Goal: Task Accomplishment & Management: Manage account settings

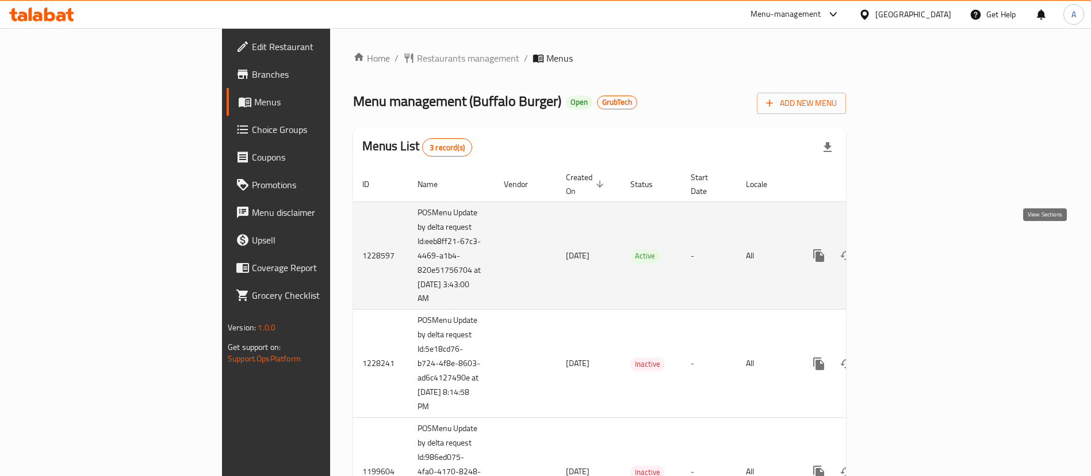
click at [909, 249] on icon "enhanced table" at bounding box center [902, 256] width 14 height 14
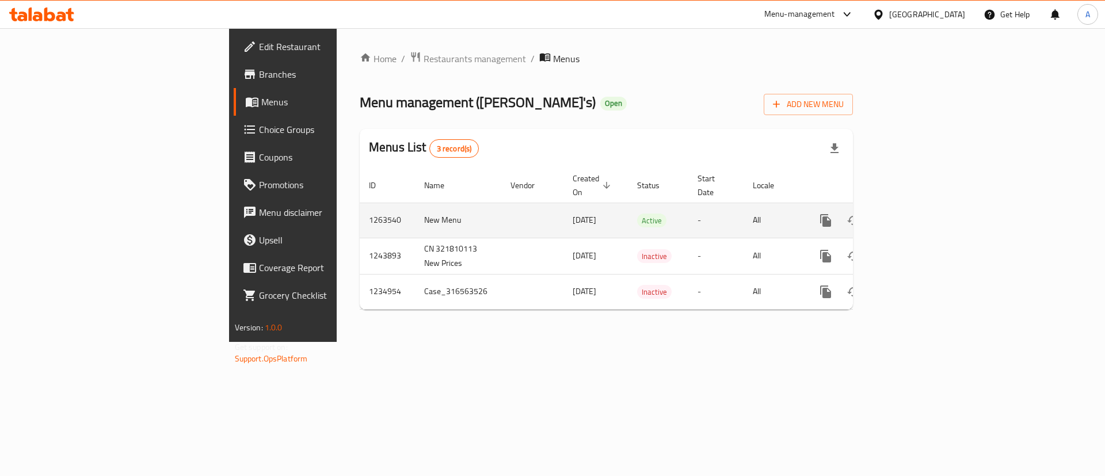
click at [915, 213] on icon "enhanced table" at bounding box center [909, 220] width 14 height 14
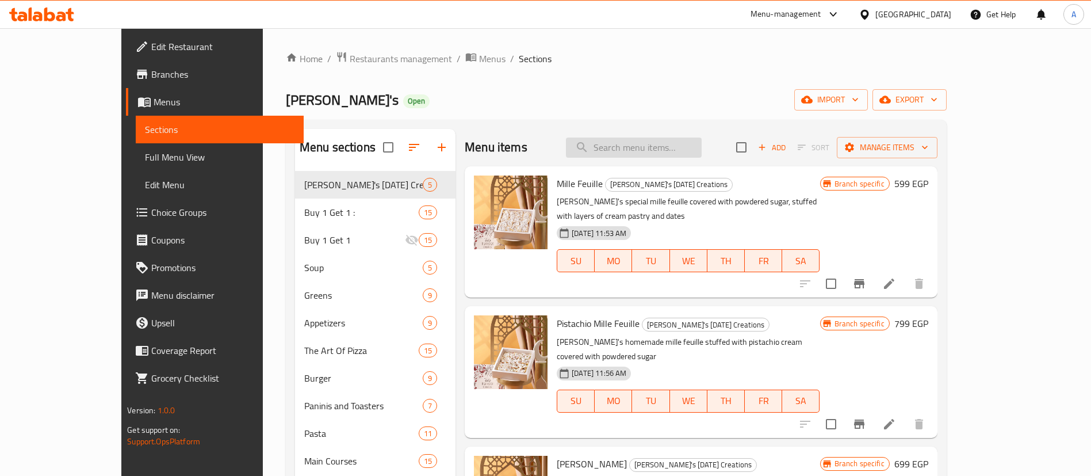
click at [702, 143] on input "search" at bounding box center [634, 148] width 136 height 20
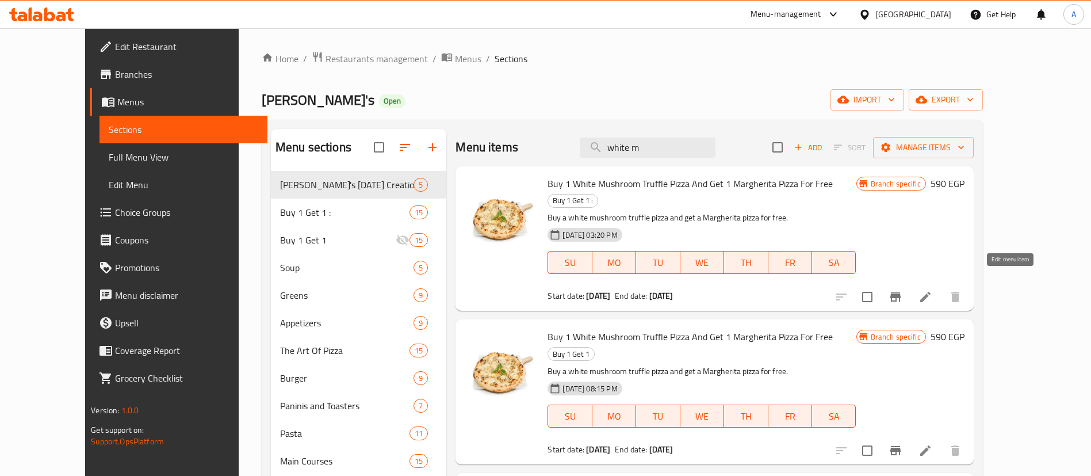
type input "white m"
click at [933, 290] on icon at bounding box center [926, 297] width 14 height 14
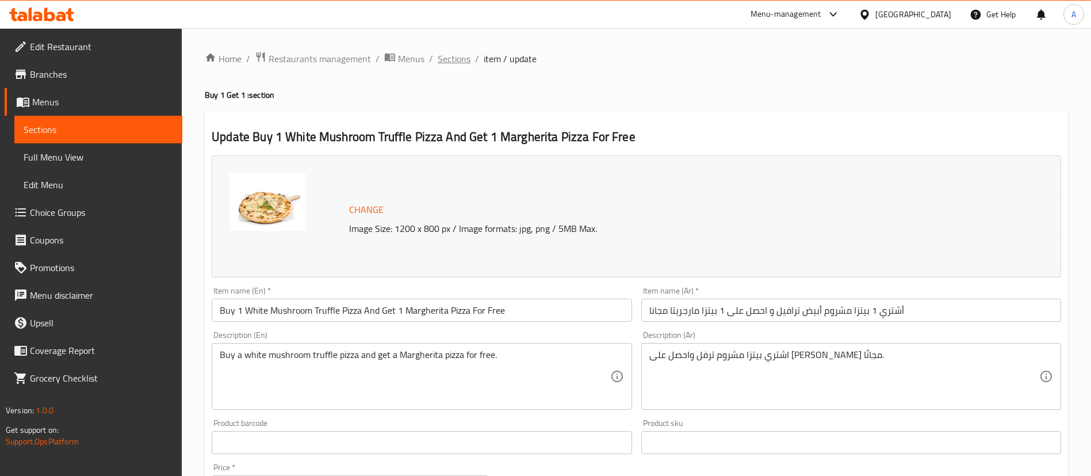
click at [442, 62] on span "Sections" at bounding box center [454, 59] width 33 height 14
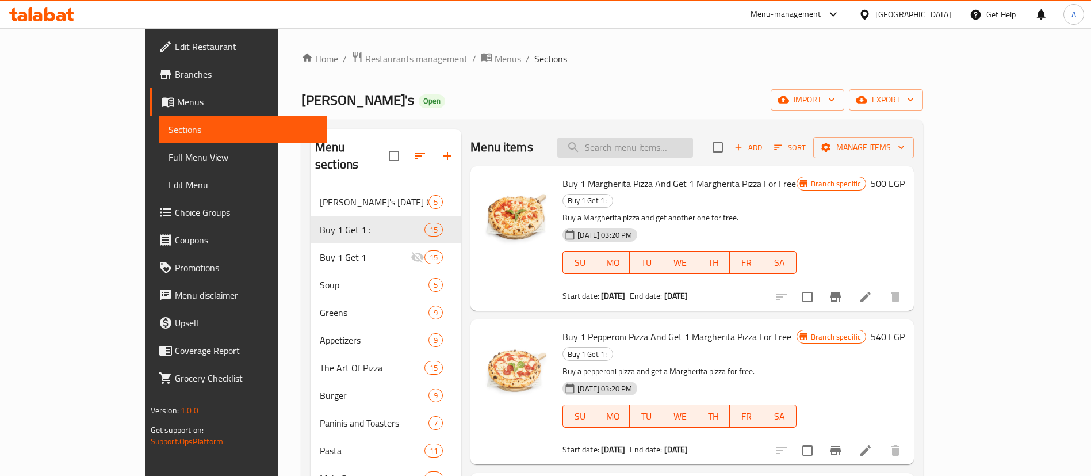
click at [639, 148] on input "search" at bounding box center [626, 148] width 136 height 20
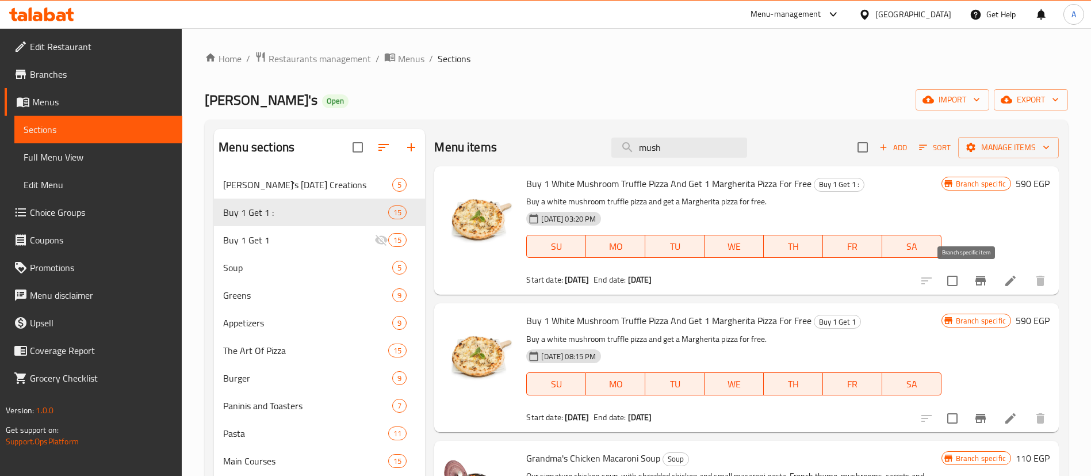
type input "mush"
click at [974, 276] on icon "Branch-specific-item" at bounding box center [981, 281] width 14 height 14
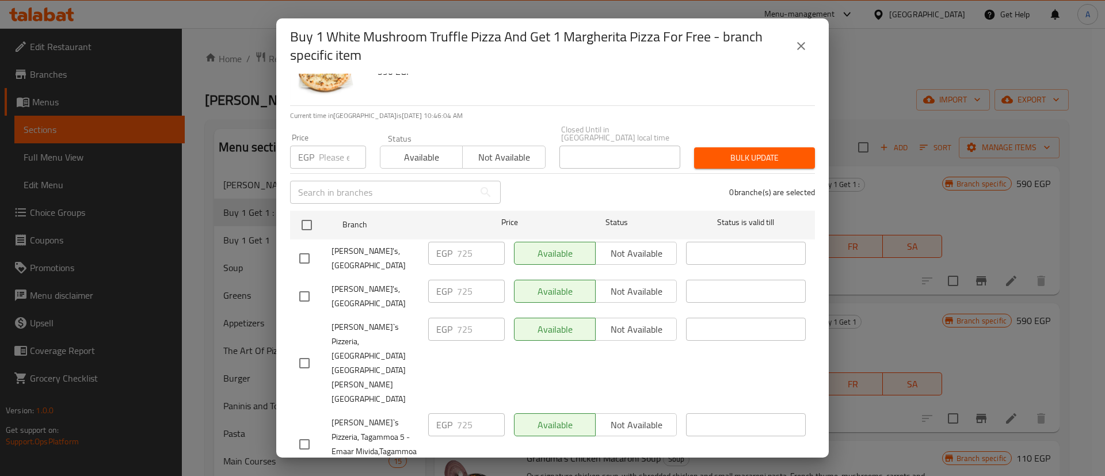
scroll to position [45, 0]
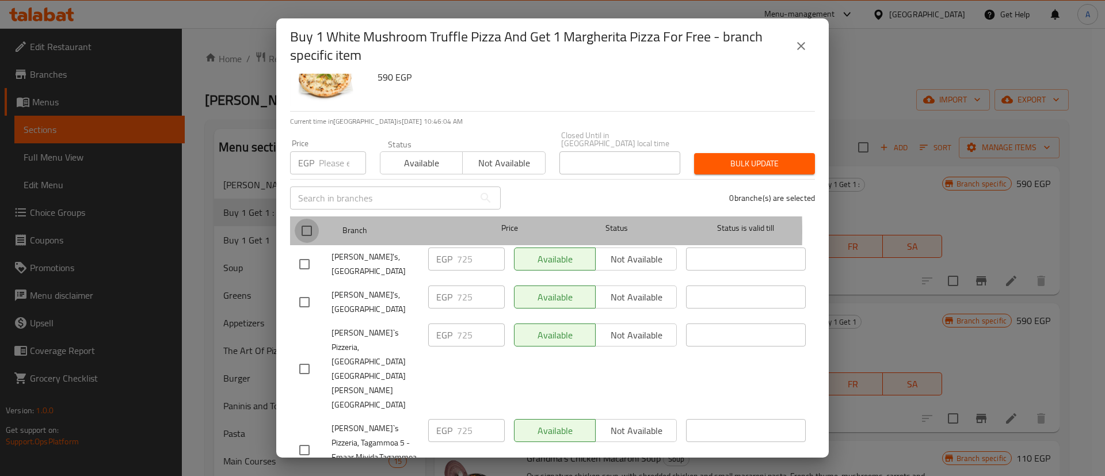
click at [299, 224] on input "checkbox" at bounding box center [307, 231] width 24 height 24
checkbox input "true"
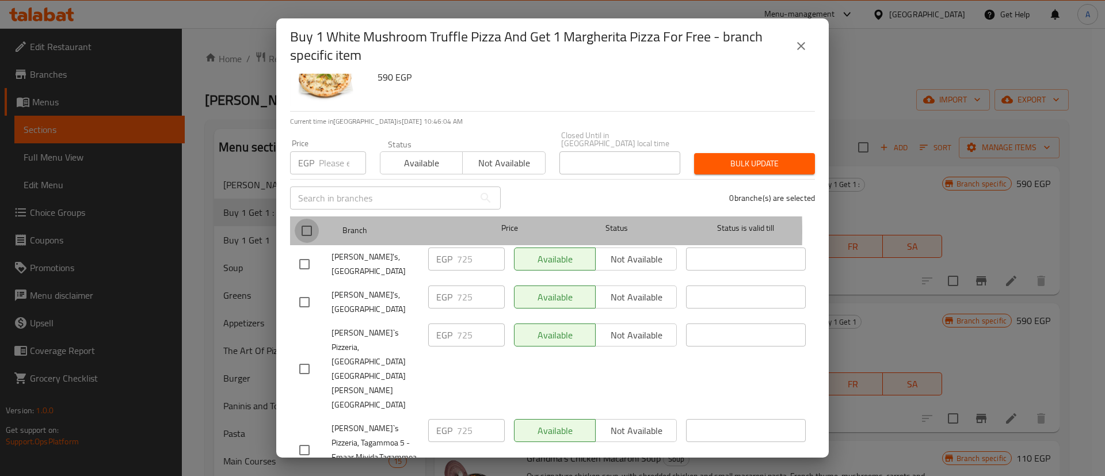
checkbox input "true"
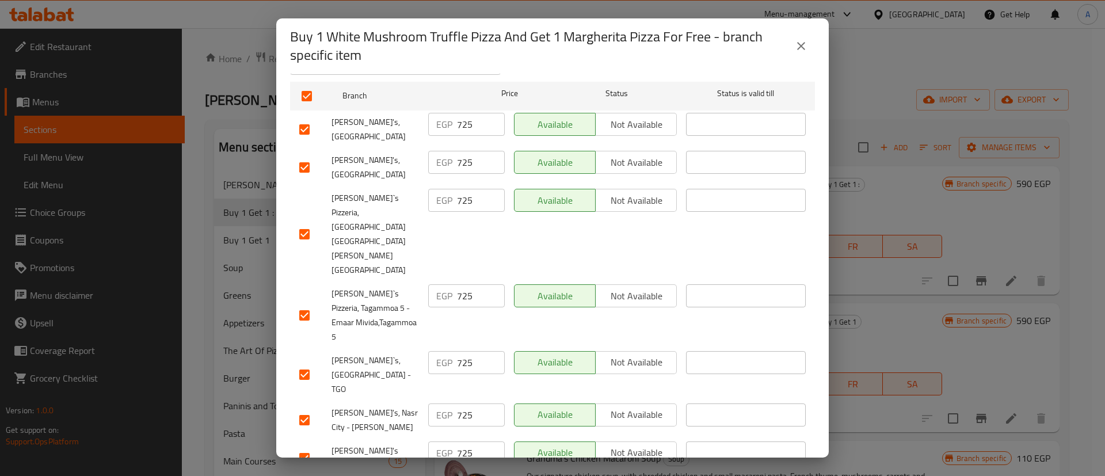
scroll to position [189, 0]
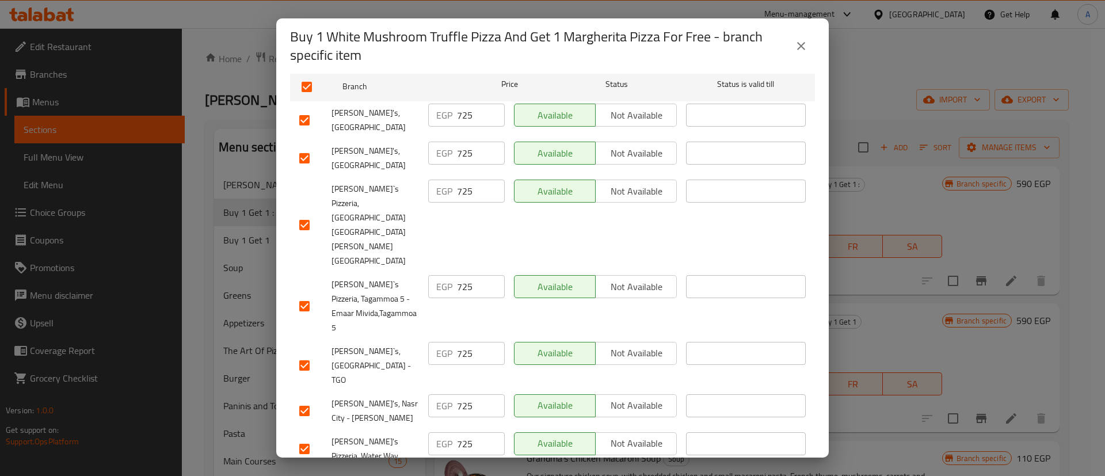
checkbox input "false"
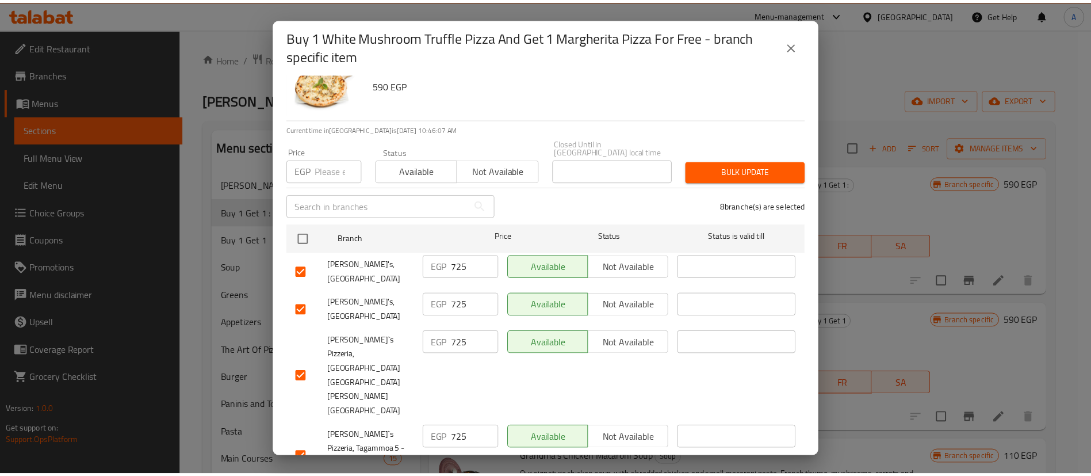
scroll to position [0, 0]
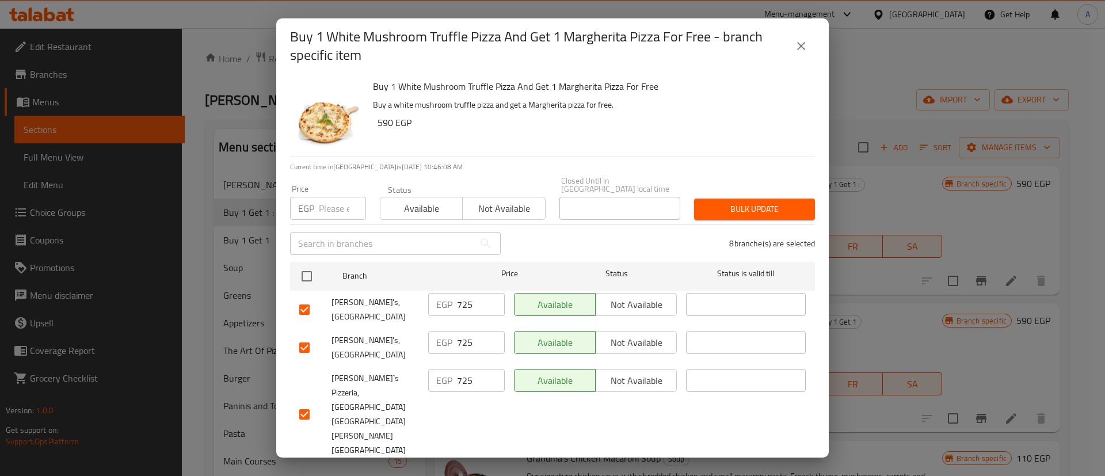
click at [334, 197] on input "number" at bounding box center [342, 208] width 47 height 23
type input "735.5"
click at [742, 202] on span "Bulk update" at bounding box center [754, 209] width 102 height 14
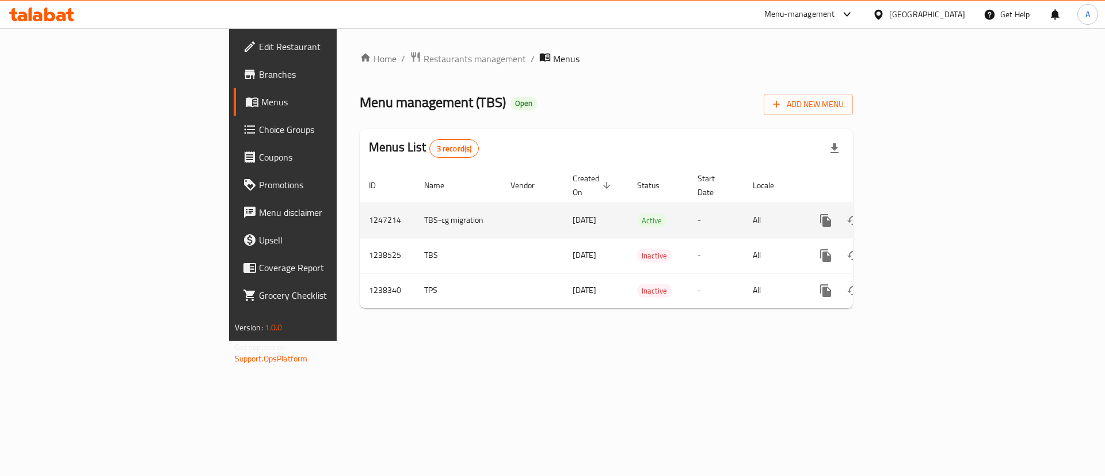
click at [914, 215] on icon "enhanced table" at bounding box center [908, 220] width 10 height 10
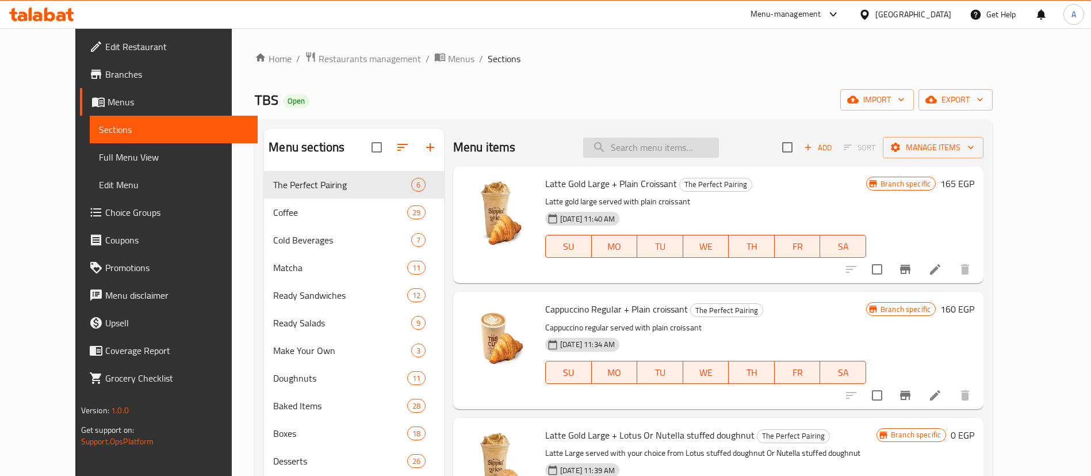
click at [658, 148] on input "search" at bounding box center [651, 148] width 136 height 20
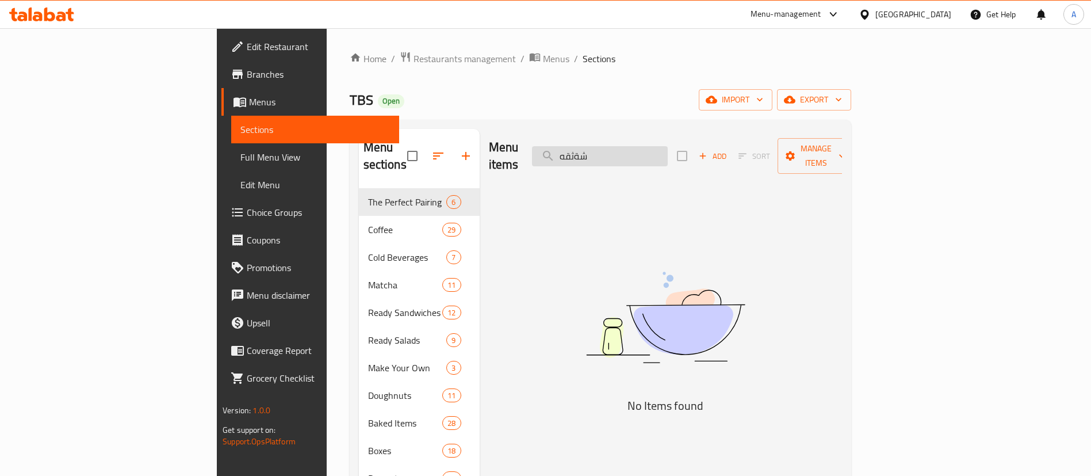
type input "شةثقهؤ"
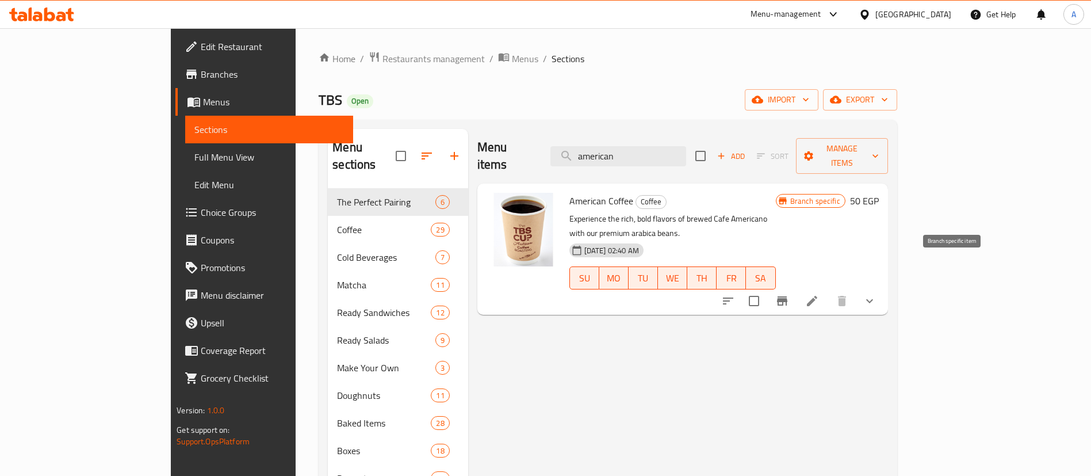
type input "american"
click at [789, 294] on icon "Branch-specific-item" at bounding box center [783, 301] width 14 height 14
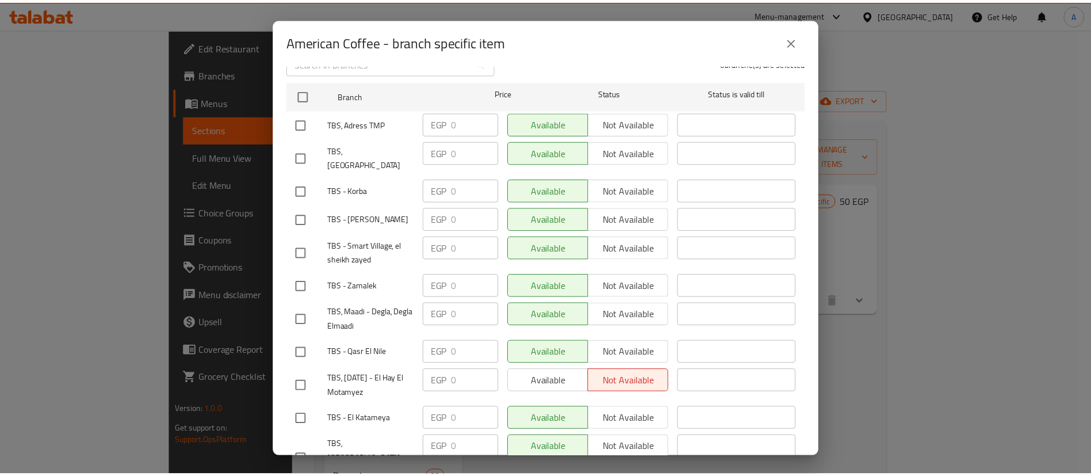
scroll to position [201, 0]
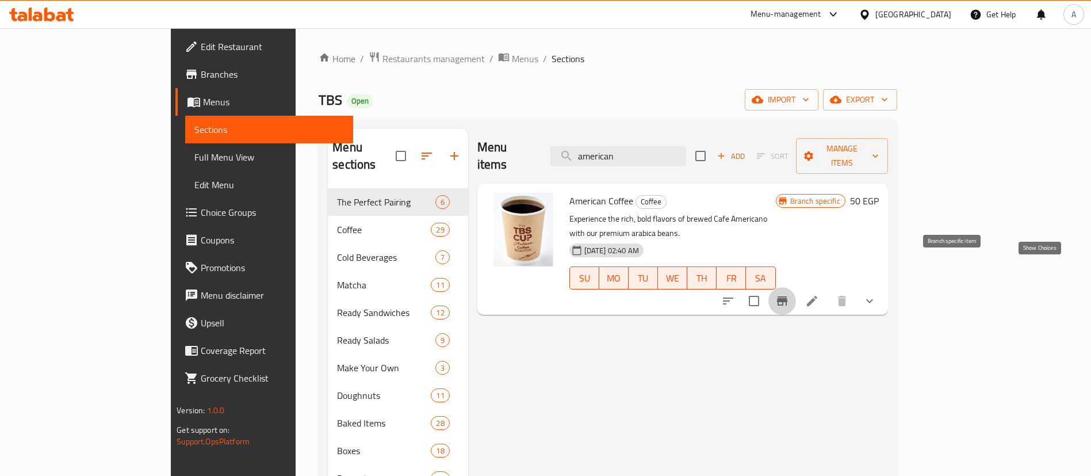
click at [873, 299] on icon "show more" at bounding box center [870, 301] width 7 height 4
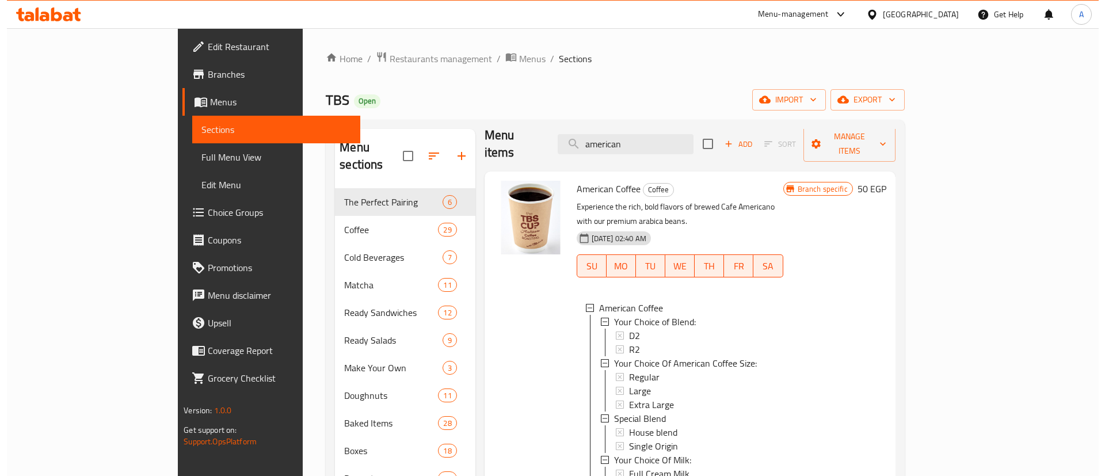
scroll to position [15, 0]
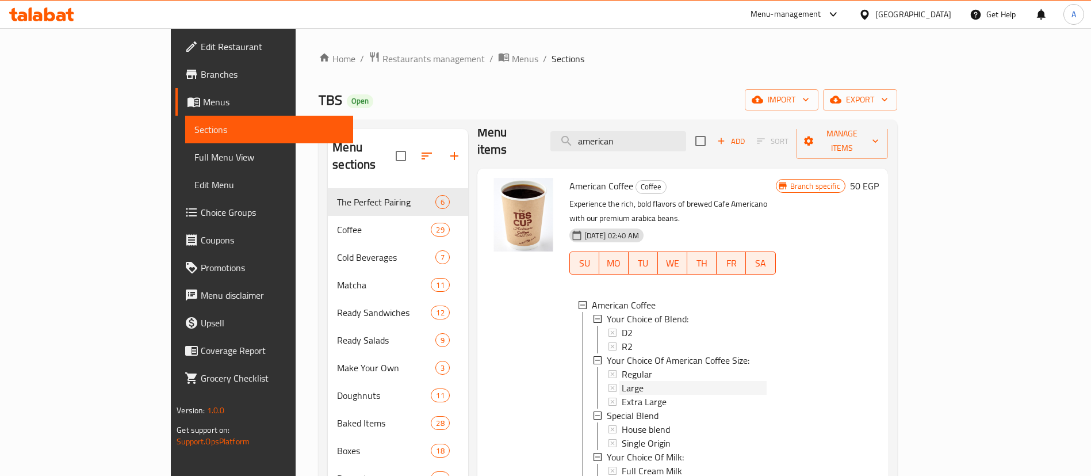
click at [622, 381] on span "Large" at bounding box center [633, 388] width 22 height 14
click at [622, 367] on div "Regular" at bounding box center [694, 374] width 145 height 14
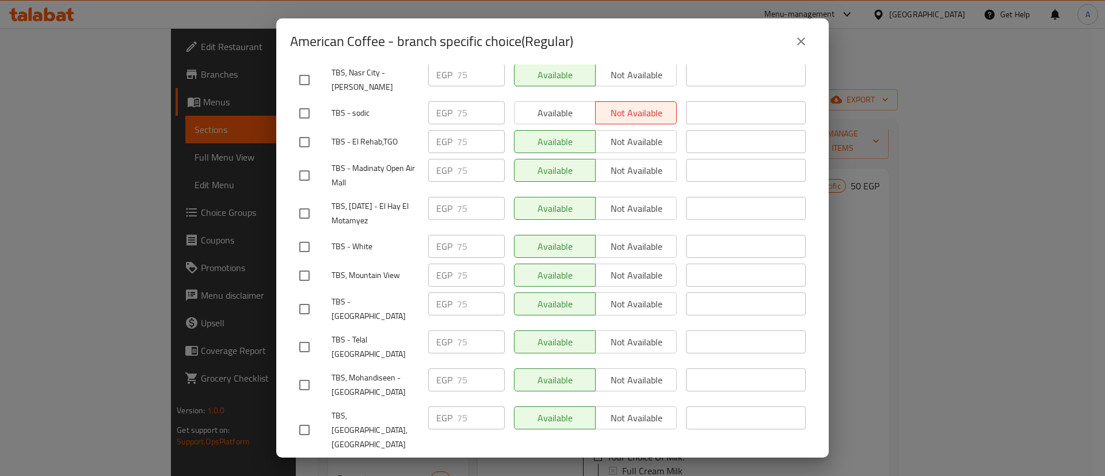
scroll to position [262, 0]
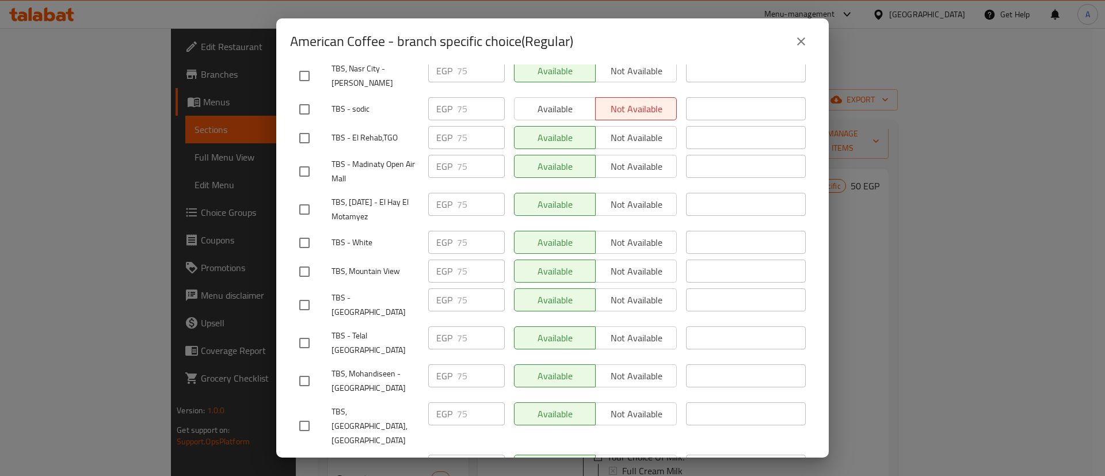
click at [297, 331] on input "checkbox" at bounding box center [304, 343] width 24 height 24
checkbox input "true"
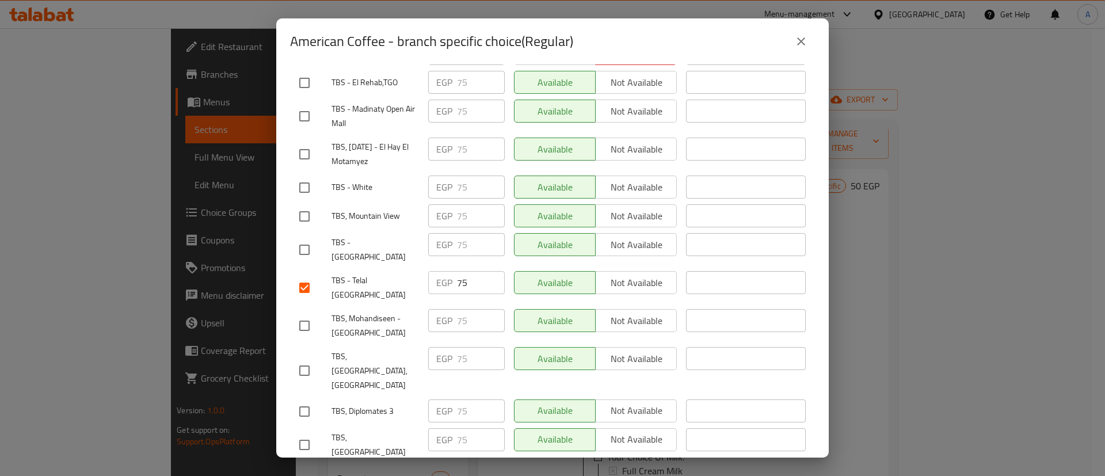
scroll to position [320, 0]
click at [305, 356] on input "checkbox" at bounding box center [304, 368] width 24 height 24
checkbox input "true"
click at [298, 397] on input "checkbox" at bounding box center [304, 409] width 24 height 24
checkbox input "true"
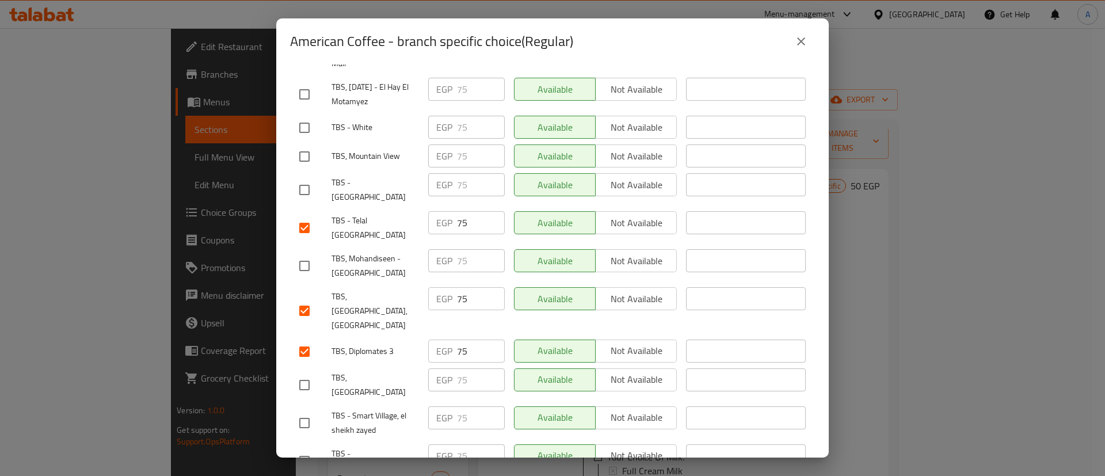
click at [307, 373] on input "checkbox" at bounding box center [304, 385] width 24 height 24
checkbox input "true"
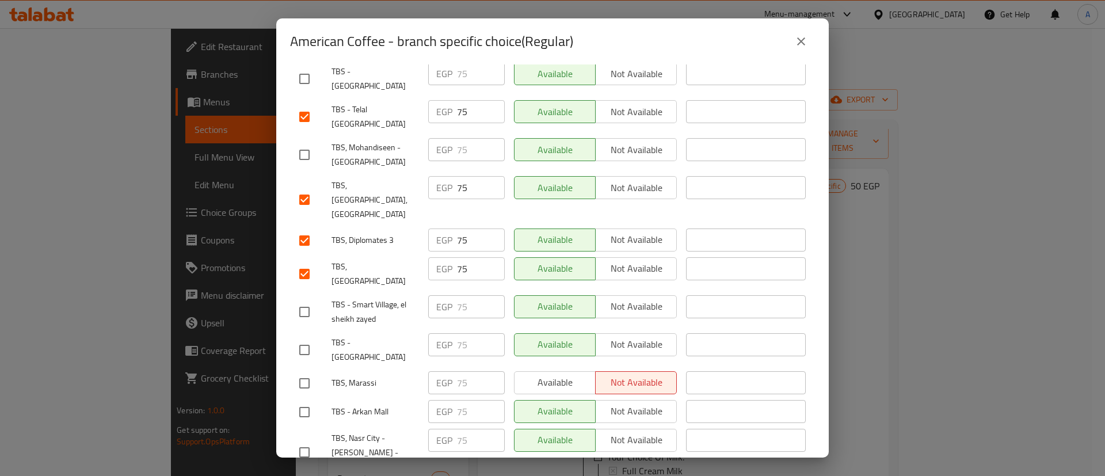
scroll to position [493, 0]
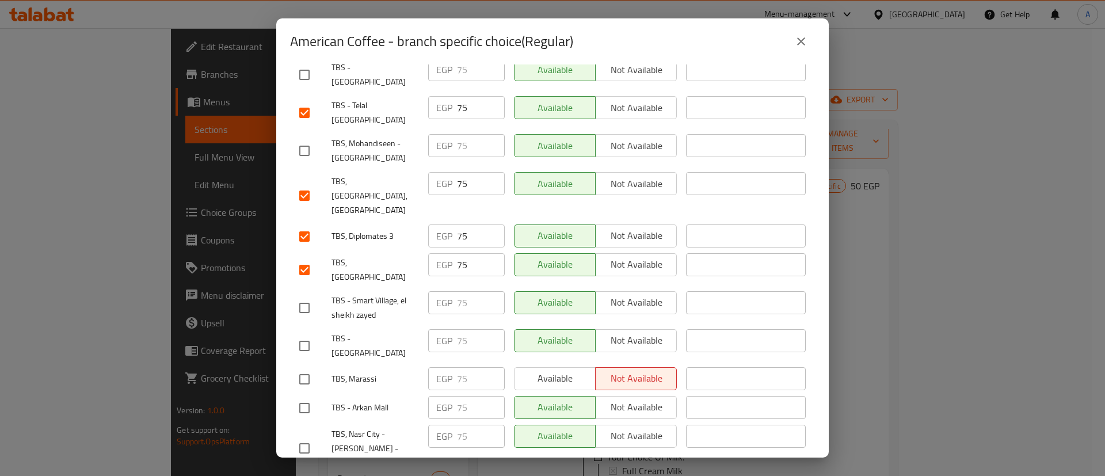
click at [304, 367] on input "checkbox" at bounding box center [304, 379] width 24 height 24
checkbox input "true"
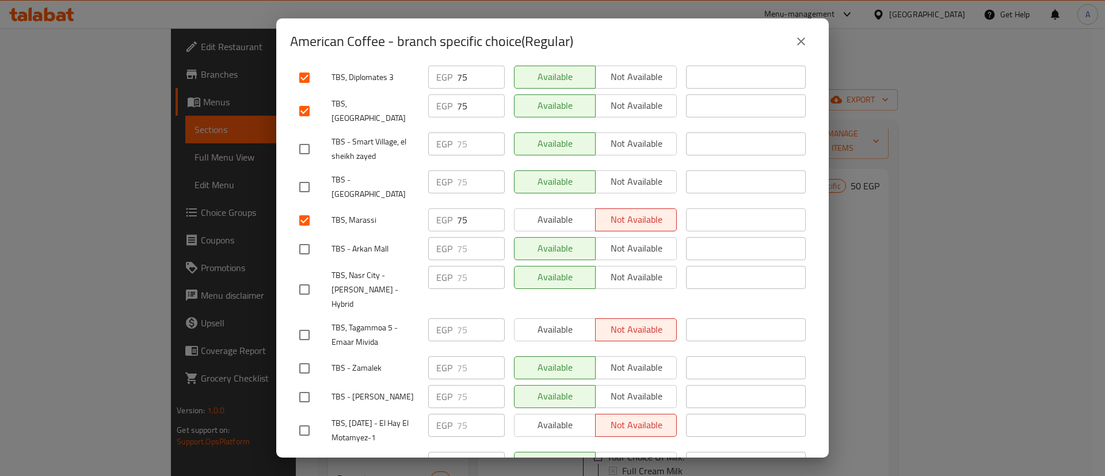
scroll to position [665, 0]
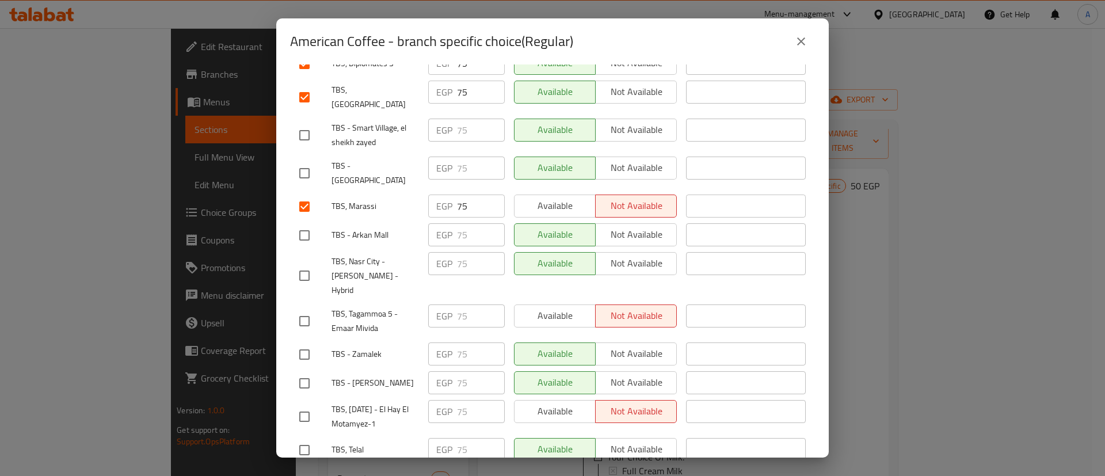
click at [296, 438] on input "checkbox" at bounding box center [304, 450] width 24 height 24
checkbox input "true"
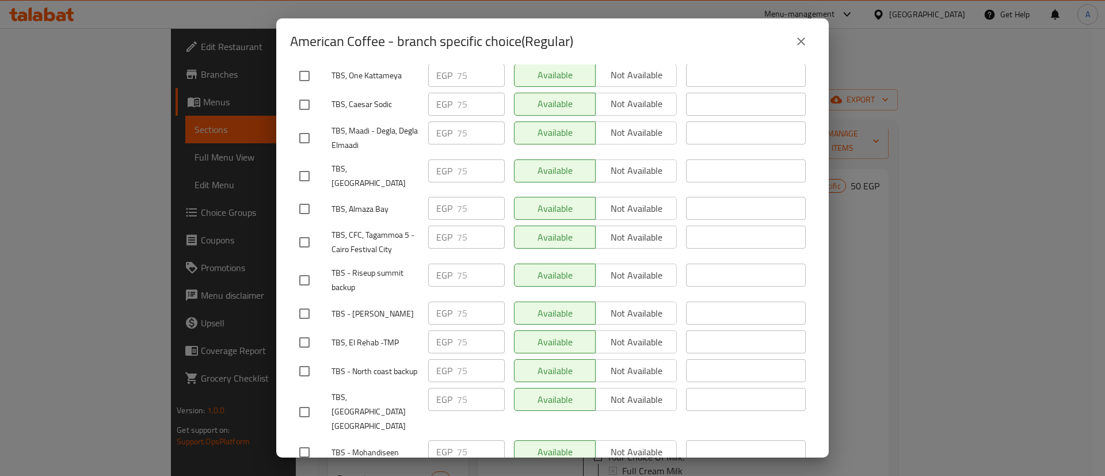
scroll to position [1097, 0]
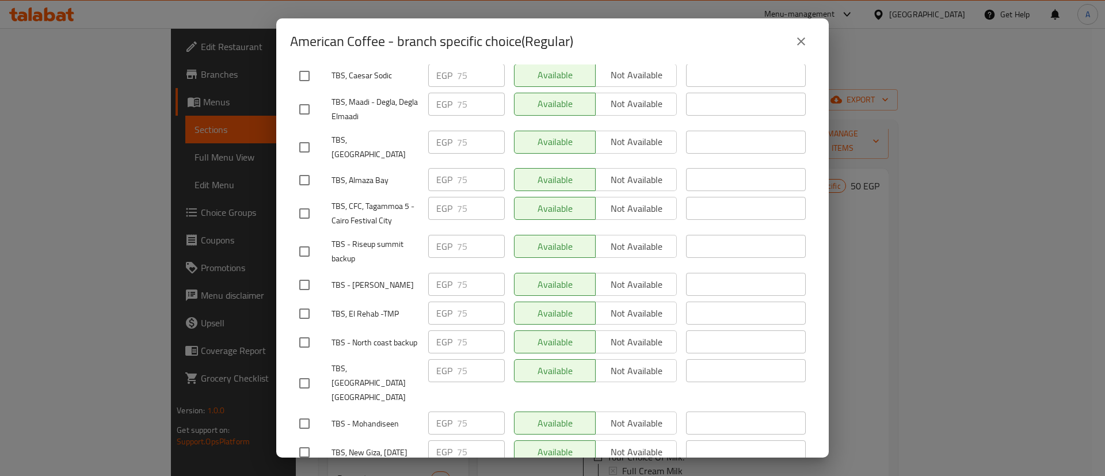
click at [307, 469] on input "checkbox" at bounding box center [304, 481] width 24 height 24
checkbox input "true"
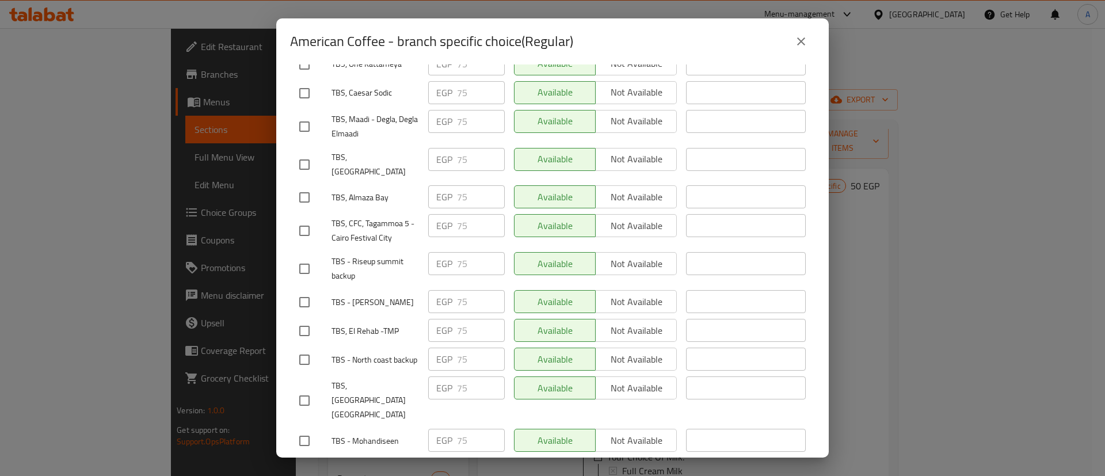
scroll to position [1066, 0]
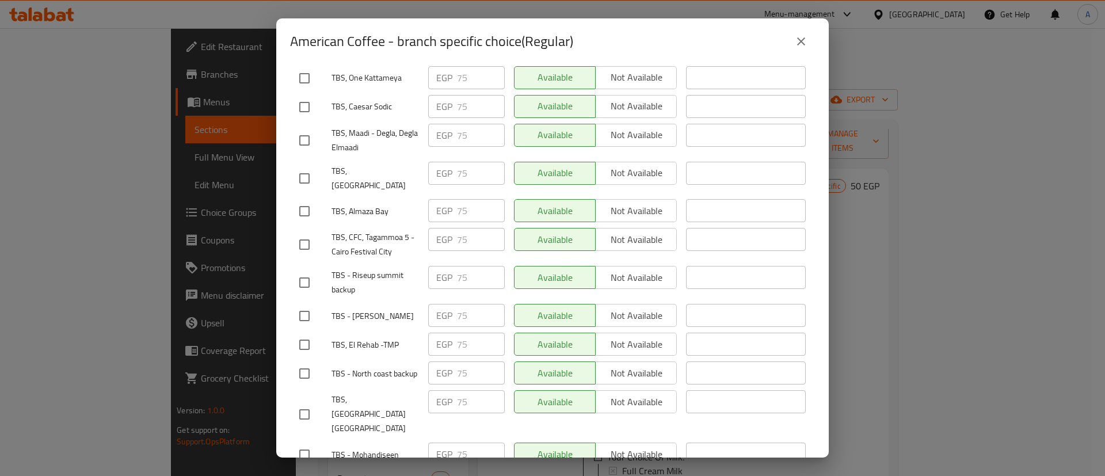
click at [302, 199] on input "checkbox" at bounding box center [304, 211] width 24 height 24
checkbox input "true"
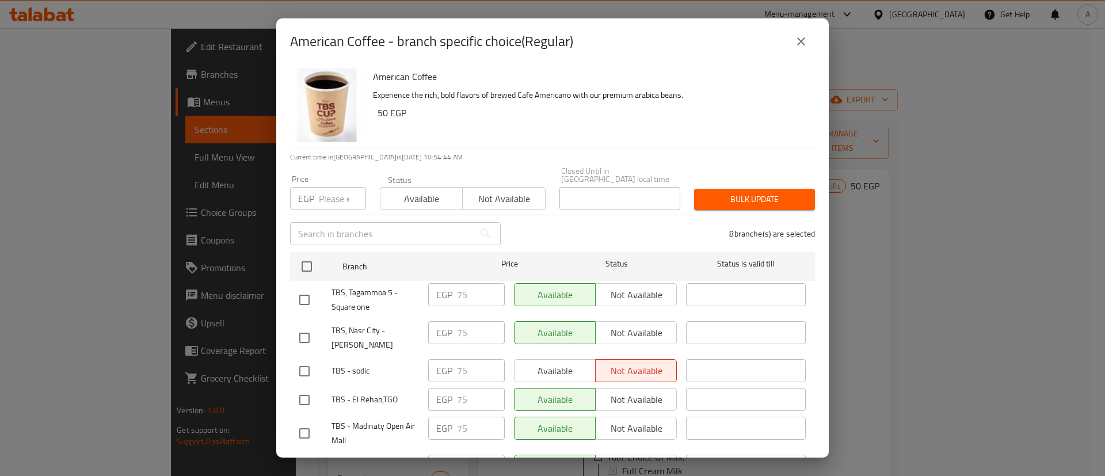
scroll to position [0, 0]
click at [328, 191] on input "number" at bounding box center [342, 199] width 47 height 23
type input "95"
click at [755, 196] on span "Bulk update" at bounding box center [754, 200] width 102 height 14
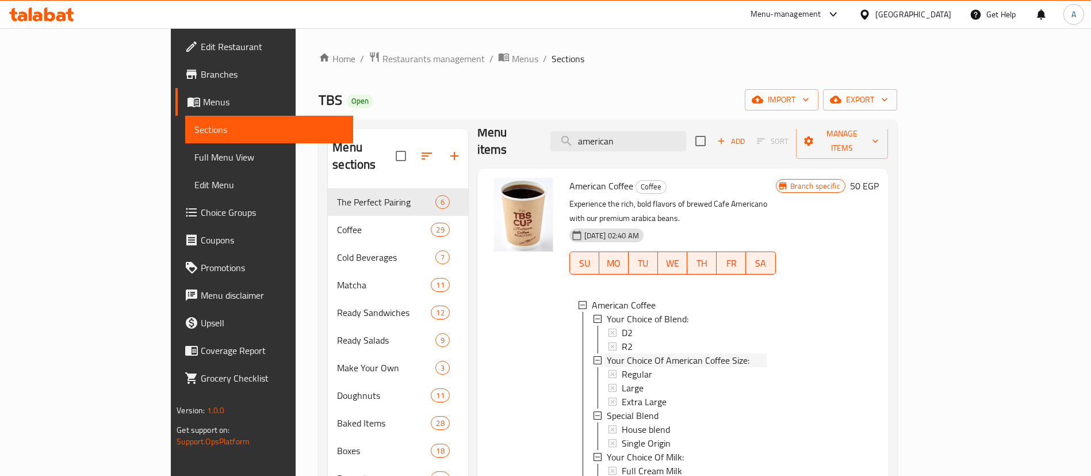
click at [713, 353] on div "Your Choice Of American Coffee Size:" at bounding box center [687, 360] width 160 height 14
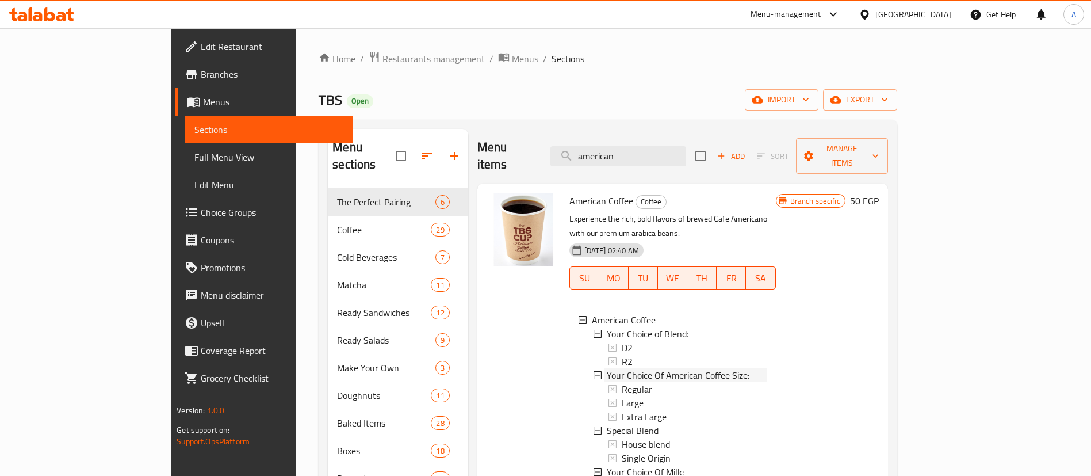
click at [713, 354] on div "R2" at bounding box center [694, 361] width 145 height 14
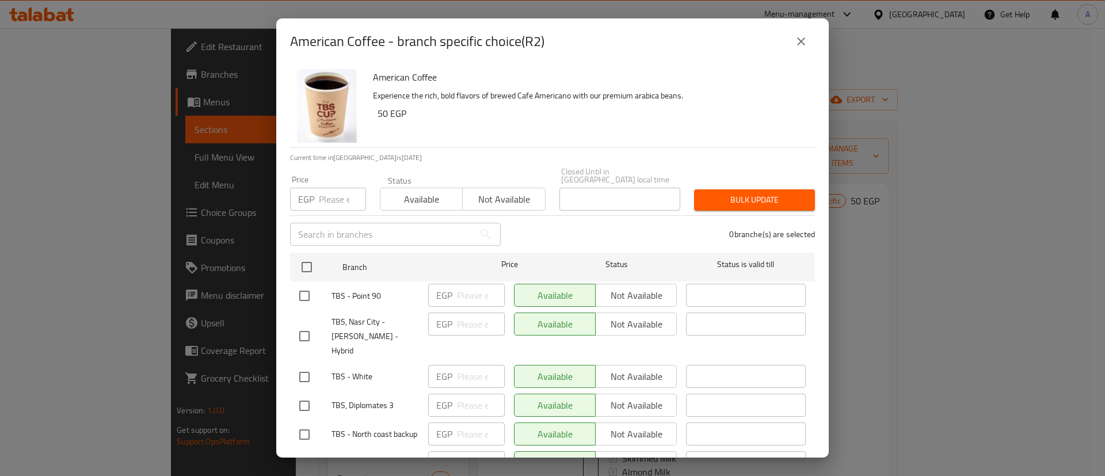
click at [64, 223] on div "American Coffee - branch specific choice(R2) American Coffee Experience the ric…" at bounding box center [552, 238] width 1105 height 476
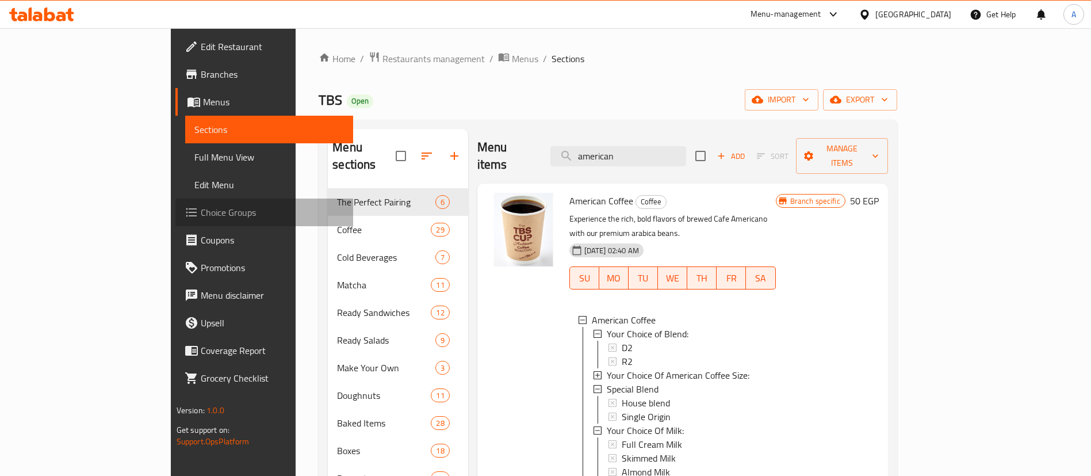
click at [201, 211] on span "Choice Groups" at bounding box center [272, 212] width 143 height 14
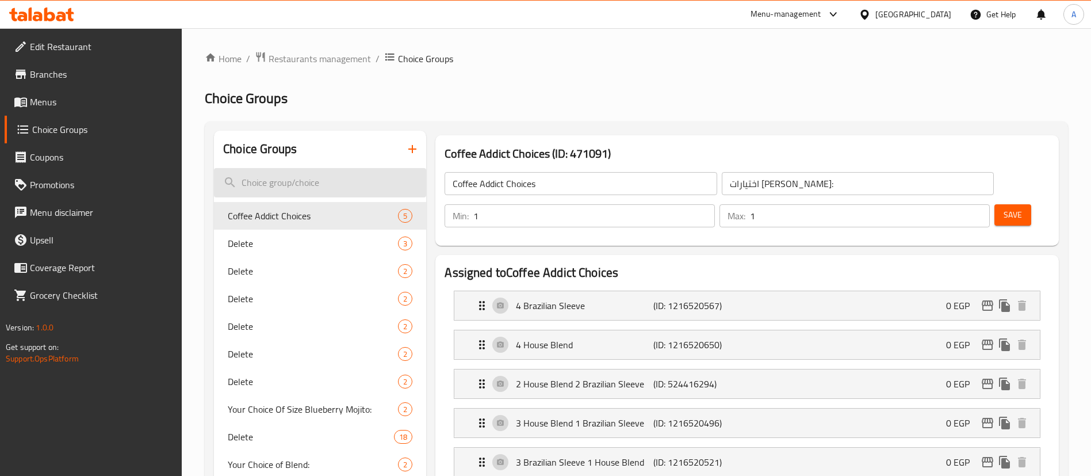
click at [319, 180] on input "search" at bounding box center [320, 182] width 212 height 29
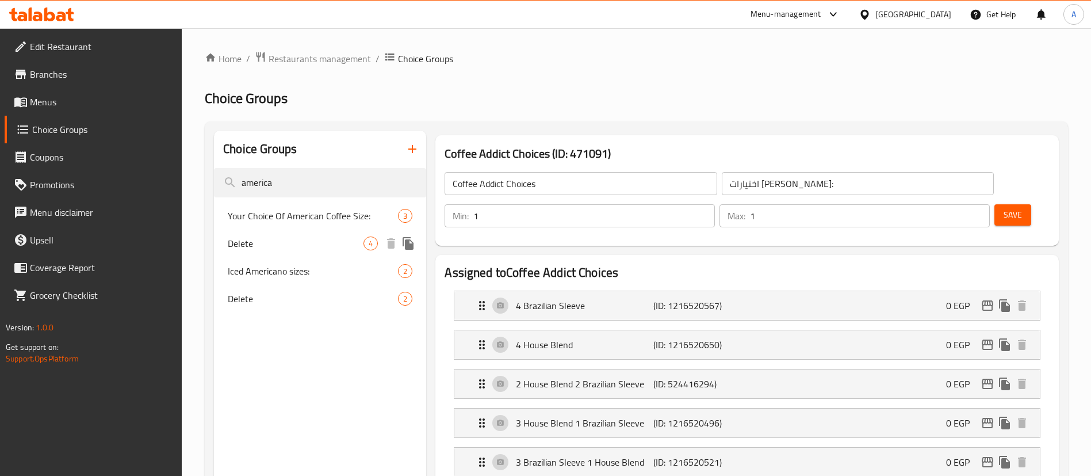
type input "america"
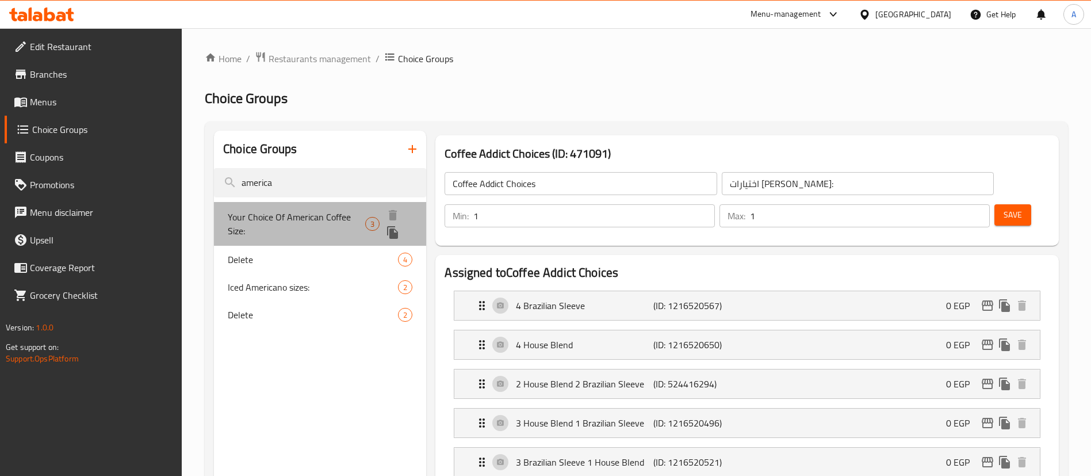
click at [288, 227] on span "Your Choice Of American Coffee Size:" at bounding box center [296, 224] width 137 height 28
type input "Your Choice Of American Coffee Size:"
type input "اختيارك من الحجم اميريكان كوفي:"
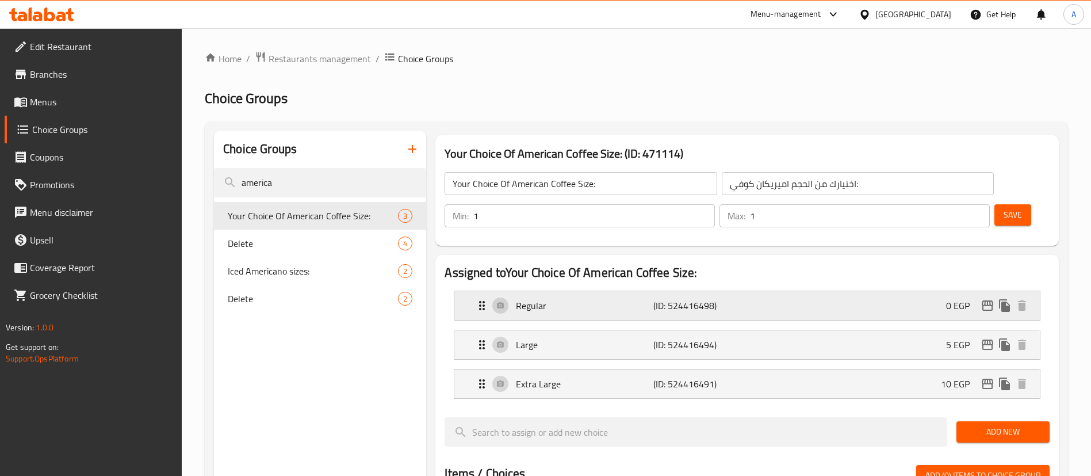
click at [987, 299] on icon "edit" at bounding box center [988, 306] width 14 height 14
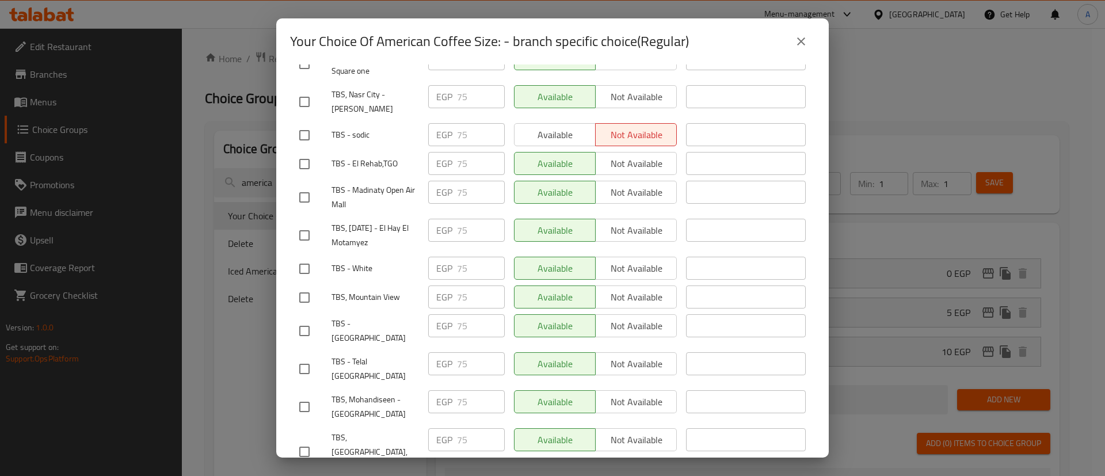
scroll to position [173, 0]
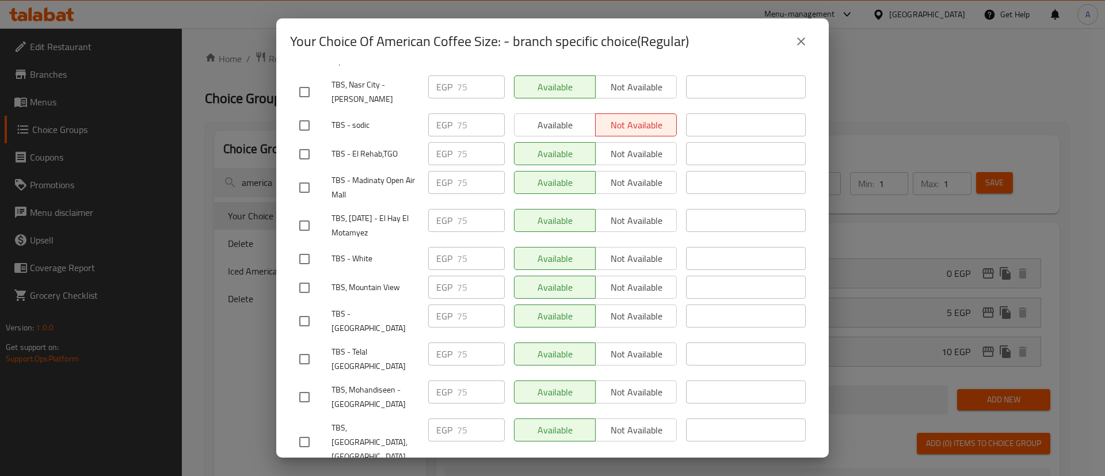
click at [304, 347] on input "checkbox" at bounding box center [304, 359] width 24 height 24
checkbox input "true"
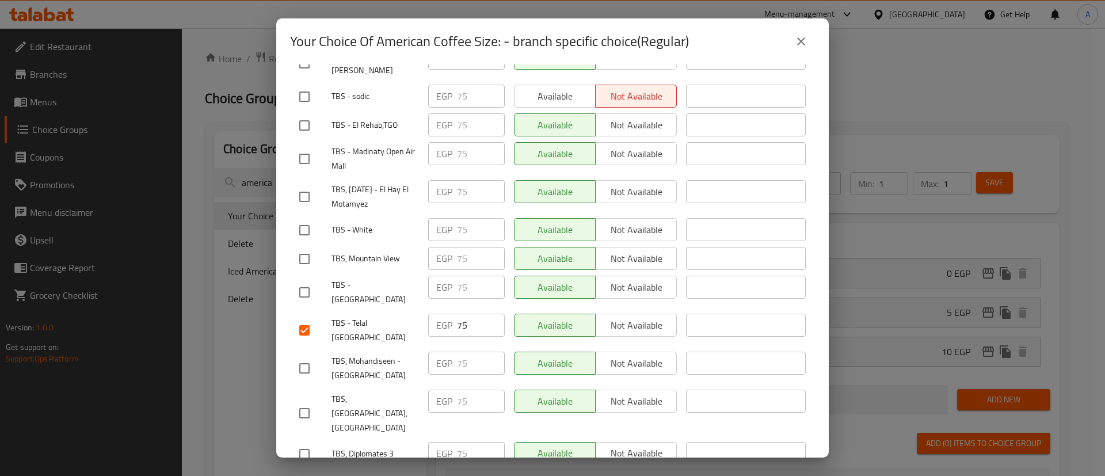
click at [306, 401] on input "checkbox" at bounding box center [304, 413] width 24 height 24
checkbox input "true"
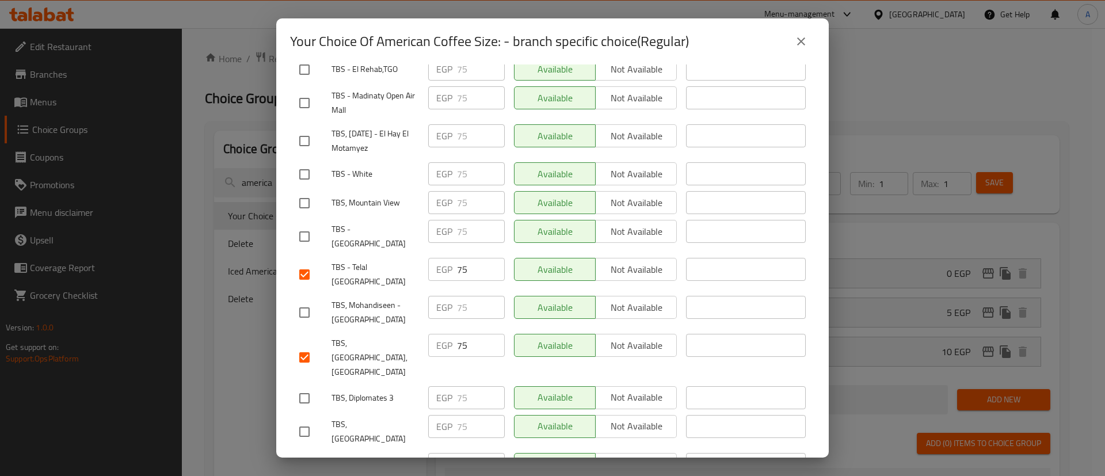
scroll to position [259, 0]
click at [304, 384] on input "checkbox" at bounding box center [304, 396] width 24 height 24
checkbox input "true"
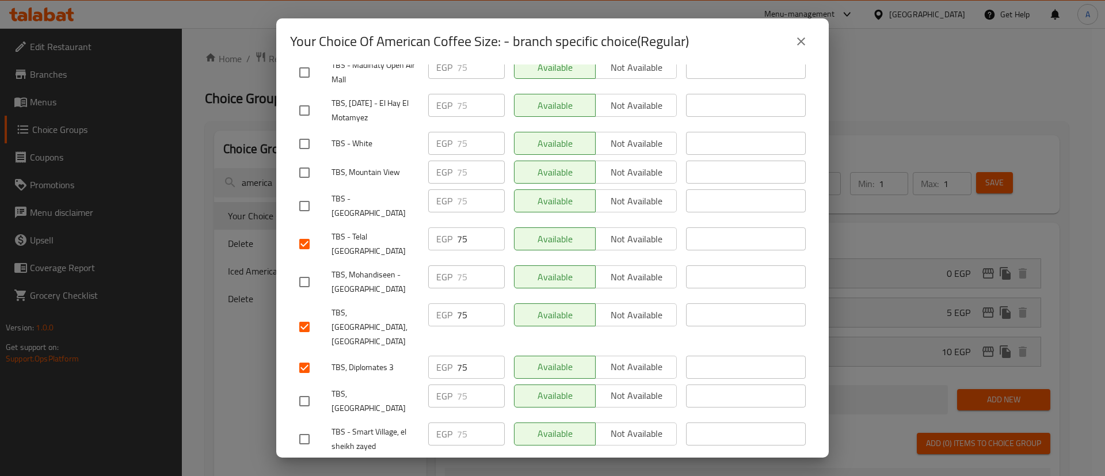
click at [309, 389] on input "checkbox" at bounding box center [304, 401] width 24 height 24
checkbox input "true"
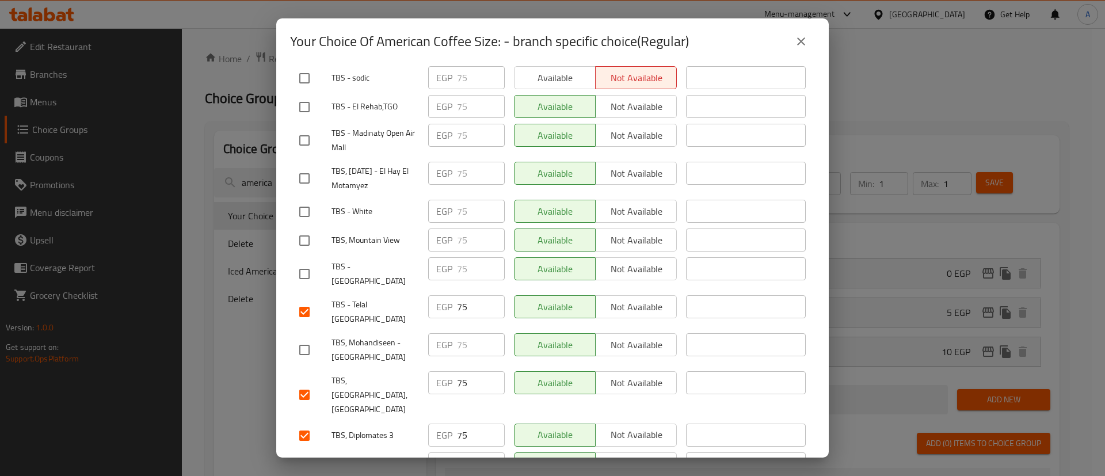
scroll to position [201, 0]
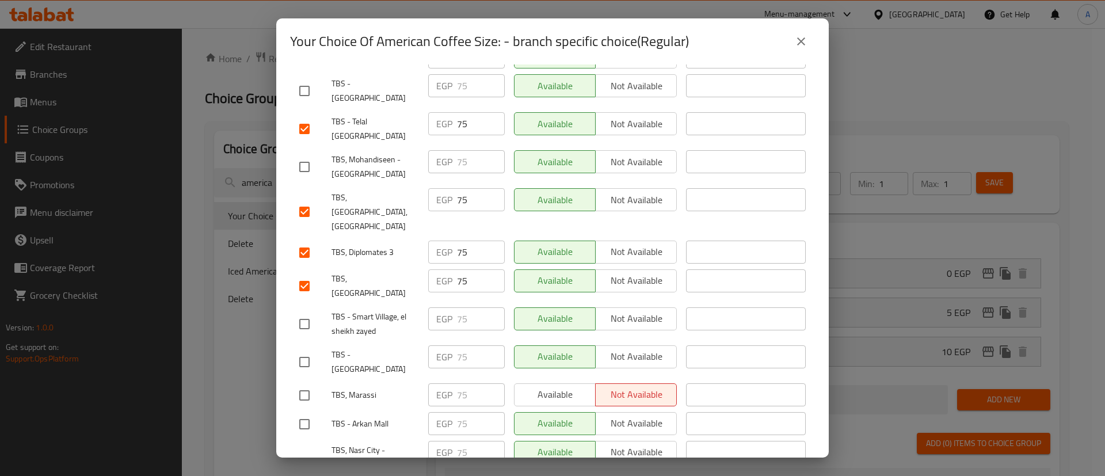
click at [306, 383] on input "checkbox" at bounding box center [304, 395] width 24 height 24
checkbox input "true"
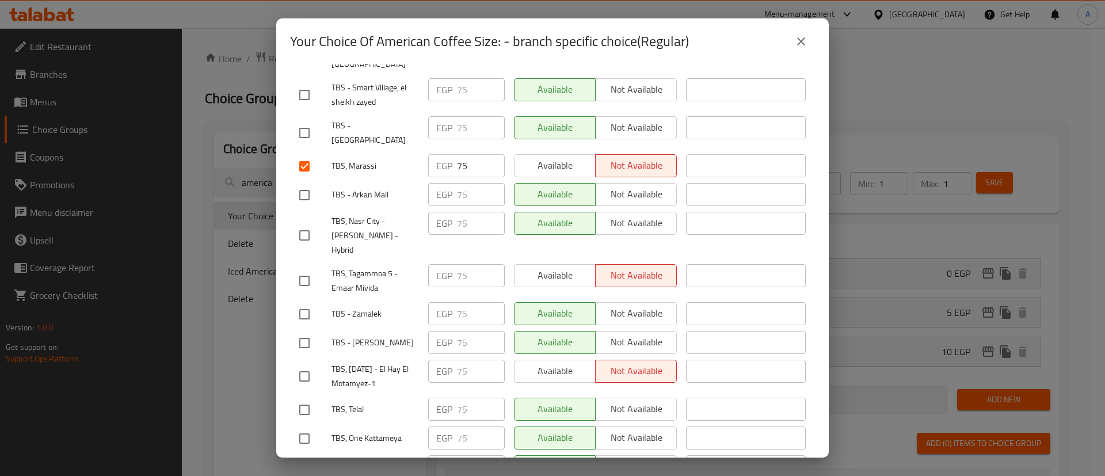
scroll to position [633, 0]
click at [303, 396] on input "checkbox" at bounding box center [304, 408] width 24 height 24
checkbox input "true"
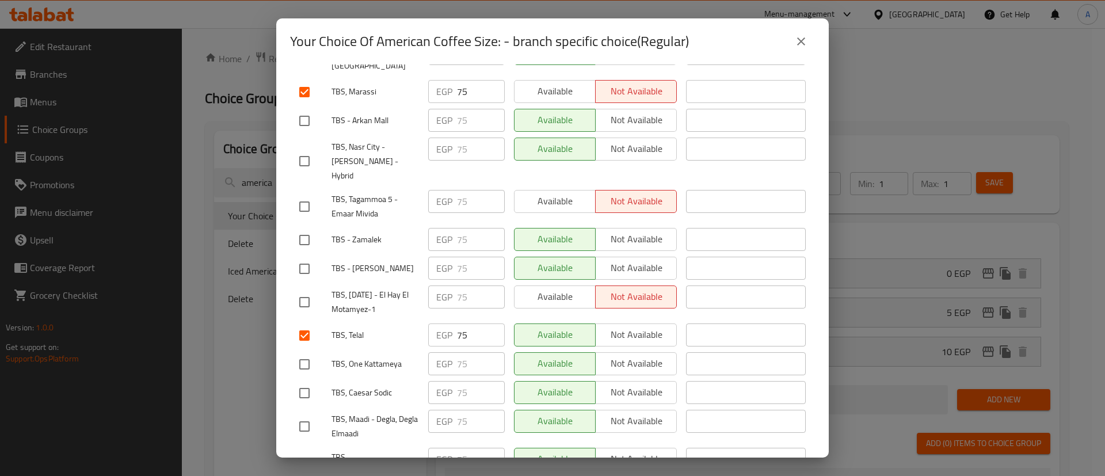
scroll to position [719, 0]
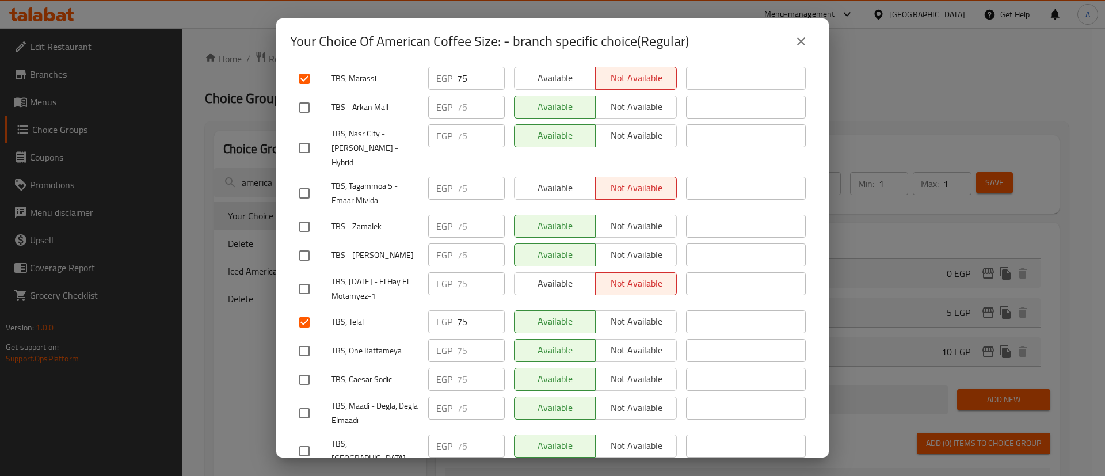
click at [307, 472] on input "checkbox" at bounding box center [304, 484] width 24 height 24
checkbox input "true"
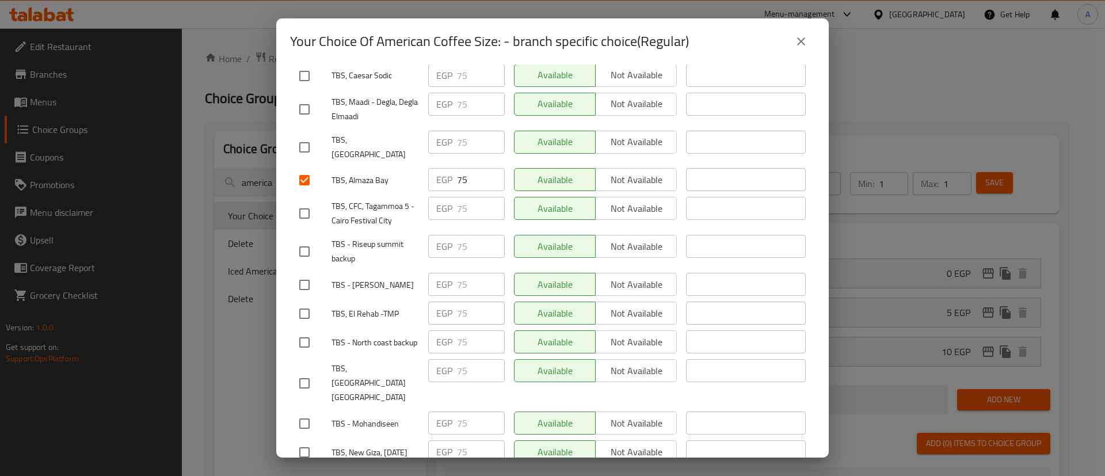
scroll to position [1036, 0]
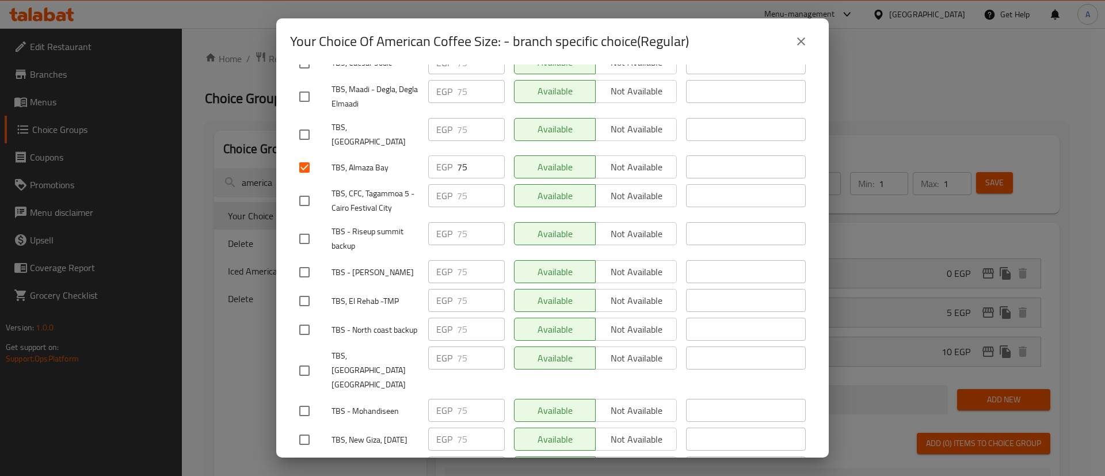
click at [310, 456] on input "checkbox" at bounding box center [304, 468] width 24 height 24
checkbox input "true"
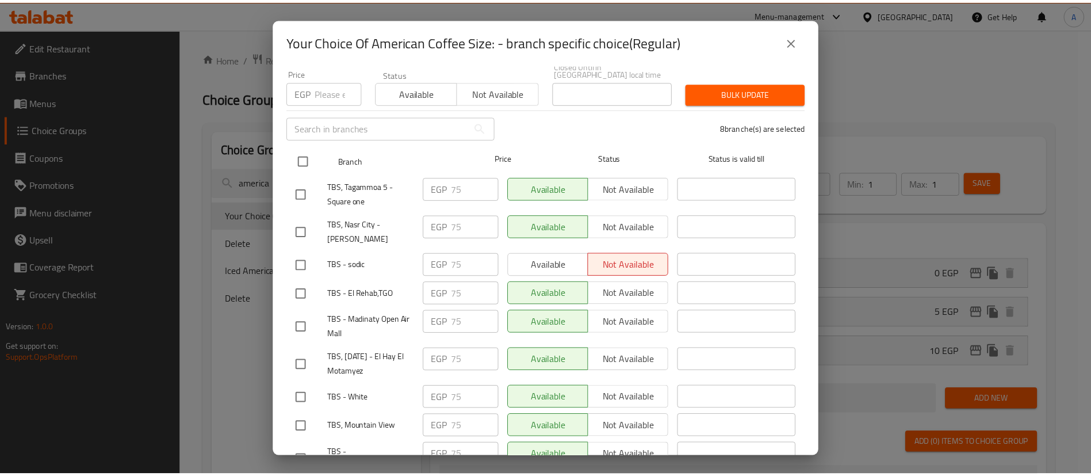
scroll to position [0, 0]
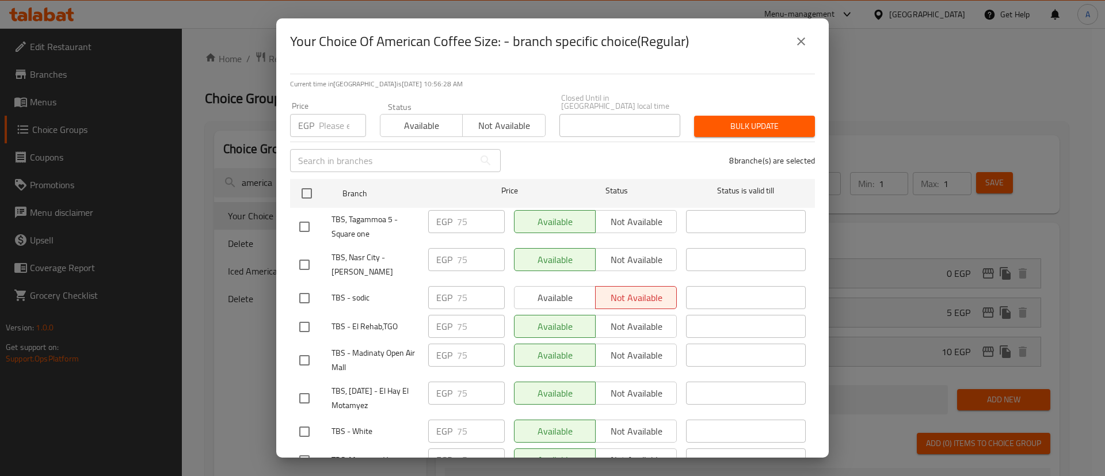
click at [332, 102] on div "Price EGP Price" at bounding box center [328, 119] width 76 height 35
click at [344, 125] on input "number" at bounding box center [342, 125] width 47 height 23
type input "95"
click at [734, 119] on span "Bulk update" at bounding box center [754, 126] width 102 height 14
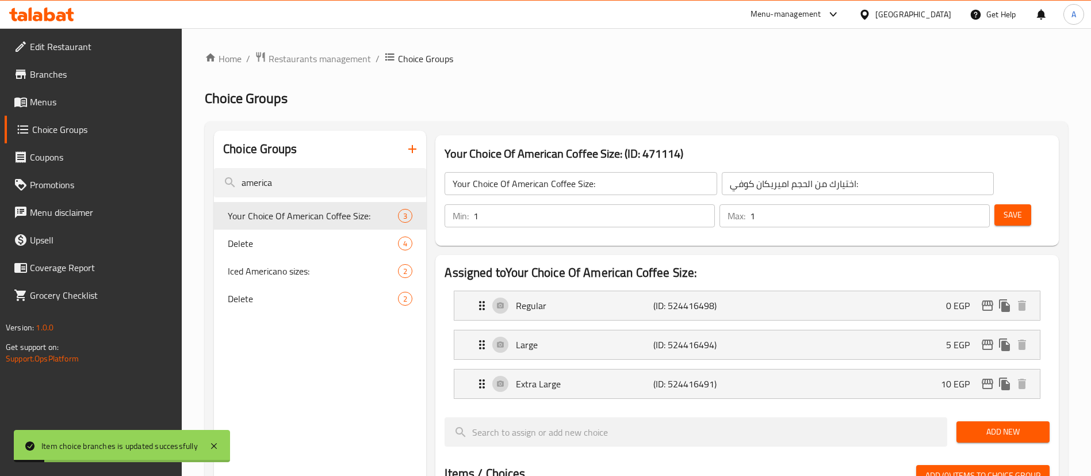
click at [703, 100] on h2 "Choice Groups" at bounding box center [637, 98] width 864 height 18
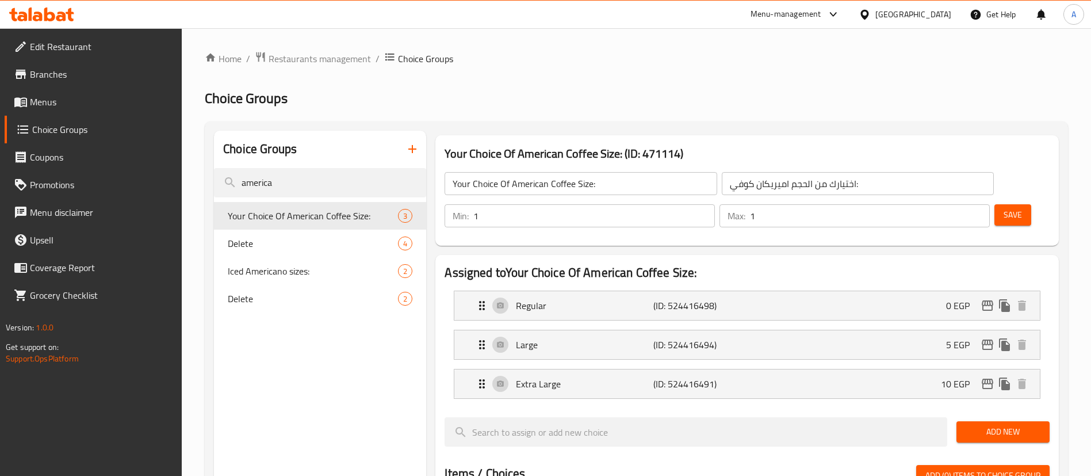
click at [32, 102] on span "Menus" at bounding box center [101, 102] width 143 height 14
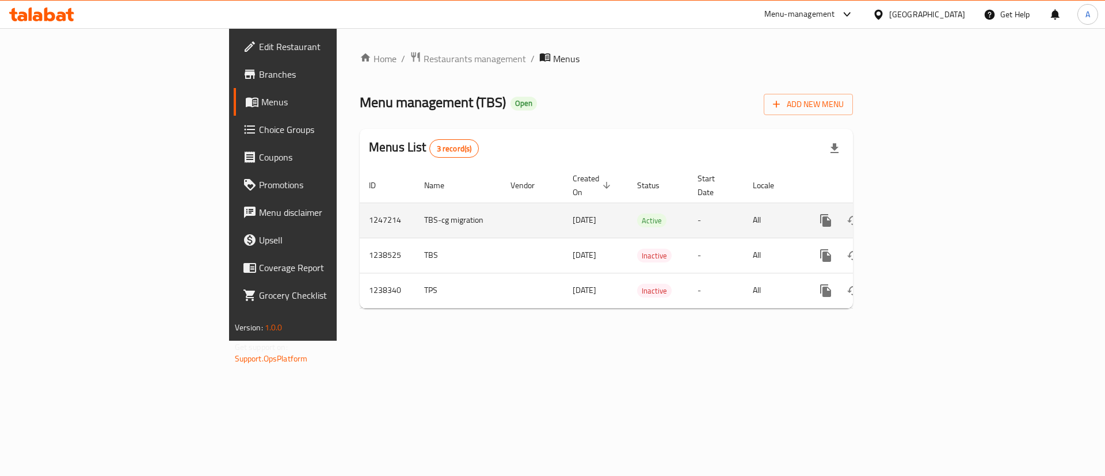
click at [915, 213] on icon "enhanced table" at bounding box center [909, 220] width 14 height 14
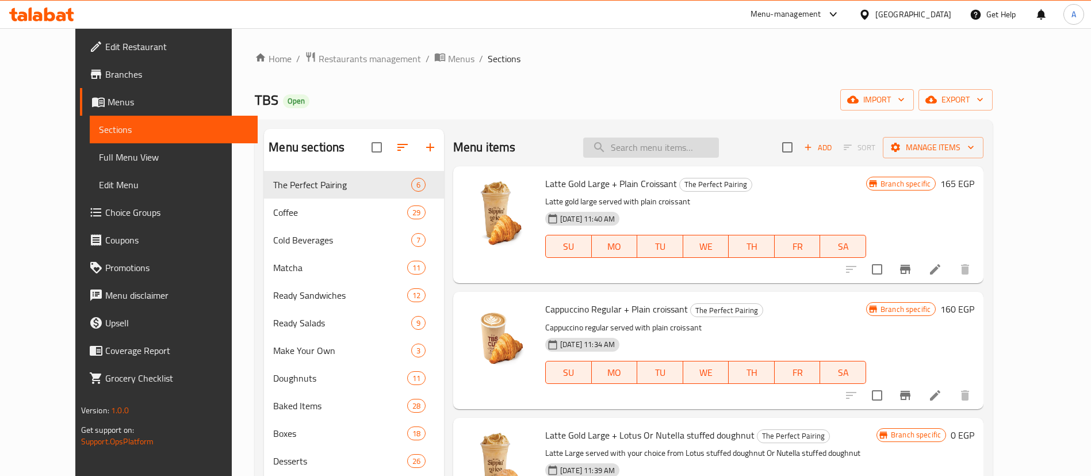
click at [687, 141] on input "search" at bounding box center [651, 148] width 136 height 20
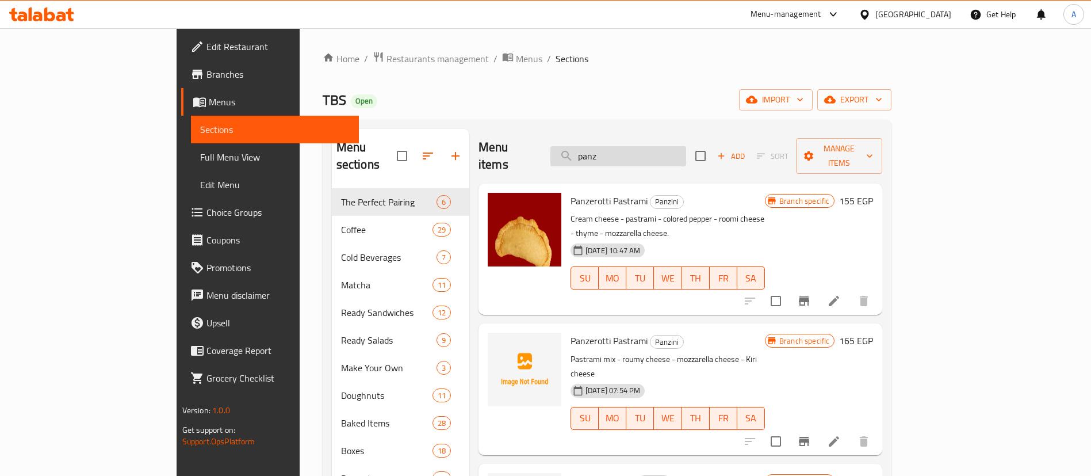
click at [686, 152] on input "panz" at bounding box center [619, 156] width 136 height 20
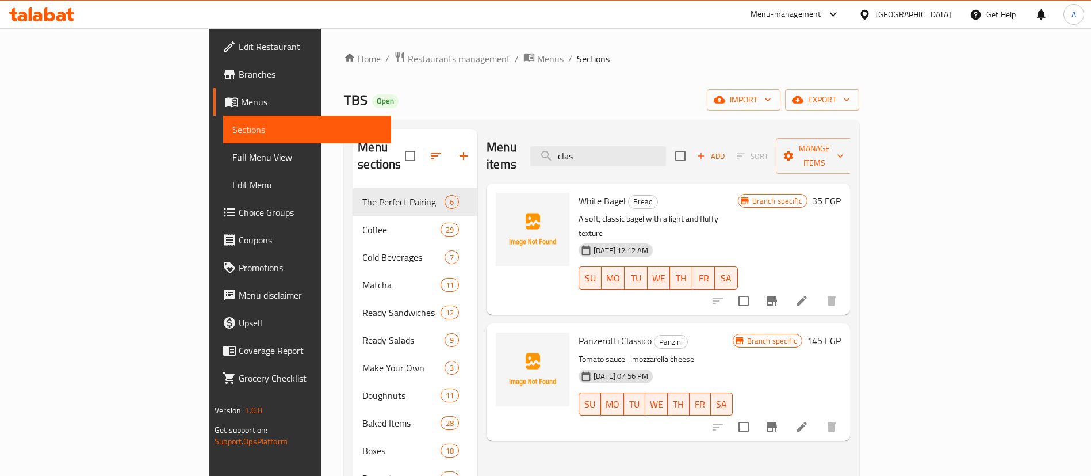
type input "clas"
click at [779, 420] on icon "Branch-specific-item" at bounding box center [772, 427] width 14 height 14
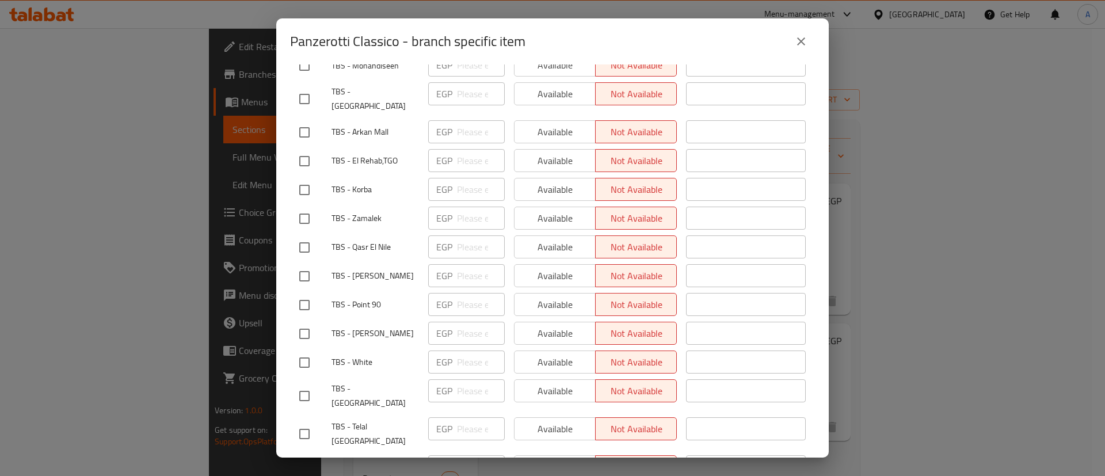
scroll to position [316, 0]
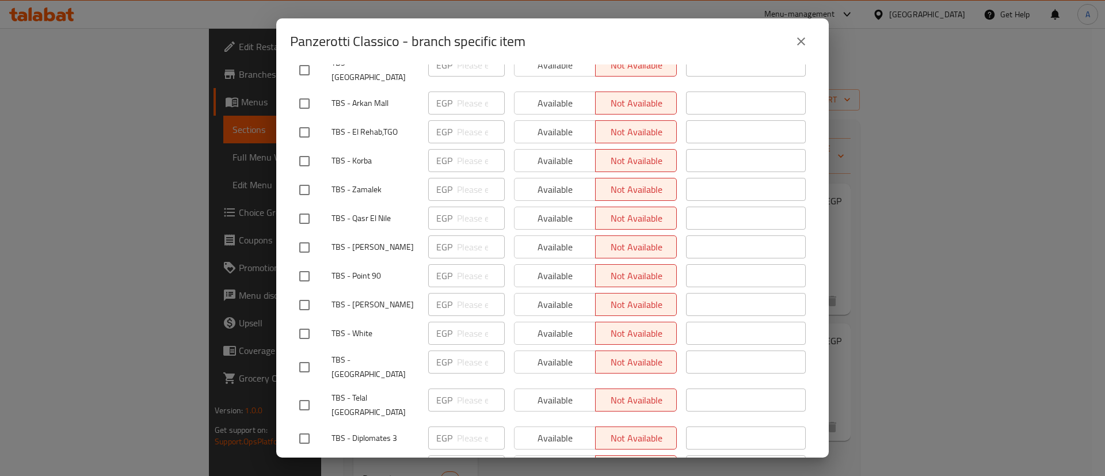
click at [296, 393] on input "checkbox" at bounding box center [304, 405] width 24 height 24
checkbox input "true"
click at [301, 426] on input "checkbox" at bounding box center [304, 438] width 24 height 24
checkbox input "true"
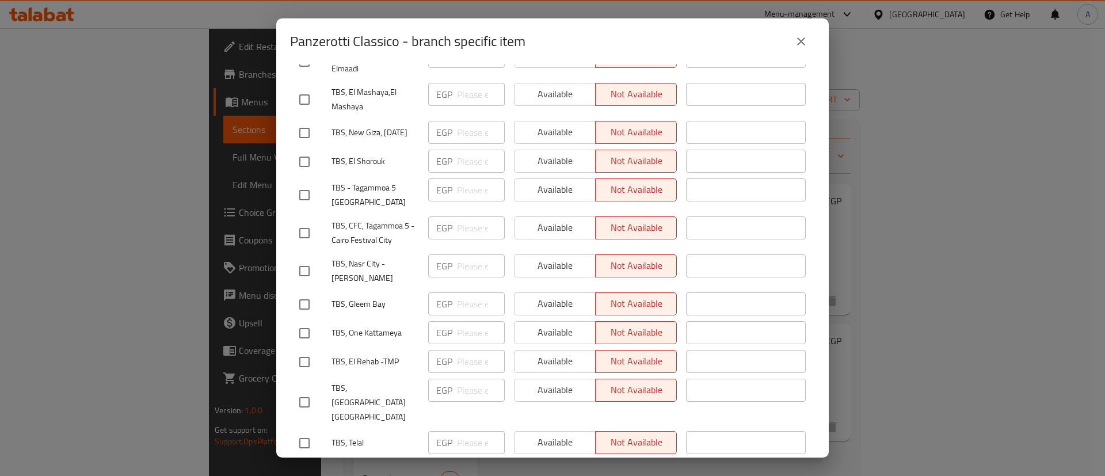
scroll to position [1036, 0]
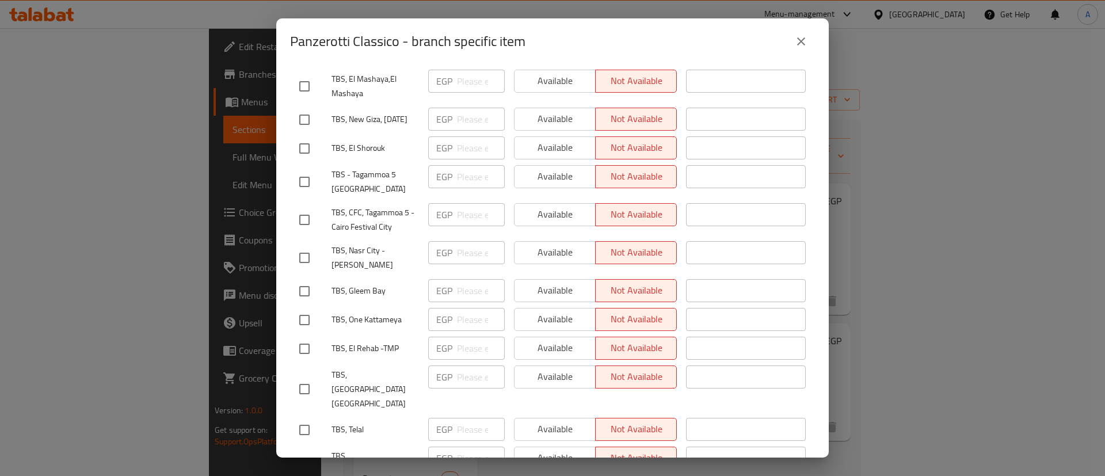
click at [299, 418] on input "checkbox" at bounding box center [304, 430] width 24 height 24
checkbox input "true"
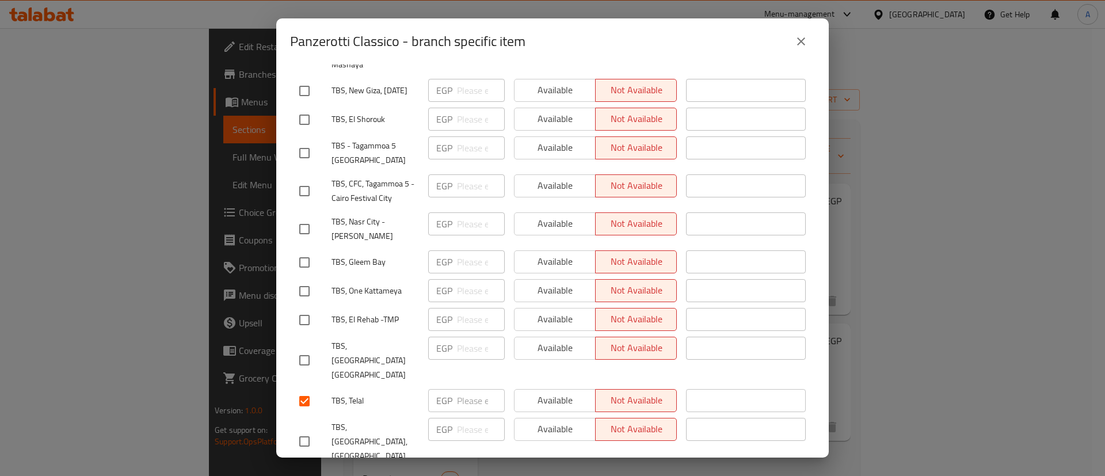
click at [304, 429] on input "checkbox" at bounding box center [304, 441] width 24 height 24
checkbox input "true"
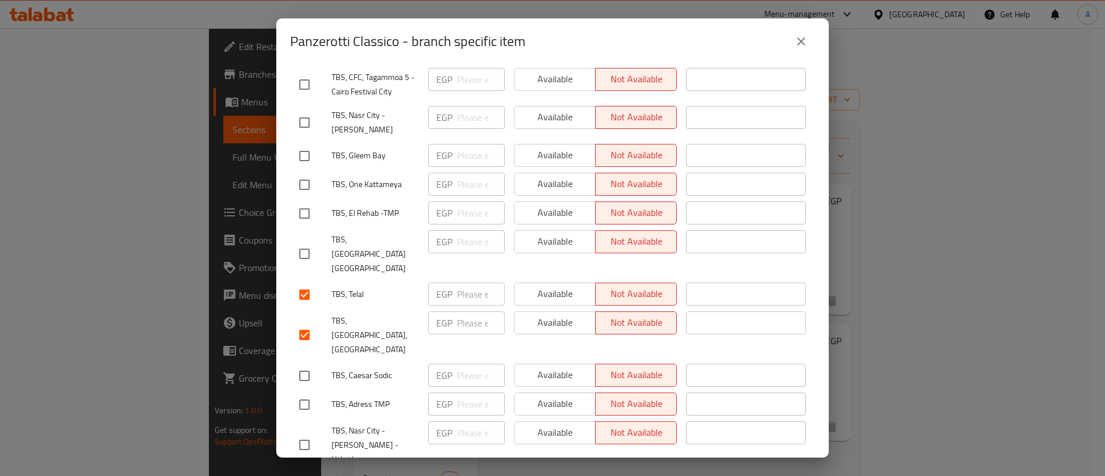
scroll to position [1180, 0]
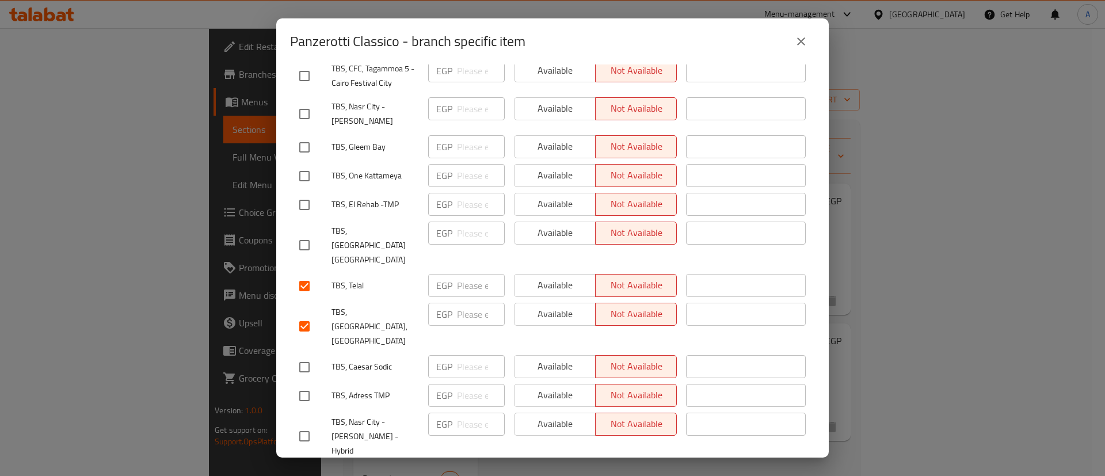
click at [311, 469] on input "checkbox" at bounding box center [304, 481] width 24 height 24
checkbox input "true"
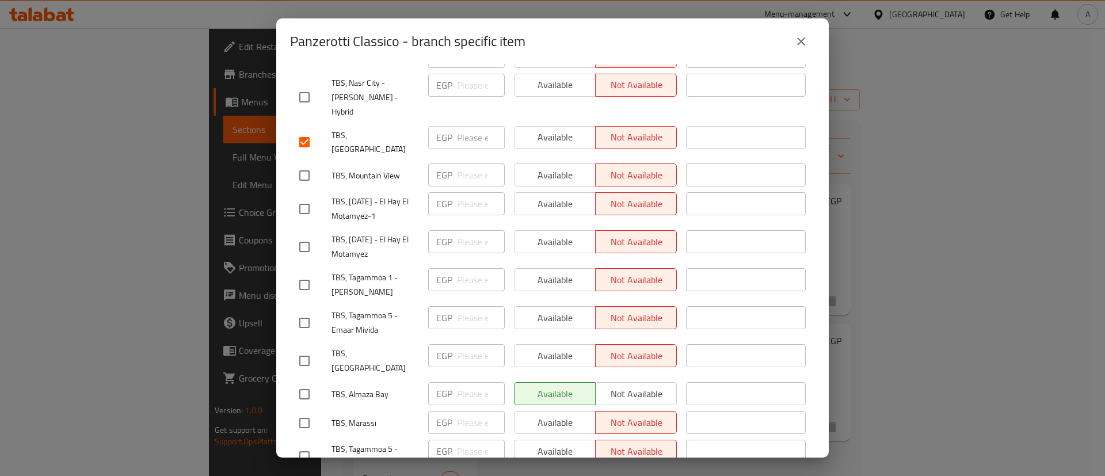
scroll to position [1525, 0]
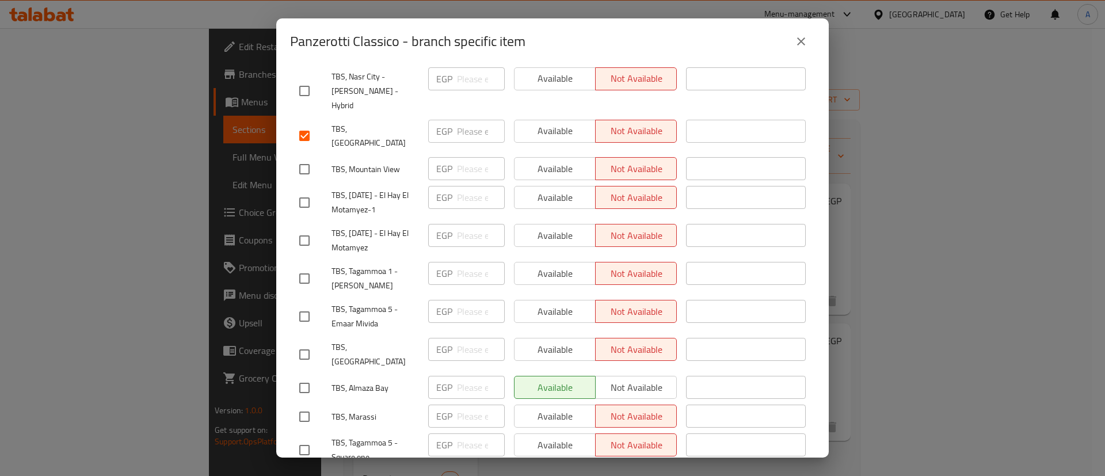
click at [302, 404] on input "checkbox" at bounding box center [304, 416] width 24 height 24
checkbox input "true"
click at [300, 376] on input "checkbox" at bounding box center [304, 388] width 24 height 24
checkbox input "true"
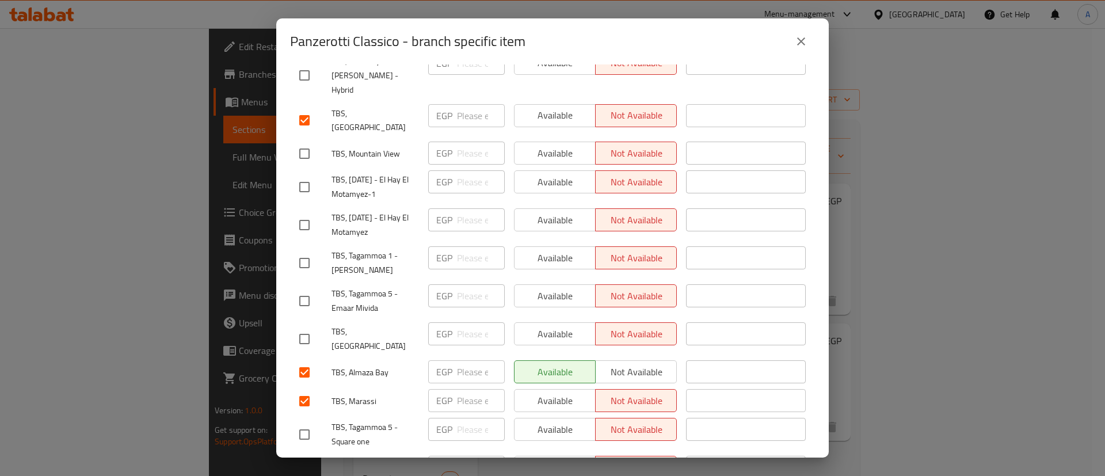
scroll to position [1555, 0]
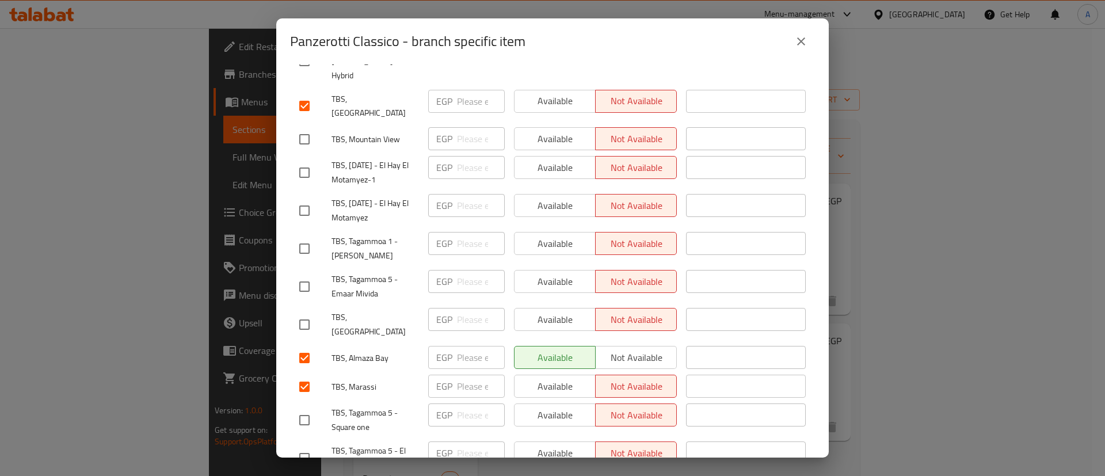
checkbox input "true"
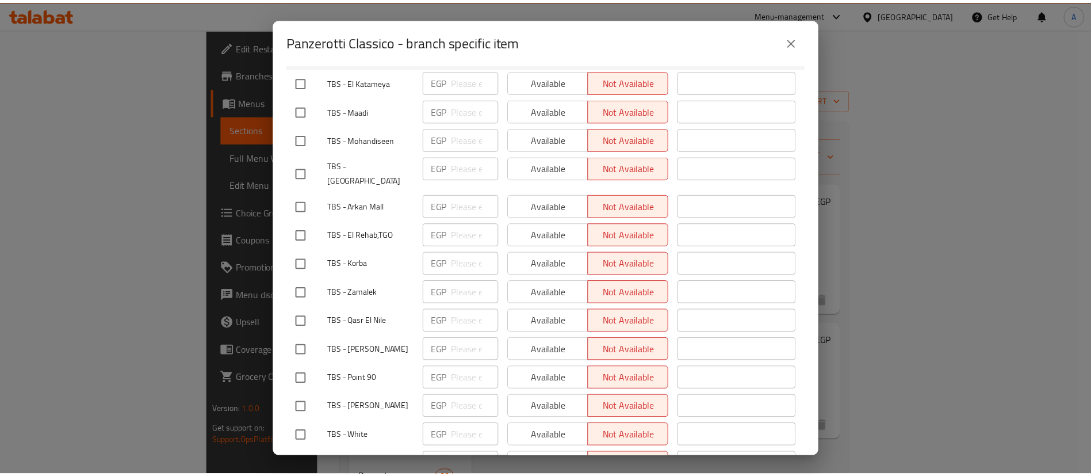
scroll to position [0, 0]
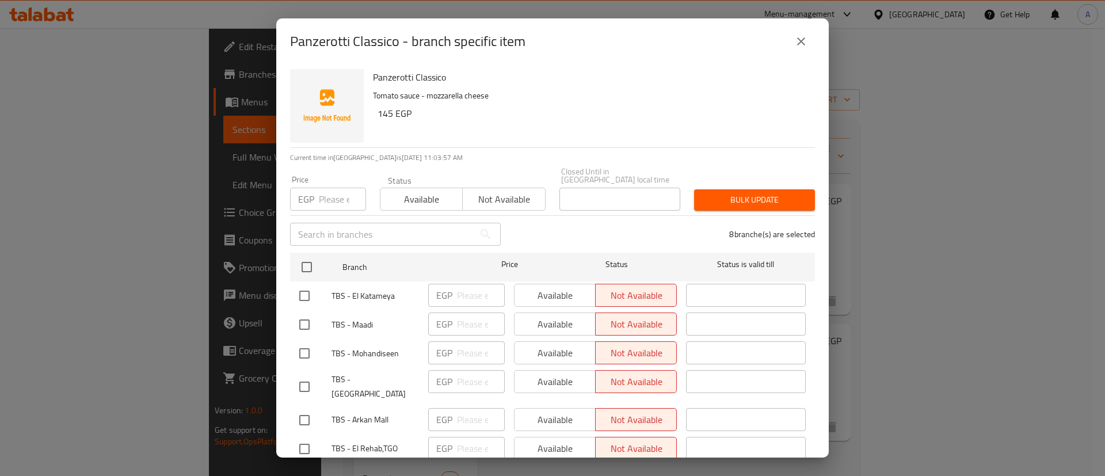
click at [328, 192] on input "number" at bounding box center [342, 199] width 47 height 23
type input "165"
click at [732, 201] on button "Bulk update" at bounding box center [754, 199] width 121 height 21
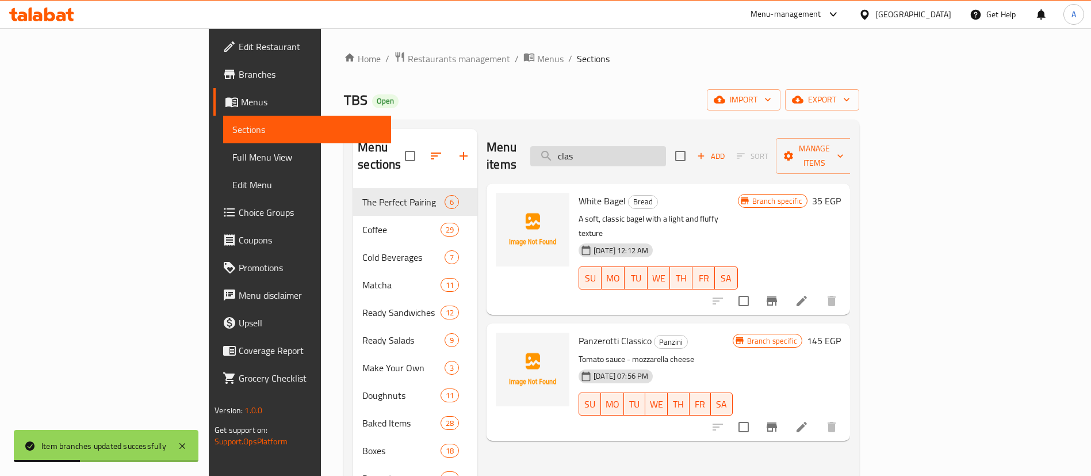
click at [666, 146] on input "clas" at bounding box center [598, 156] width 136 height 20
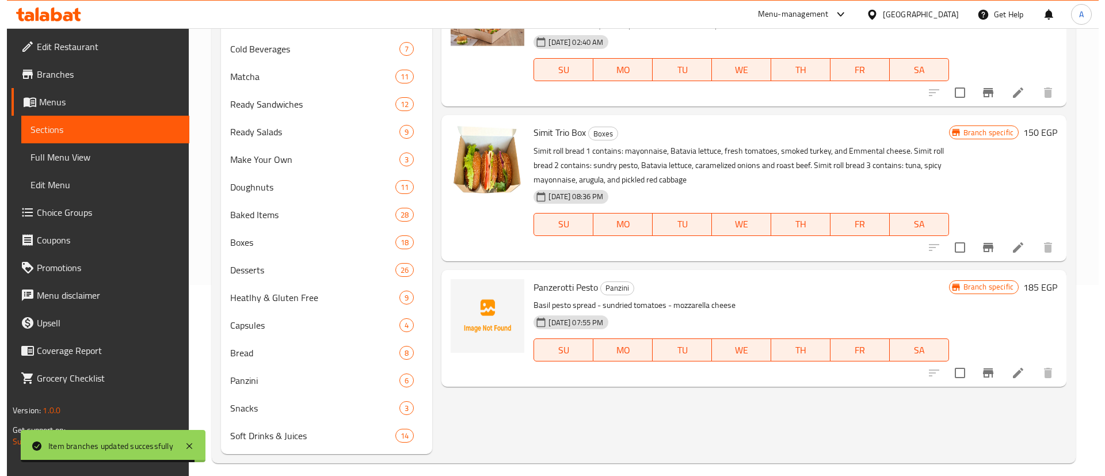
scroll to position [201, 0]
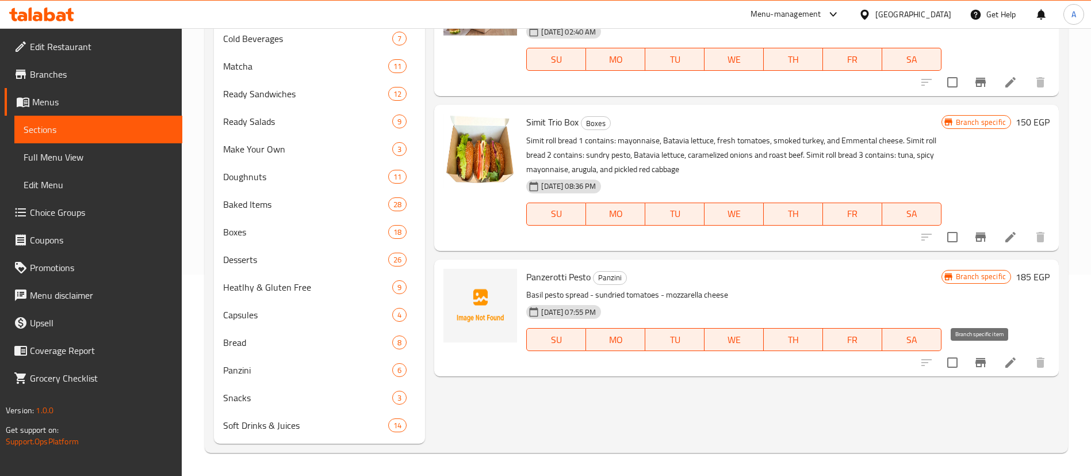
type input "pesto"
click at [976, 364] on icon "Branch-specific-item" at bounding box center [981, 363] width 14 height 14
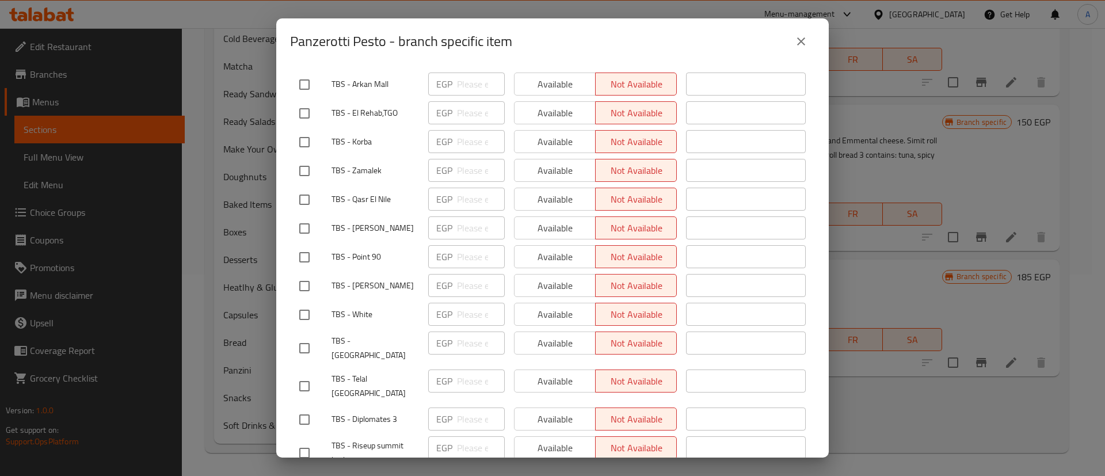
scroll to position [345, 0]
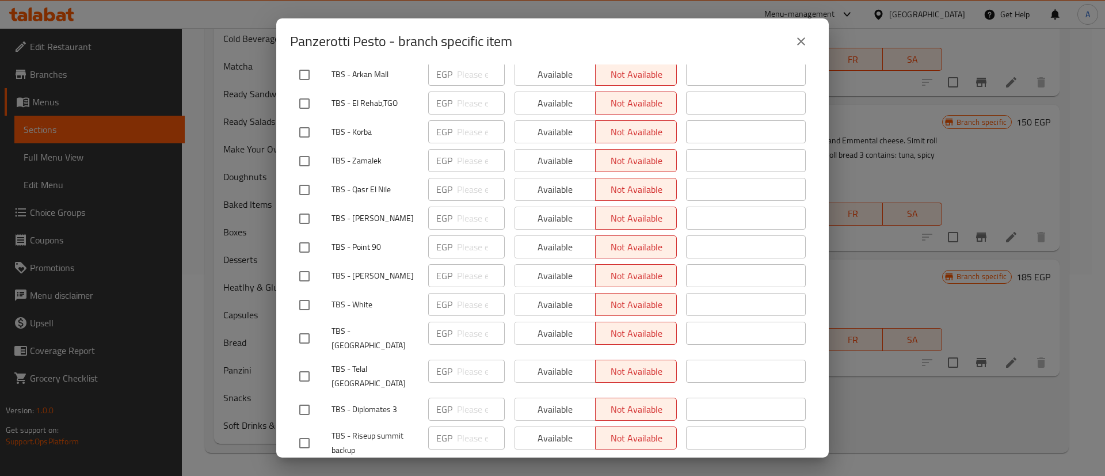
click at [306, 398] on input "checkbox" at bounding box center [304, 410] width 24 height 24
checkbox input "true"
click at [309, 364] on input "checkbox" at bounding box center [304, 376] width 24 height 24
checkbox input "true"
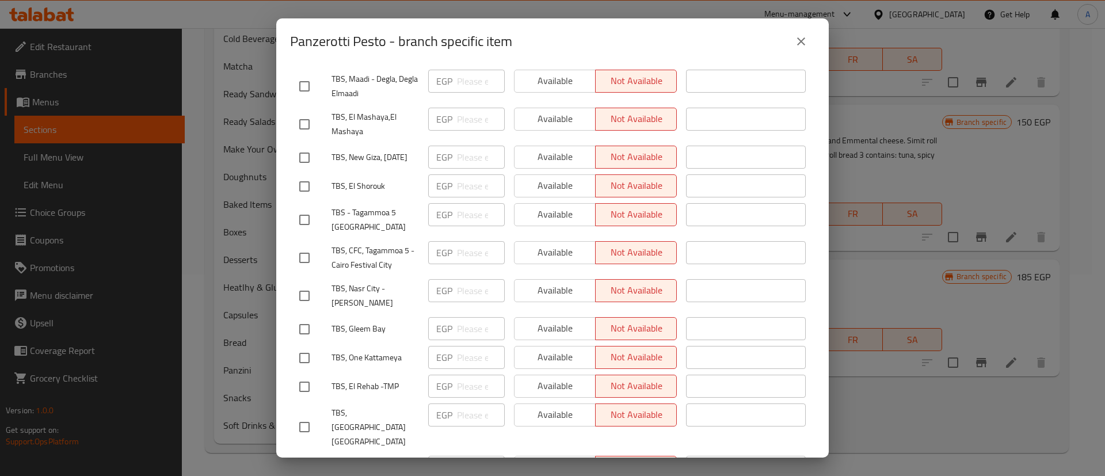
scroll to position [1064, 0]
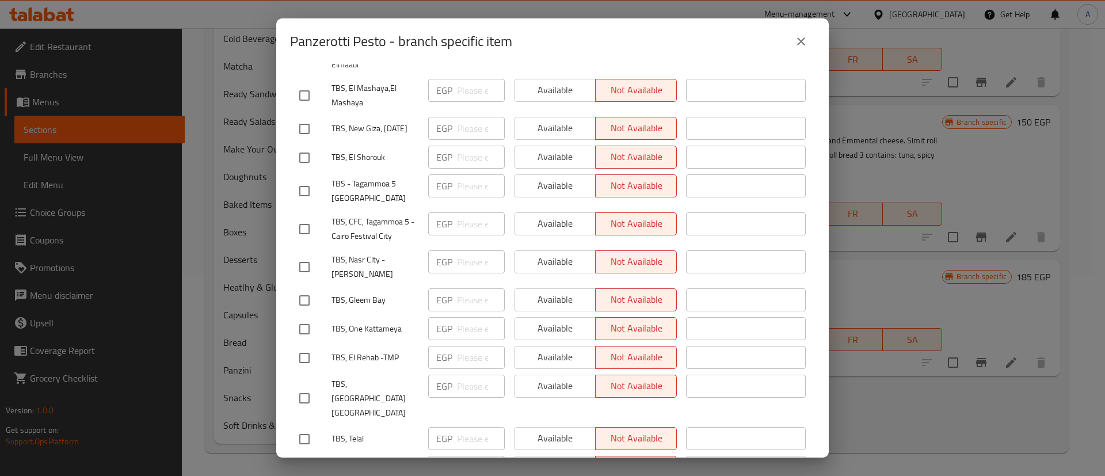
click at [301, 427] on input "checkbox" at bounding box center [304, 439] width 24 height 24
checkbox input "true"
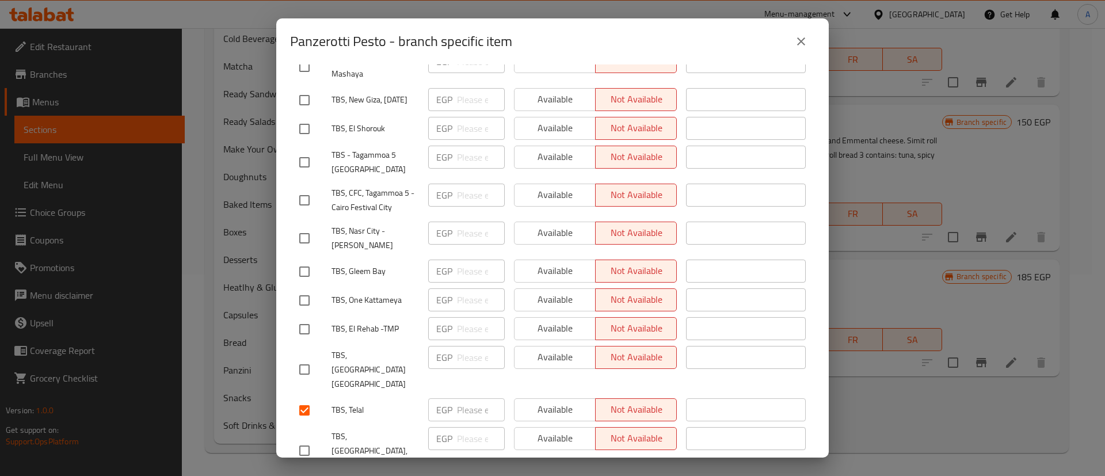
click at [306, 438] on input "checkbox" at bounding box center [304, 450] width 24 height 24
checkbox input "true"
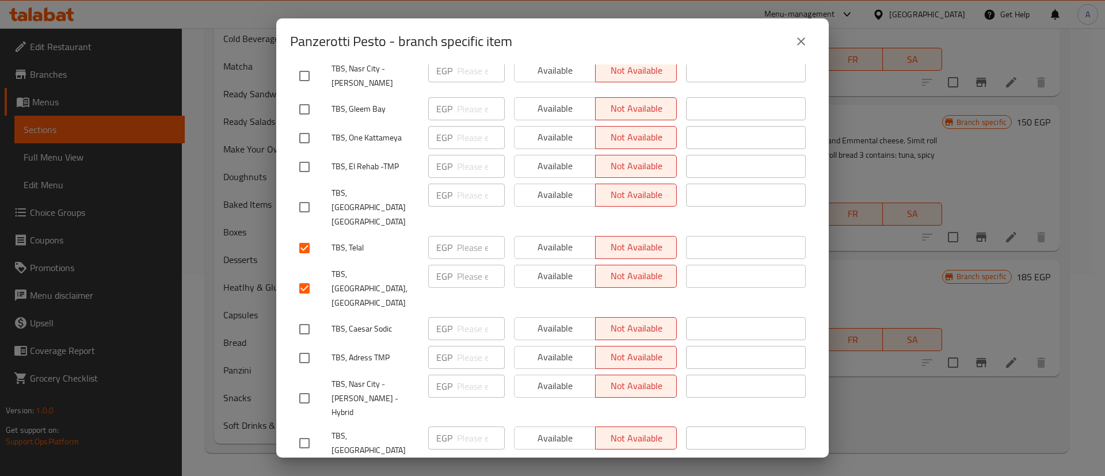
scroll to position [1266, 0]
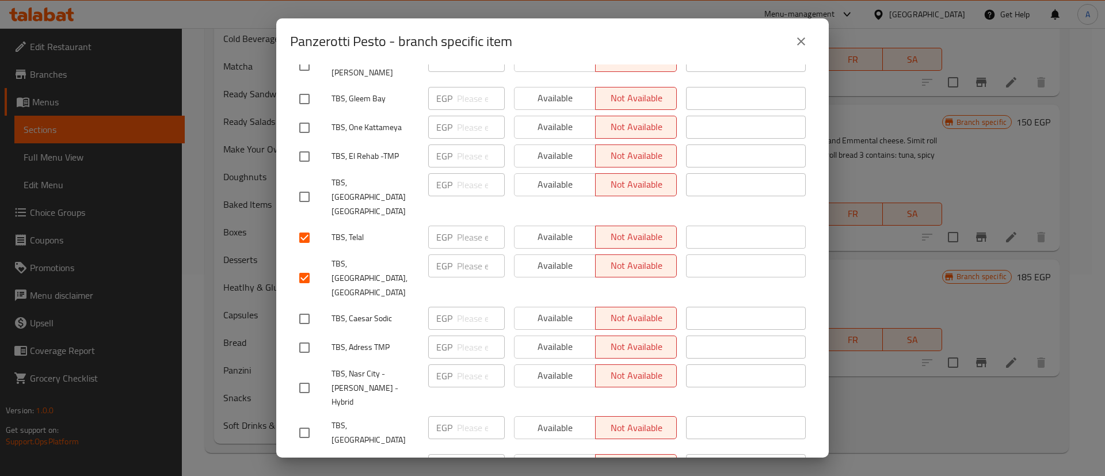
click at [308, 421] on input "checkbox" at bounding box center [304, 433] width 24 height 24
checkbox input "true"
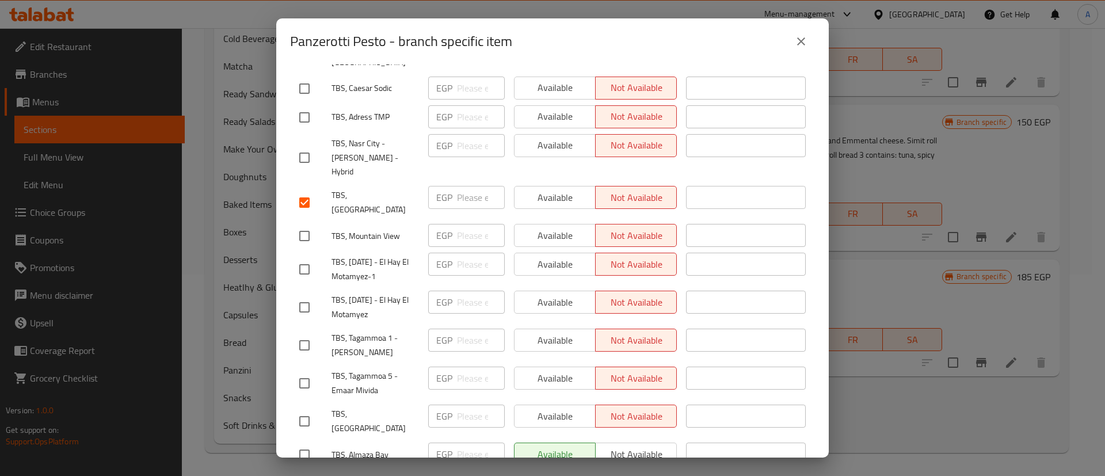
click at [297, 442] on input "checkbox" at bounding box center [304, 454] width 24 height 24
checkbox input "true"
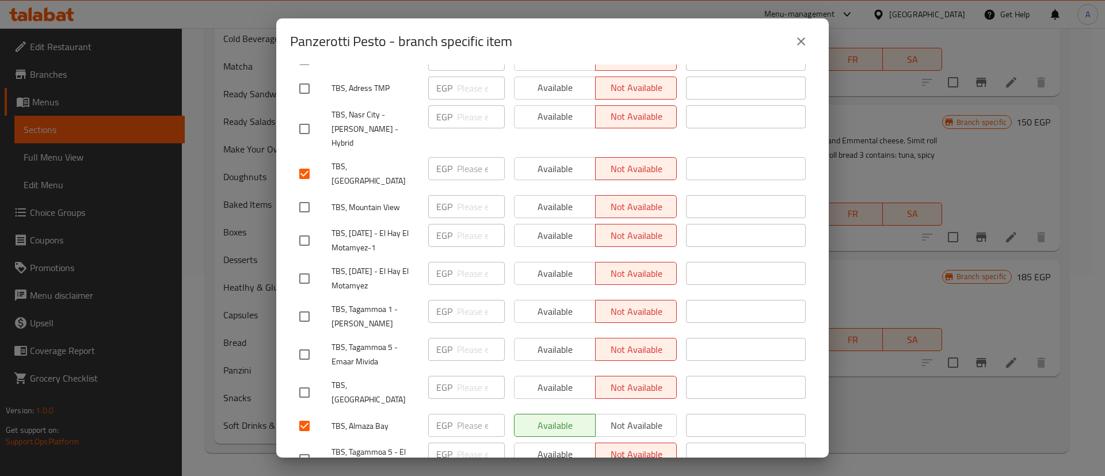
checkbox input "true"
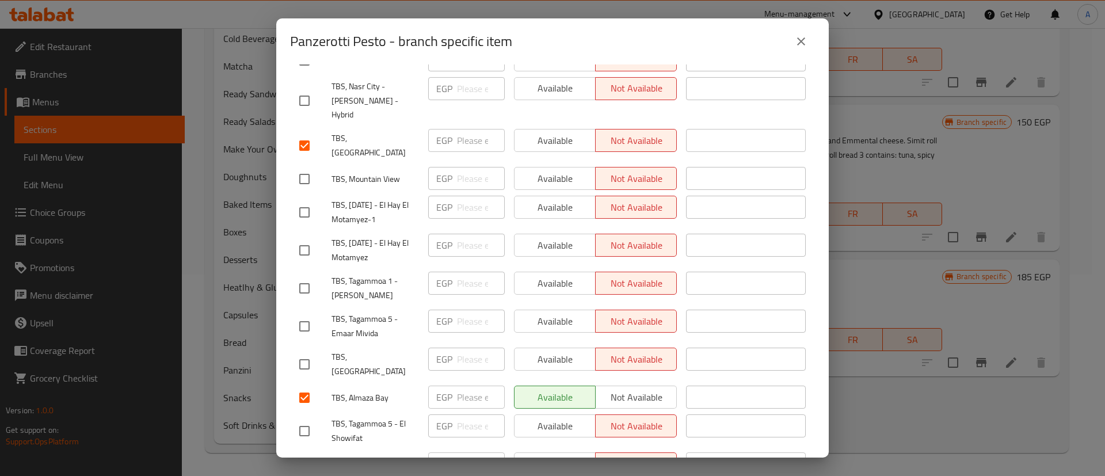
scroll to position [1555, 0]
checkbox input "true"
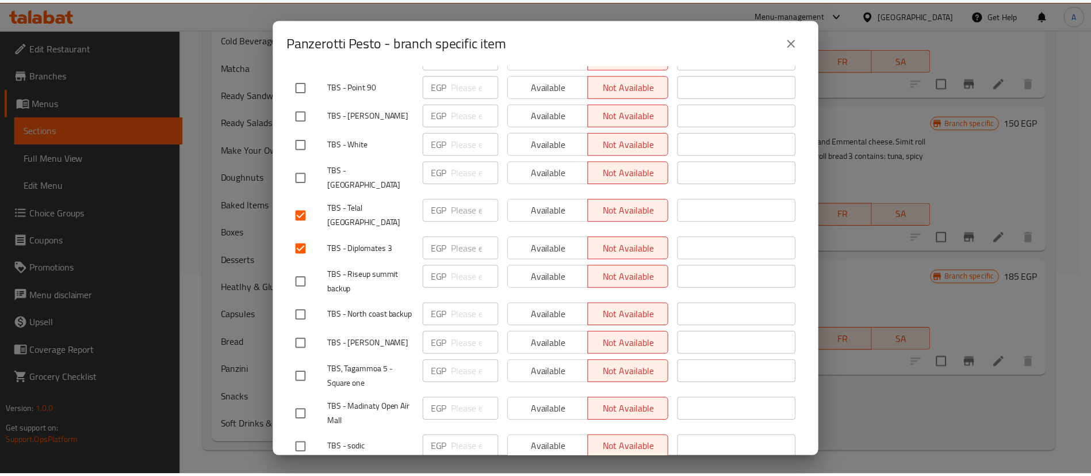
scroll to position [0, 0]
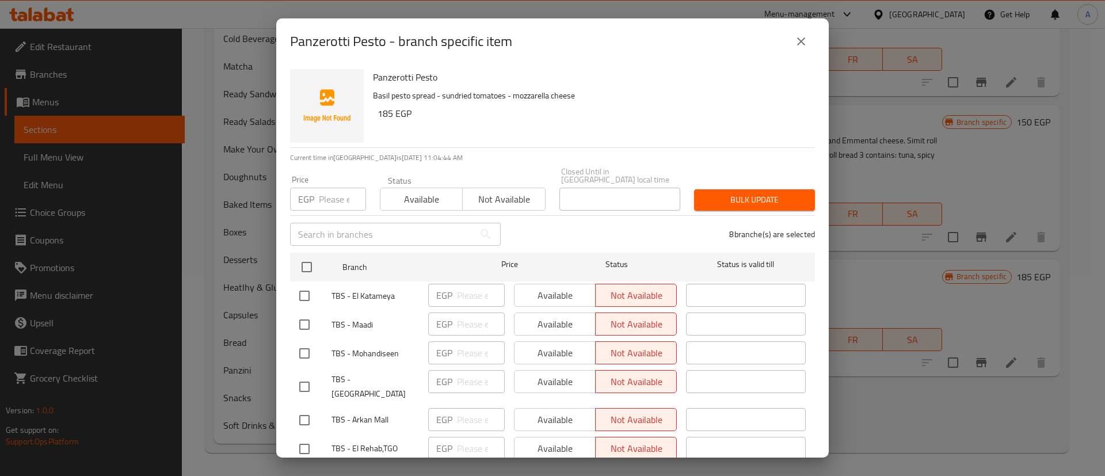
click at [317, 188] on div "EGP Price" at bounding box center [328, 199] width 76 height 23
type input "210"
drag, startPoint x: 763, startPoint y: 193, endPoint x: 751, endPoint y: 181, distance: 16.7
click at [762, 193] on span "Bulk update" at bounding box center [754, 200] width 102 height 14
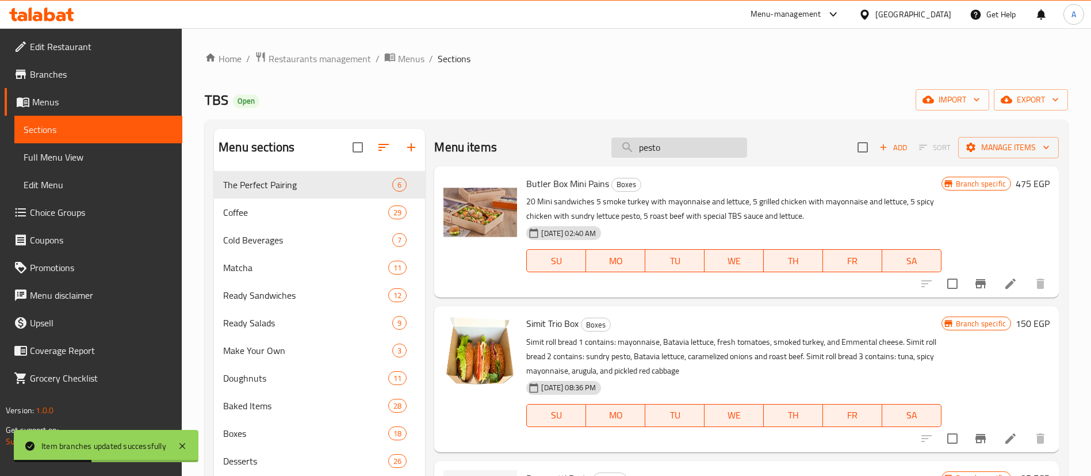
click at [666, 150] on input "pesto" at bounding box center [680, 148] width 136 height 20
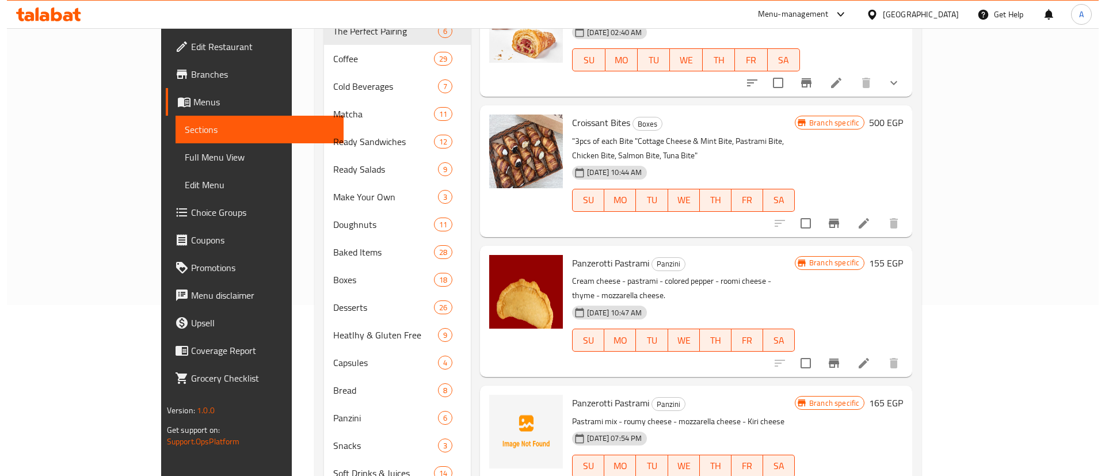
scroll to position [173, 0]
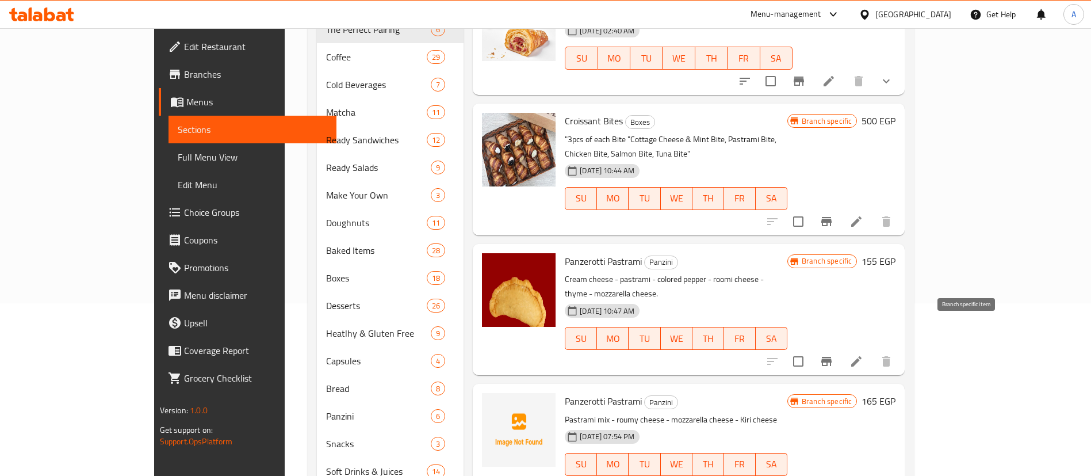
type input "pastra"
click at [841, 348] on button "Branch-specific-item" at bounding box center [827, 362] width 28 height 28
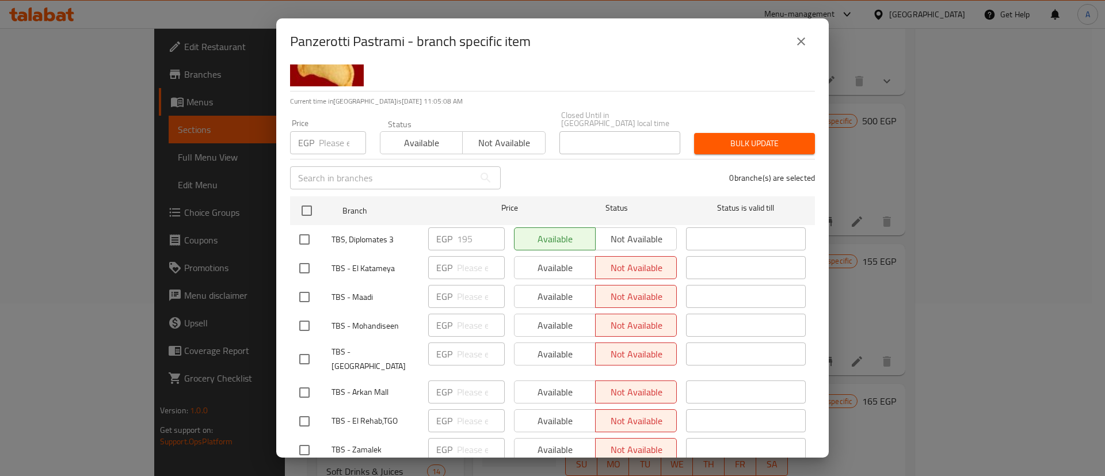
scroll to position [55, 0]
click at [304, 228] on input "checkbox" at bounding box center [304, 240] width 24 height 24
checkbox input "true"
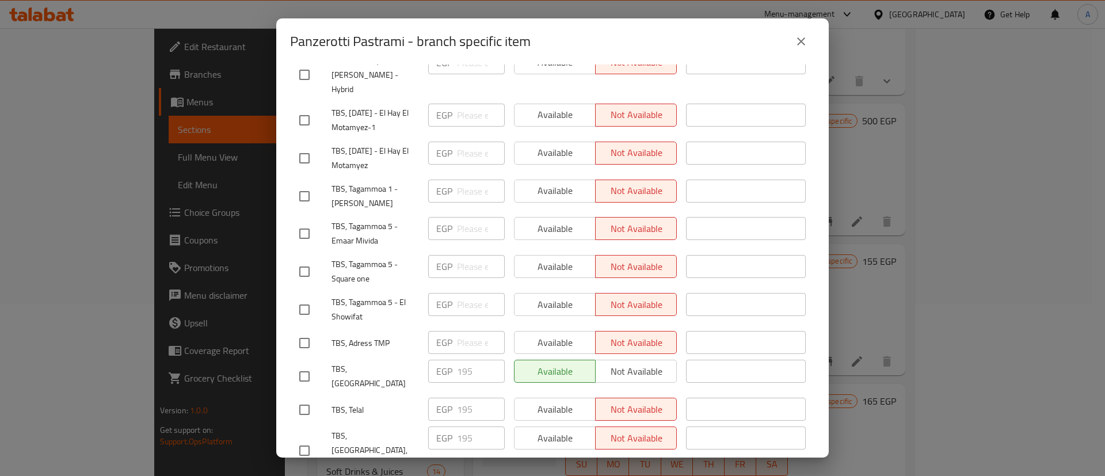
scroll to position [1494, 0]
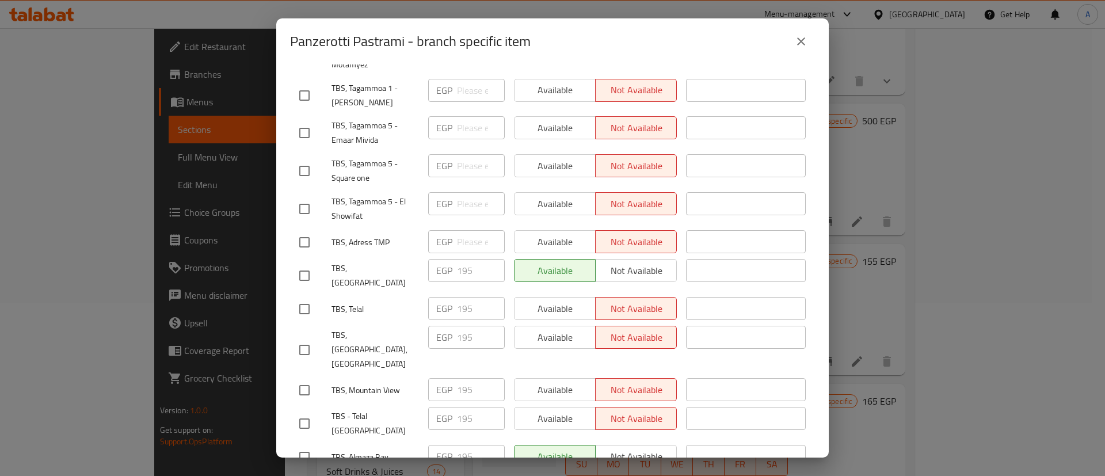
drag, startPoint x: 300, startPoint y: 231, endPoint x: 304, endPoint y: 245, distance: 13.7
click at [301, 264] on input "checkbox" at bounding box center [304, 276] width 24 height 24
checkbox input "true"
drag, startPoint x: 306, startPoint y: 266, endPoint x: 300, endPoint y: 284, distance: 18.9
click at [306, 297] on input "checkbox" at bounding box center [304, 309] width 24 height 24
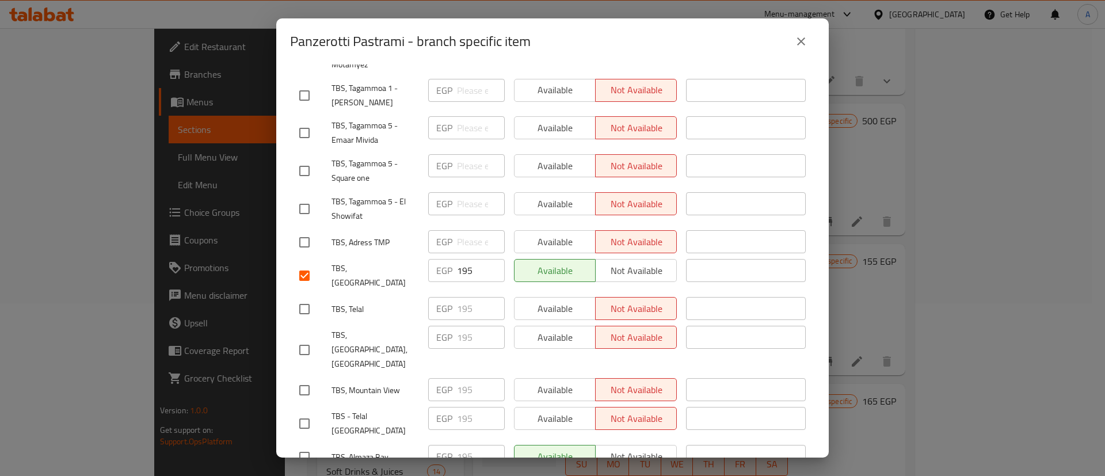
checkbox input "true"
click at [297, 338] on input "checkbox" at bounding box center [304, 350] width 24 height 24
checkbox input "true"
click at [306, 378] on input "checkbox" at bounding box center [304, 390] width 24 height 24
checkbox input "true"
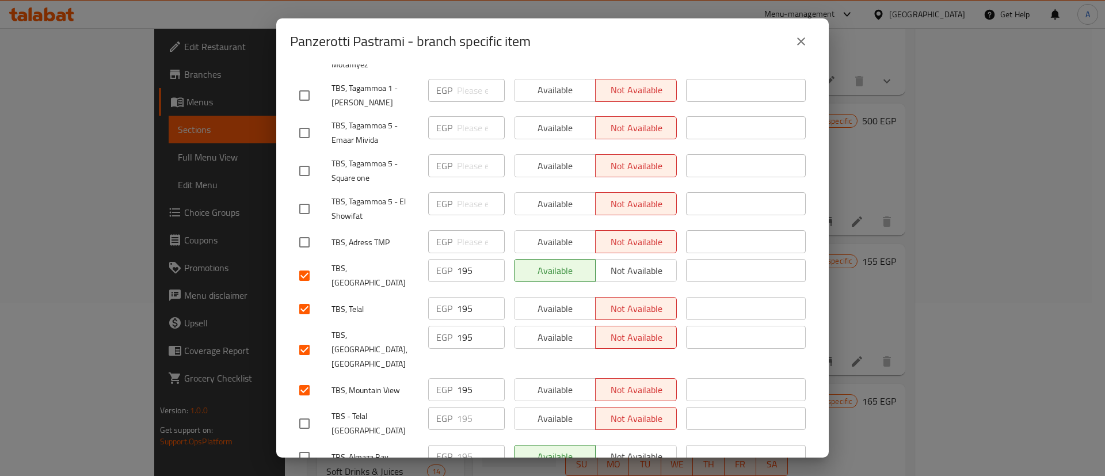
click at [300, 411] on input "checkbox" at bounding box center [304, 423] width 24 height 24
checkbox input "true"
click at [303, 445] on input "checkbox" at bounding box center [304, 457] width 24 height 24
checkbox input "true"
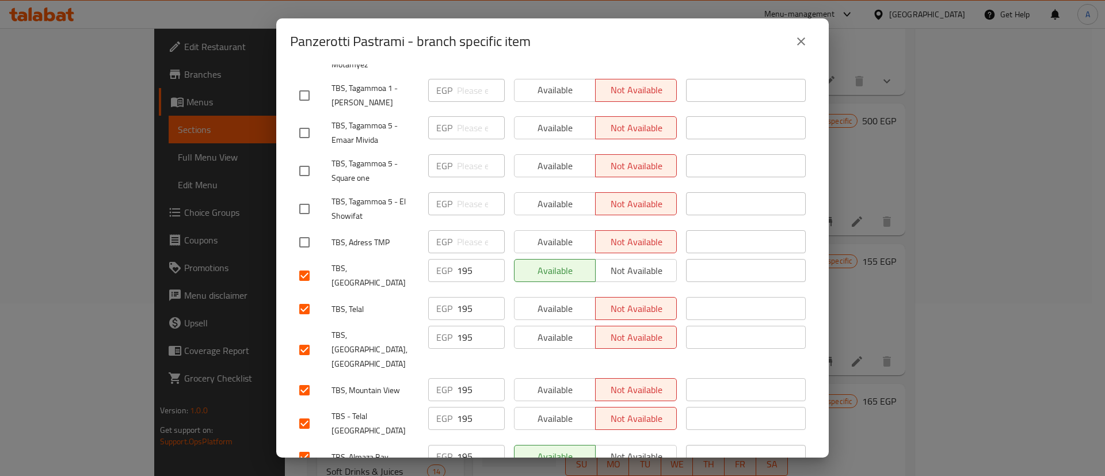
checkbox input "true"
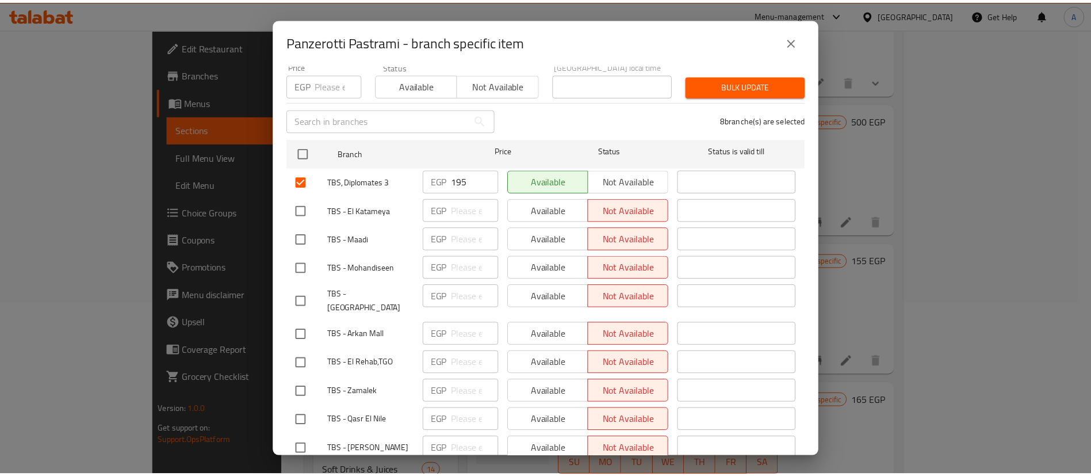
scroll to position [0, 0]
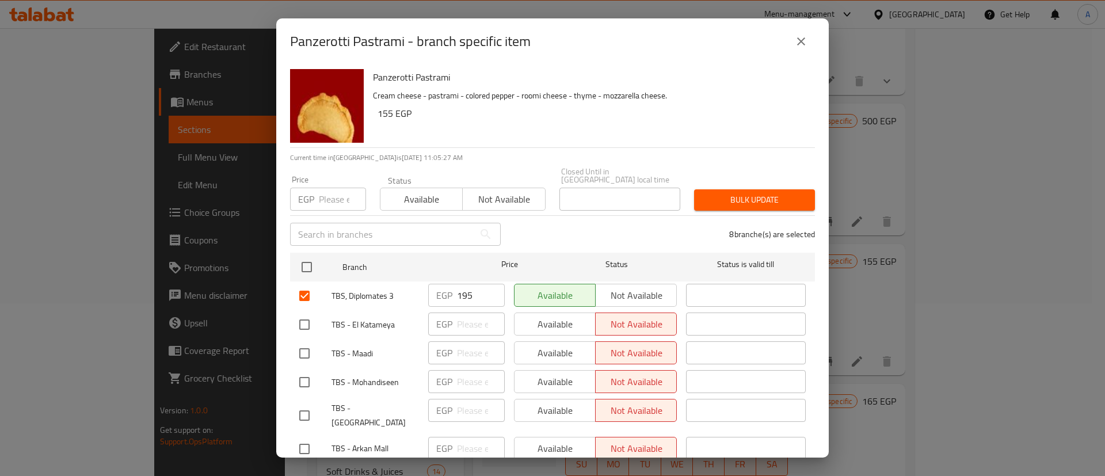
click at [325, 190] on input "number" at bounding box center [342, 199] width 47 height 23
type input "220"
click at [745, 193] on span "Bulk update" at bounding box center [754, 200] width 102 height 14
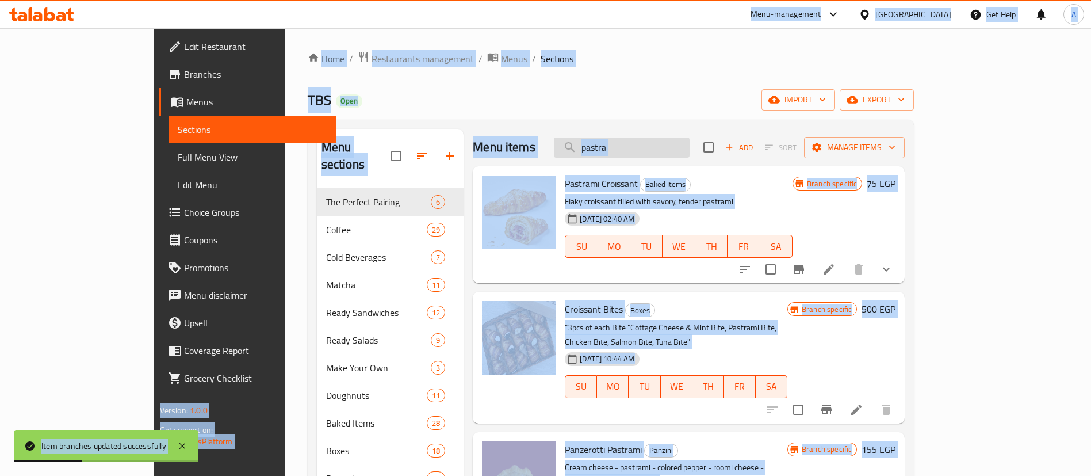
click at [687, 146] on input "pastra" at bounding box center [622, 148] width 136 height 20
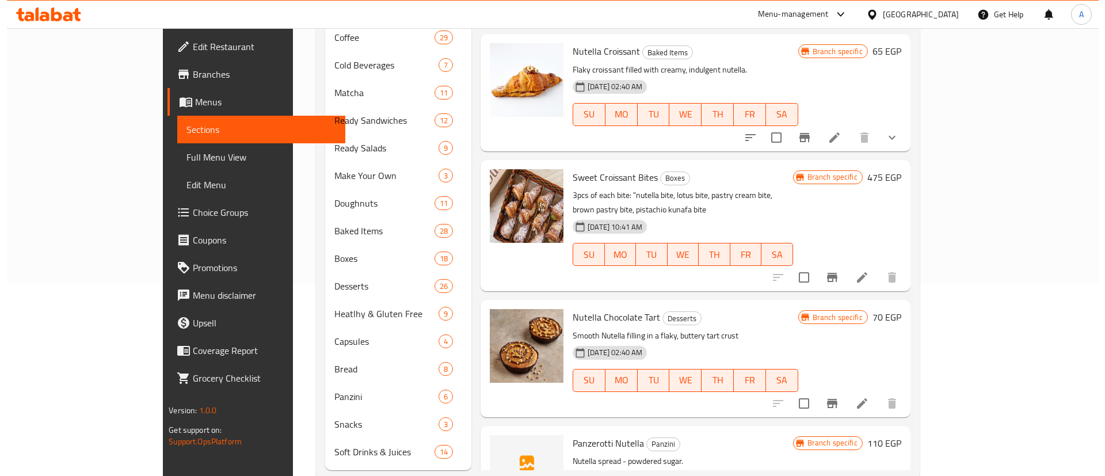
scroll to position [201, 0]
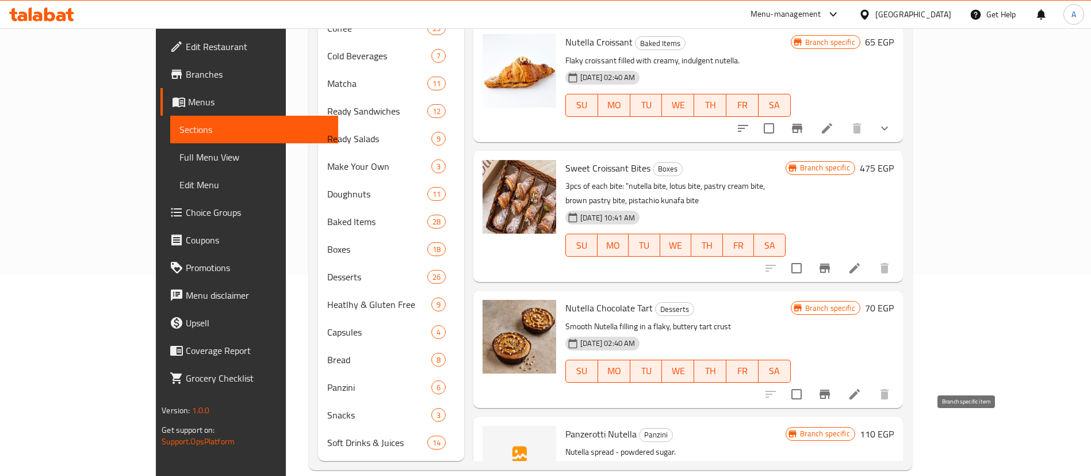
type input "nutella"
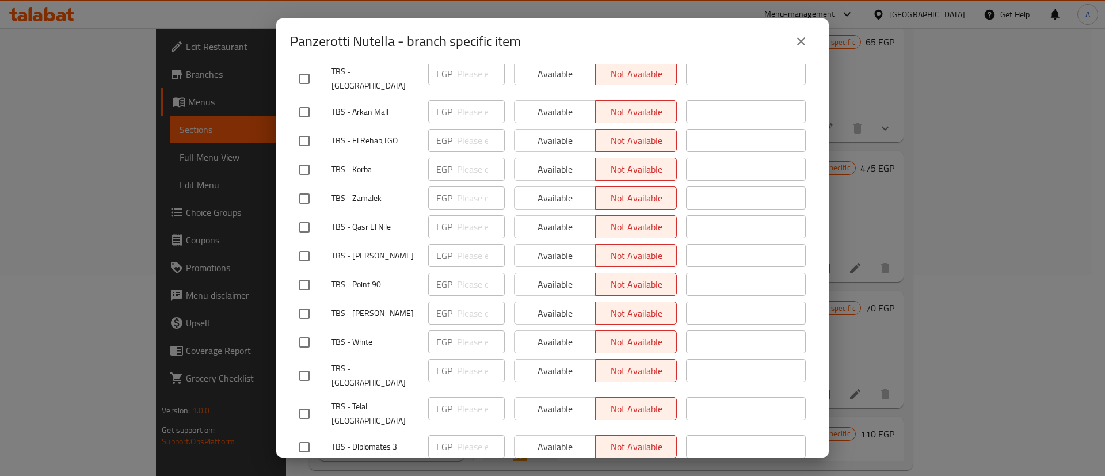
scroll to position [316, 0]
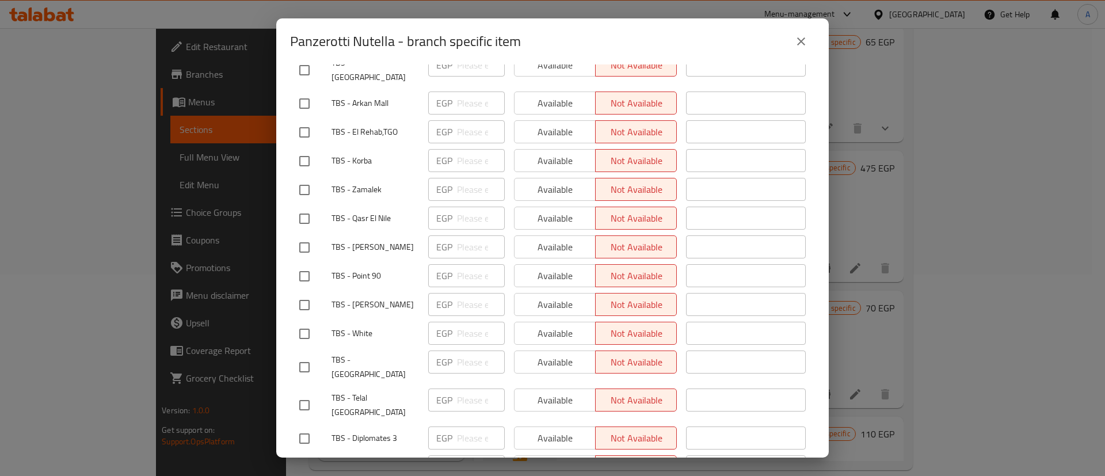
click at [306, 393] on input "checkbox" at bounding box center [304, 405] width 24 height 24
checkbox input "true"
click at [299, 426] on input "checkbox" at bounding box center [304, 438] width 24 height 24
checkbox input "true"
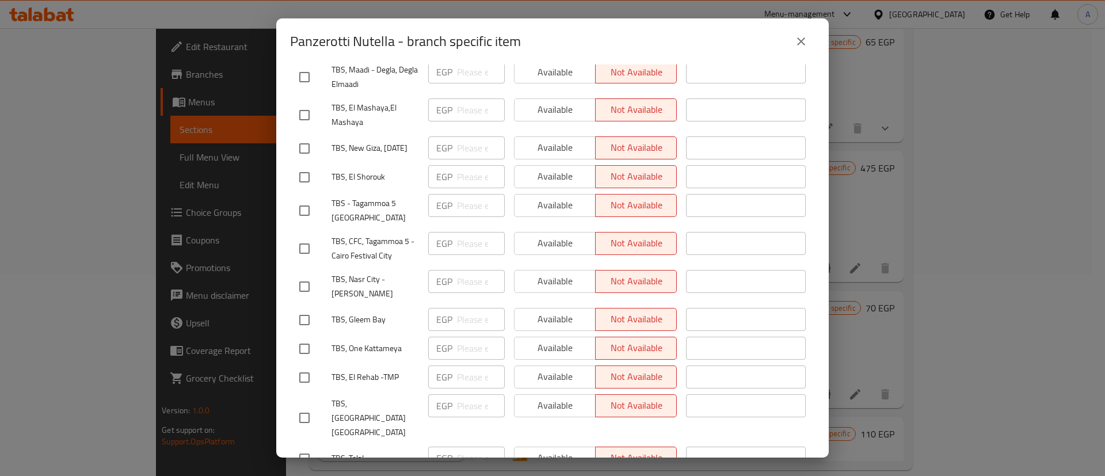
scroll to position [1036, 0]
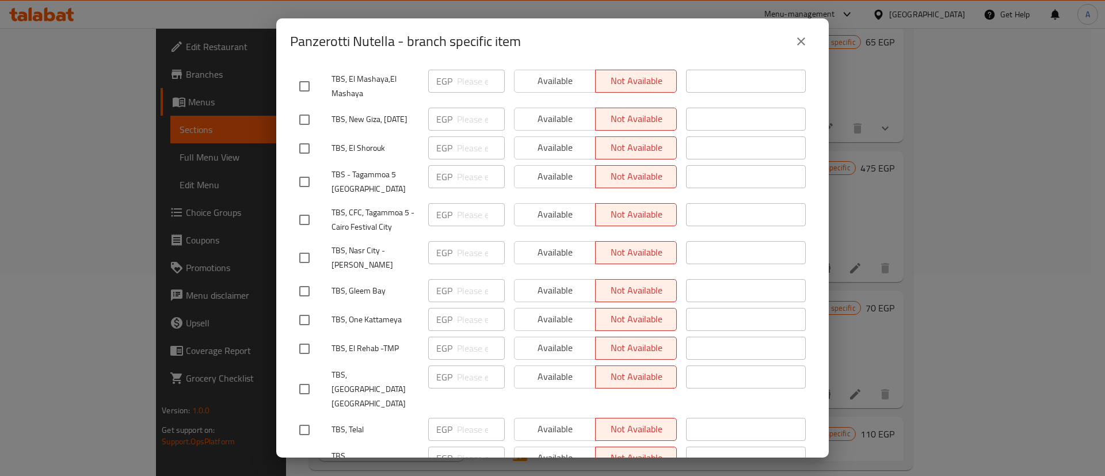
click at [307, 418] on input "checkbox" at bounding box center [304, 430] width 24 height 24
checkbox input "true"
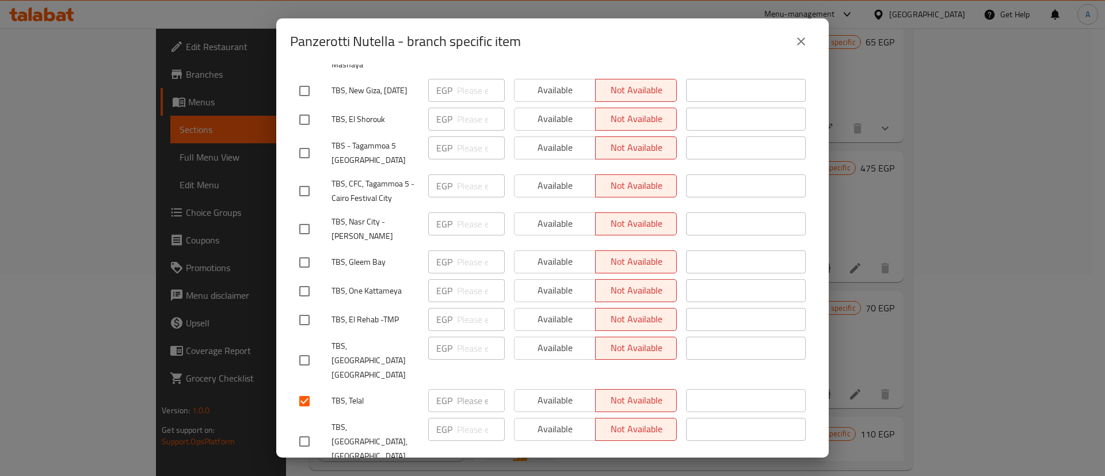
click at [306, 429] on input "checkbox" at bounding box center [304, 441] width 24 height 24
checkbox input "true"
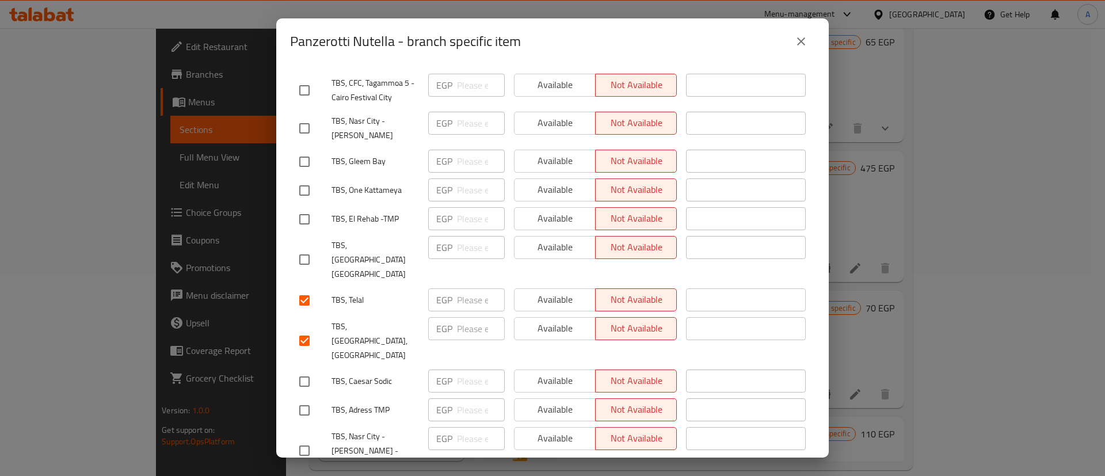
scroll to position [1180, 0]
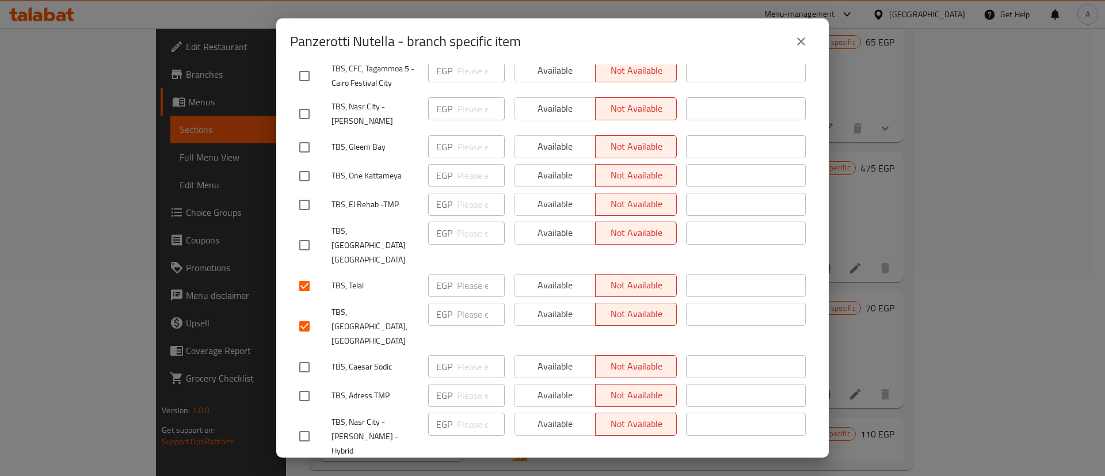
click at [312, 469] on input "checkbox" at bounding box center [304, 481] width 24 height 24
checkbox input "true"
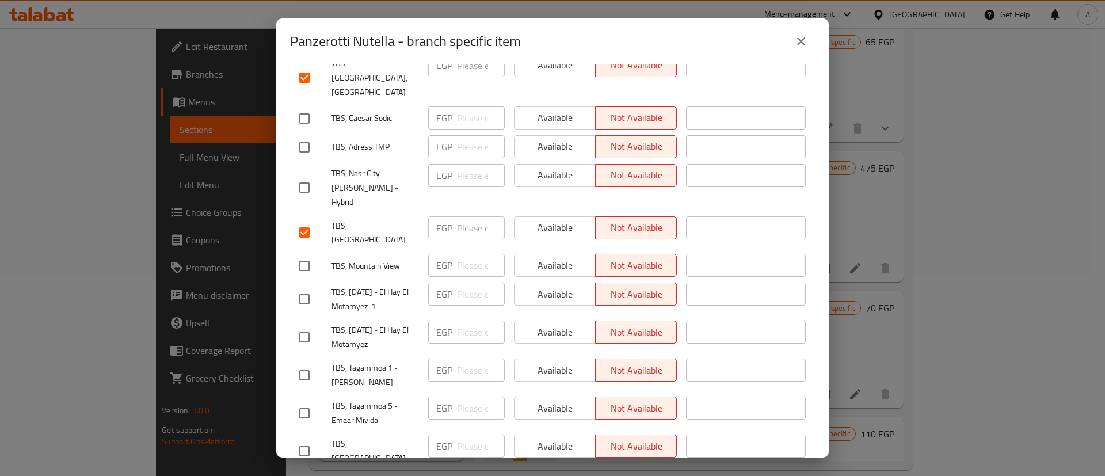
scroll to position [1438, 0]
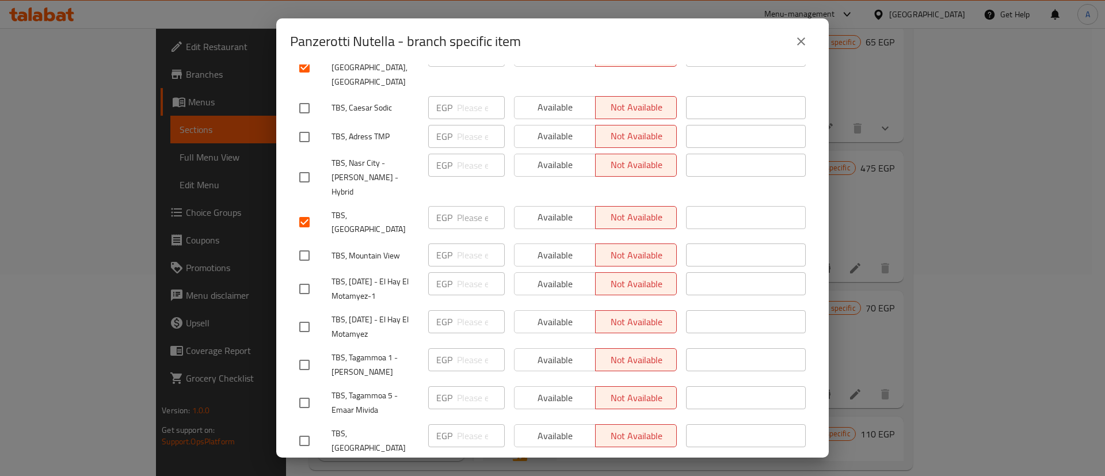
click at [308, 462] on input "checkbox" at bounding box center [304, 474] width 24 height 24
checkbox input "true"
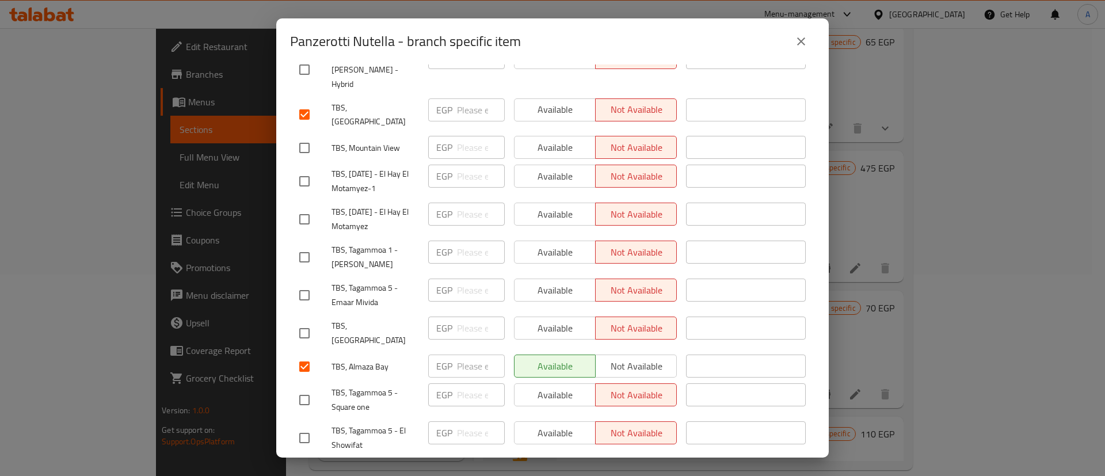
scroll to position [1553, 0]
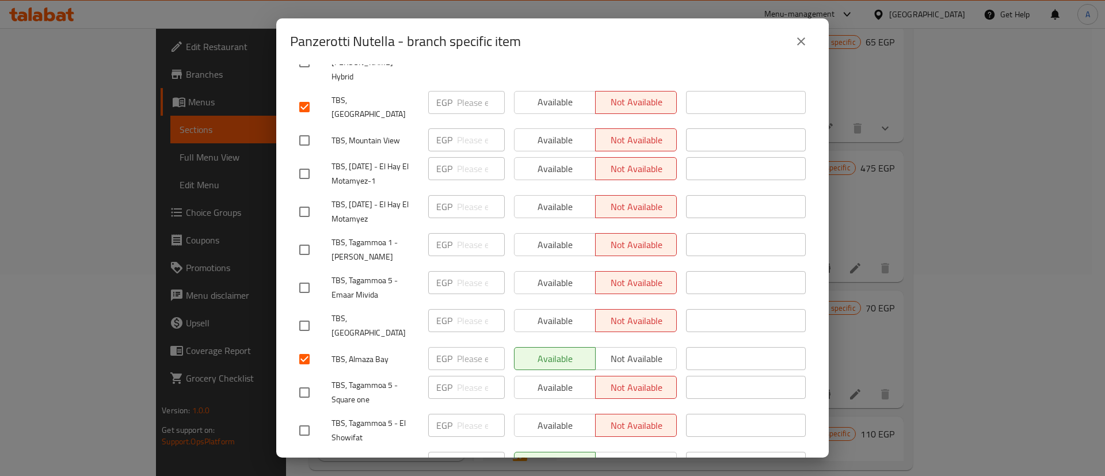
click at [304, 452] on input "checkbox" at bounding box center [304, 464] width 24 height 24
checkbox input "true"
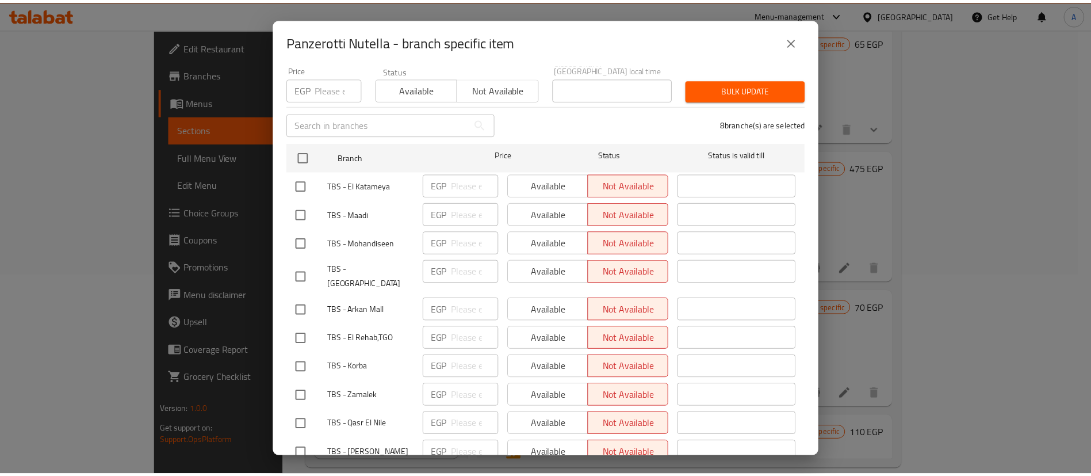
scroll to position [0, 0]
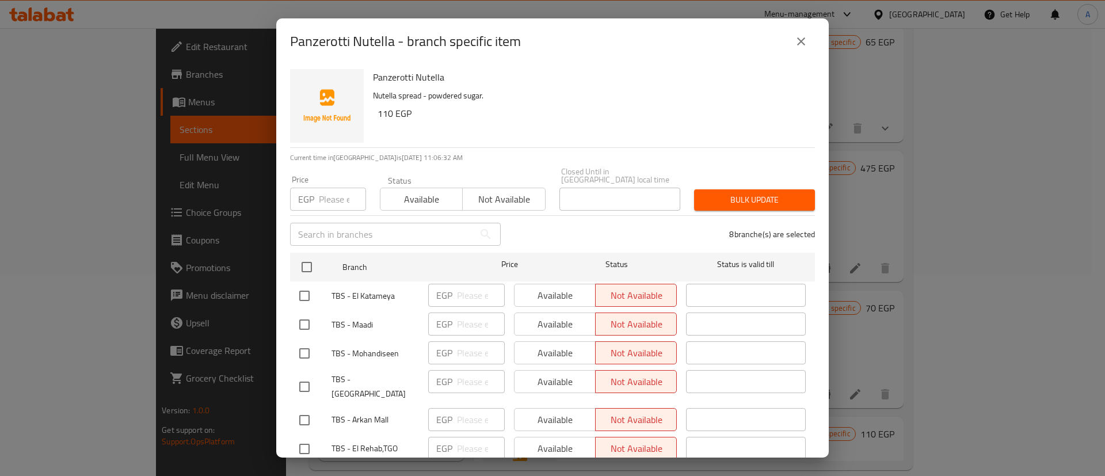
click at [330, 195] on input "number" at bounding box center [342, 199] width 47 height 23
type input "140"
click at [745, 193] on span "Bulk update" at bounding box center [754, 200] width 102 height 14
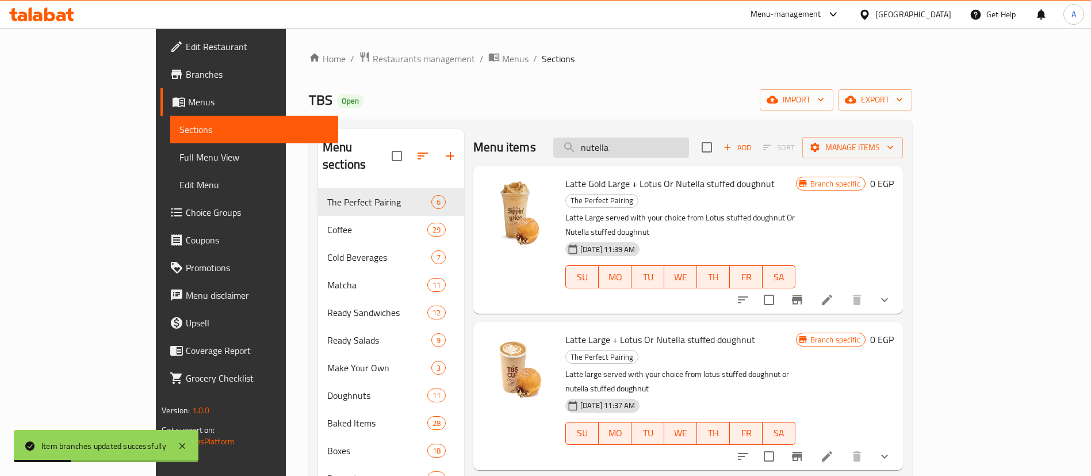
click at [670, 152] on input "nutella" at bounding box center [622, 148] width 136 height 20
type input "o"
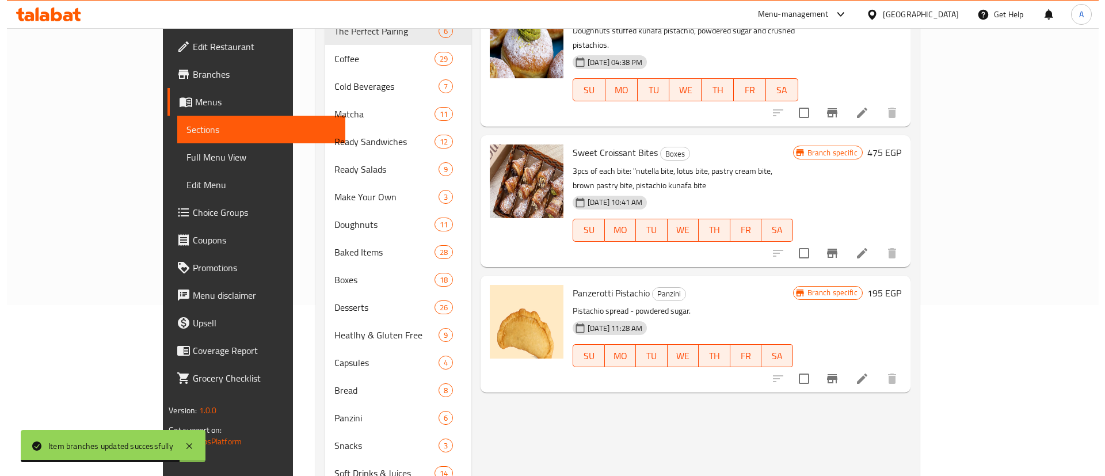
scroll to position [173, 0]
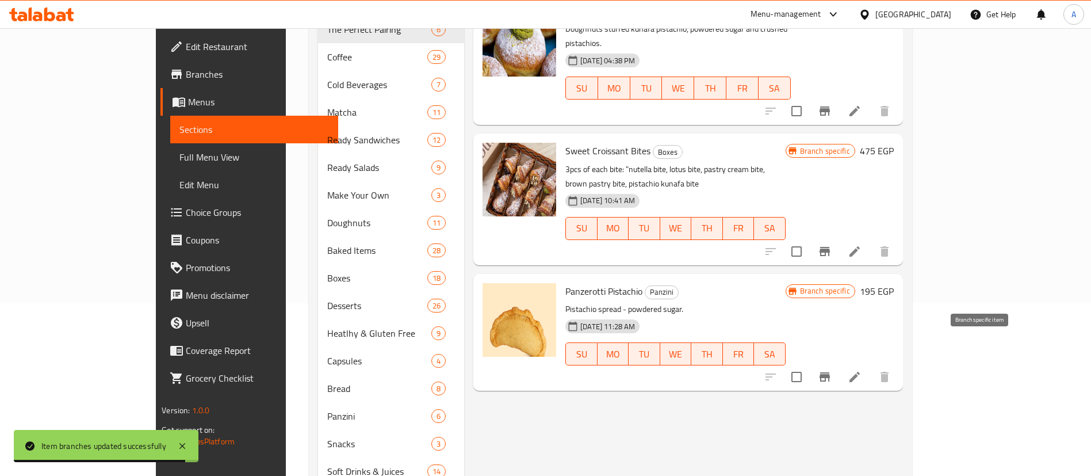
type input "pista"
click at [832, 370] on icon "Branch-specific-item" at bounding box center [825, 377] width 14 height 14
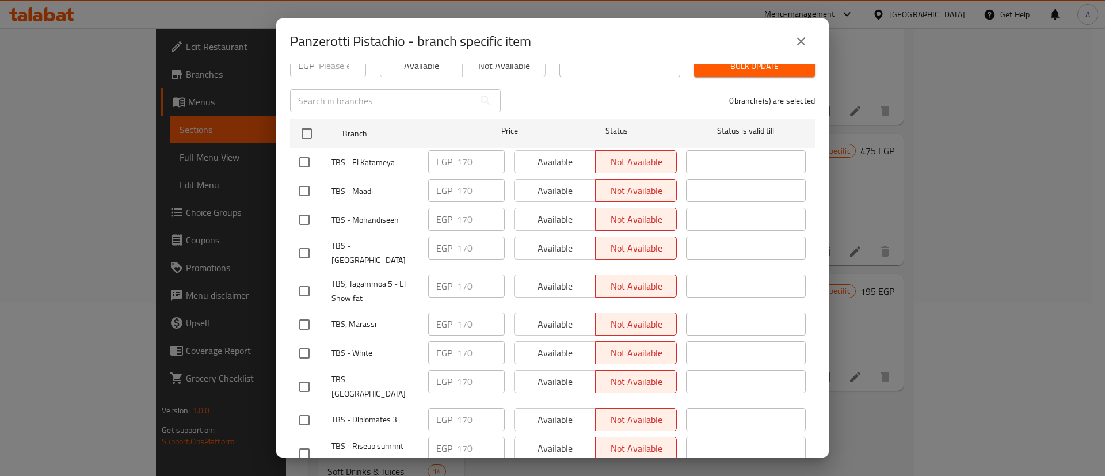
scroll to position [144, 0]
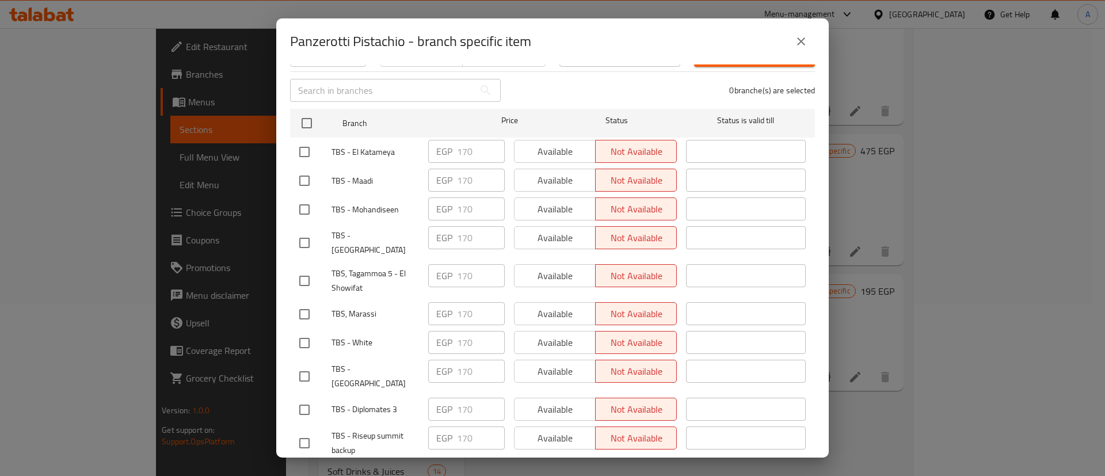
click at [304, 398] on input "checkbox" at bounding box center [304, 410] width 24 height 24
checkbox input "true"
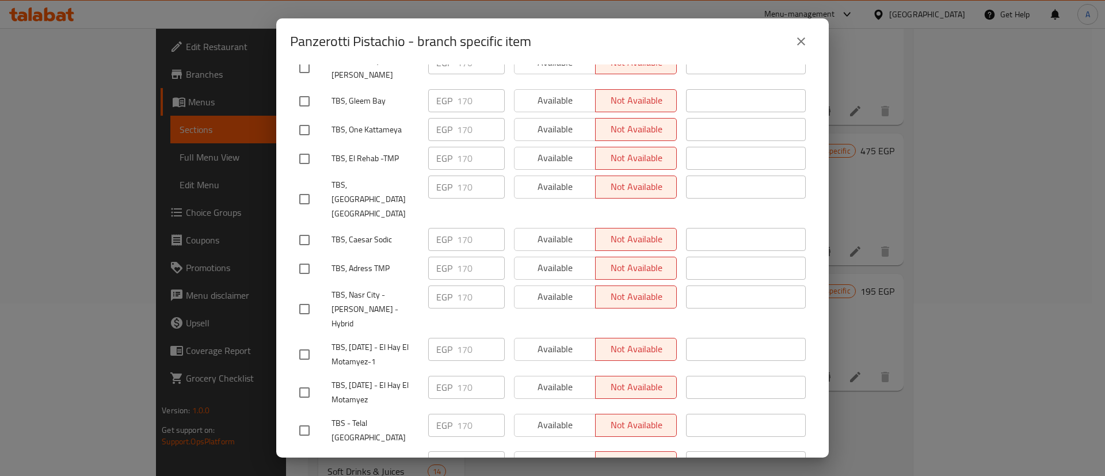
scroll to position [1007, 0]
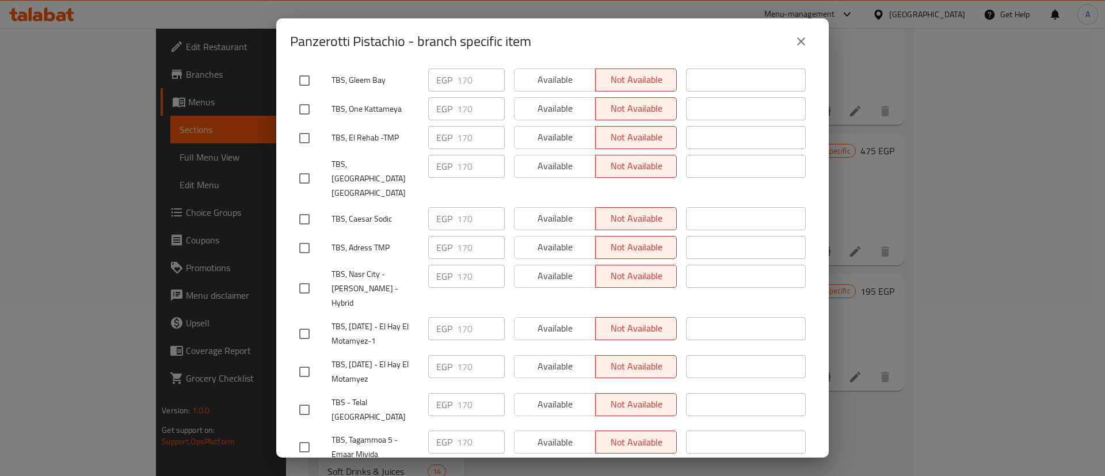
click at [300, 398] on input "checkbox" at bounding box center [304, 410] width 24 height 24
checkbox input "true"
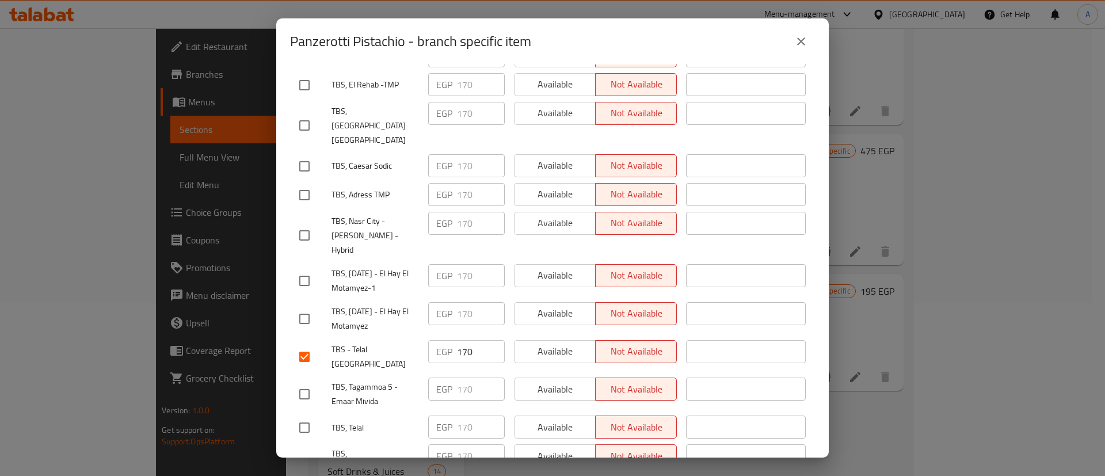
scroll to position [1064, 0]
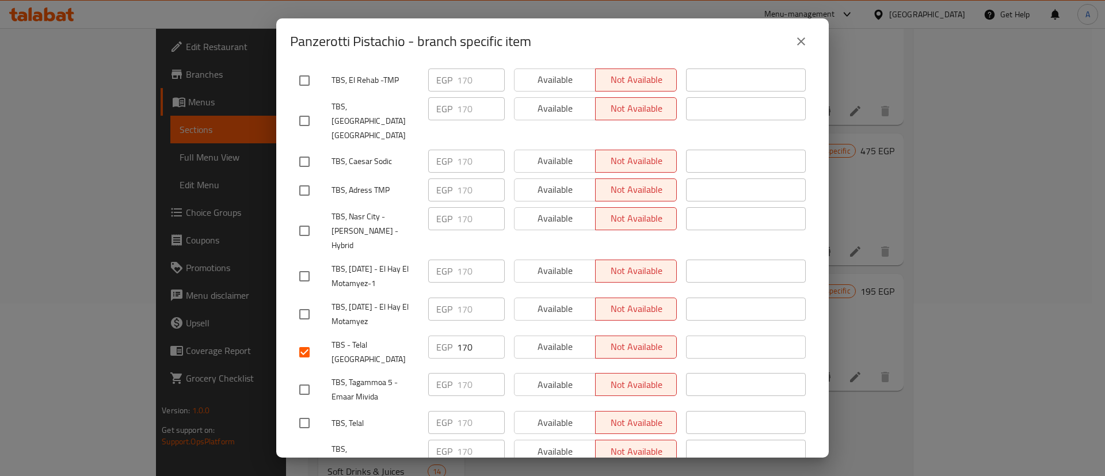
click at [306, 411] on input "checkbox" at bounding box center [304, 423] width 24 height 24
checkbox input "true"
click at [293, 452] on input "checkbox" at bounding box center [304, 464] width 24 height 24
checkbox input "true"
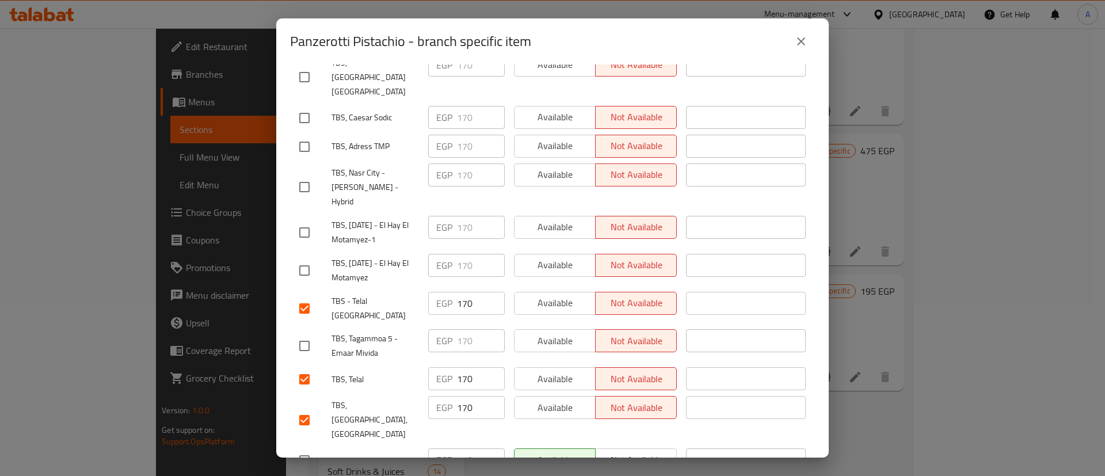
scroll to position [1122, 0]
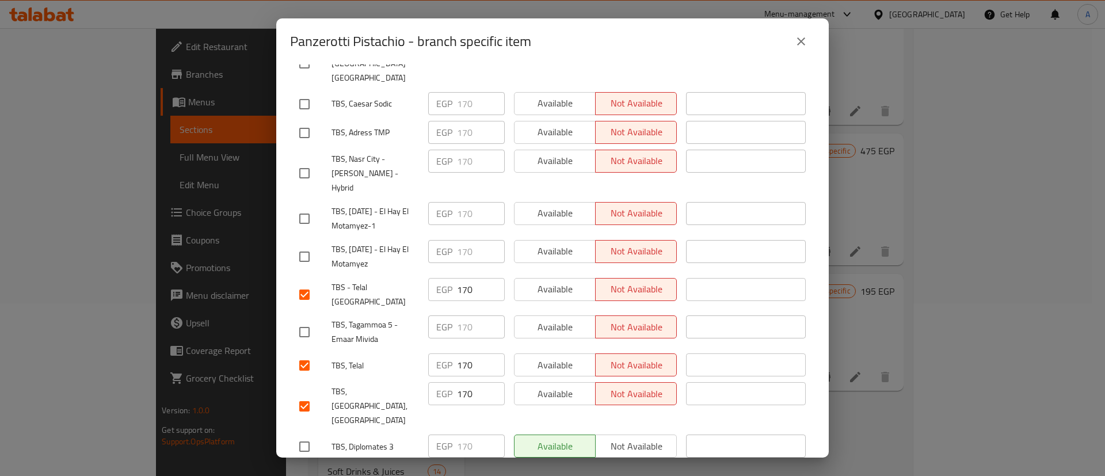
click at [304, 434] on input "checkbox" at bounding box center [304, 446] width 24 height 24
checkbox input "true"
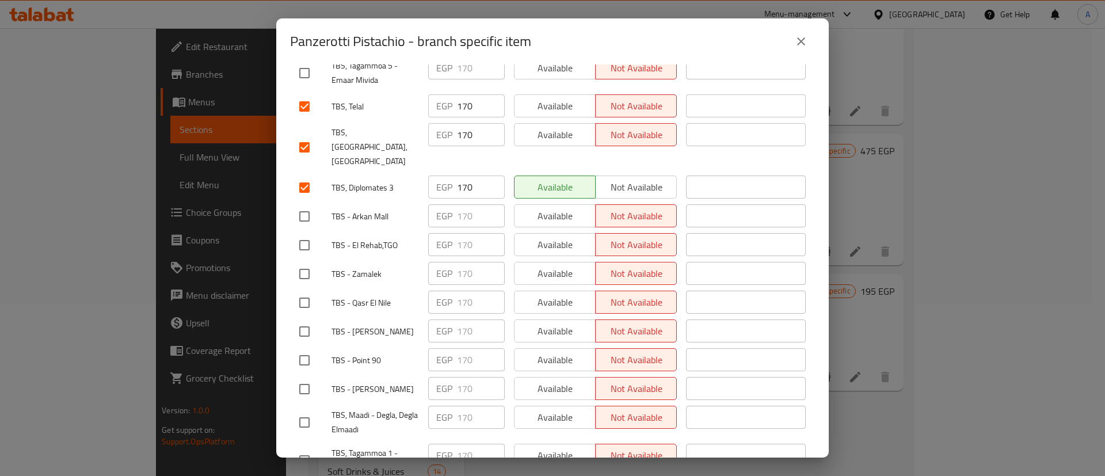
scroll to position [1410, 0]
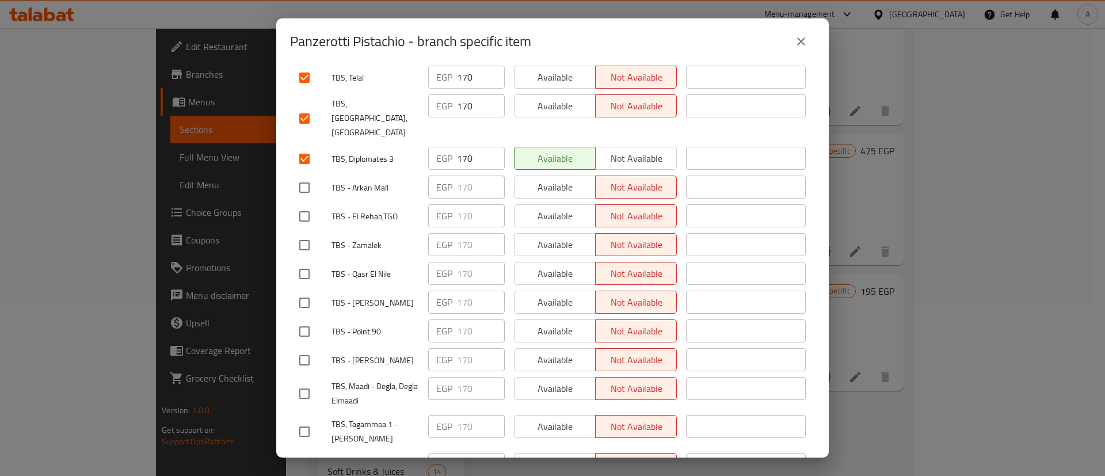
click at [300, 457] on input "checkbox" at bounding box center [304, 469] width 24 height 24
checkbox input "true"
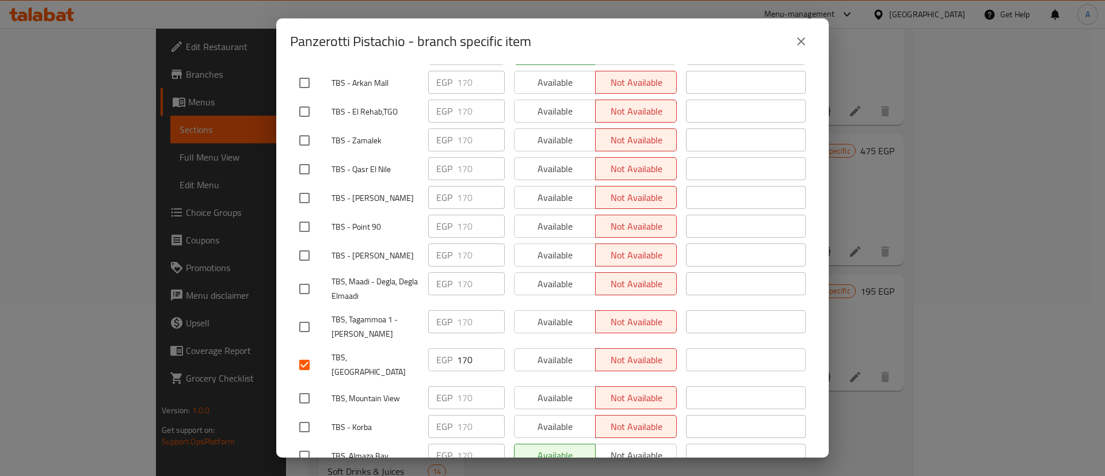
scroll to position [1525, 0]
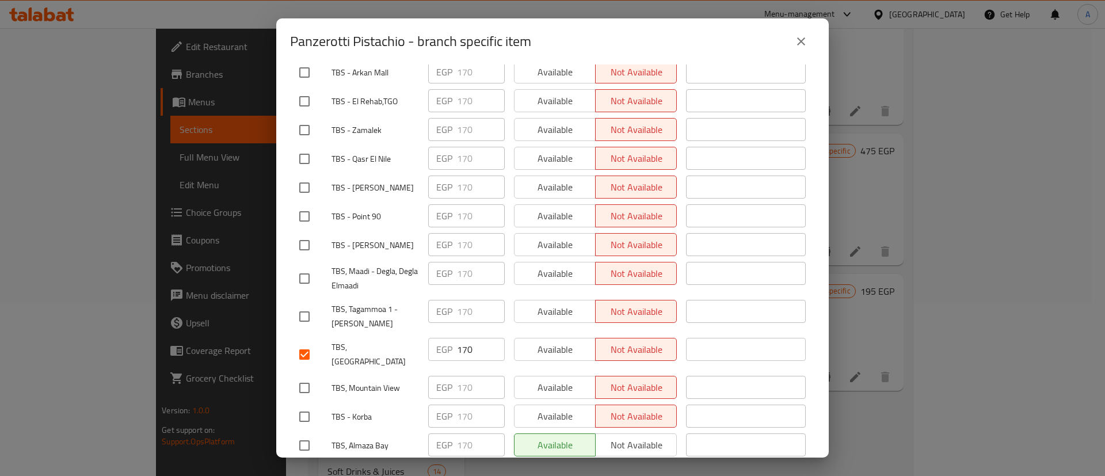
click at [303, 433] on input "checkbox" at bounding box center [304, 445] width 24 height 24
checkbox input "true"
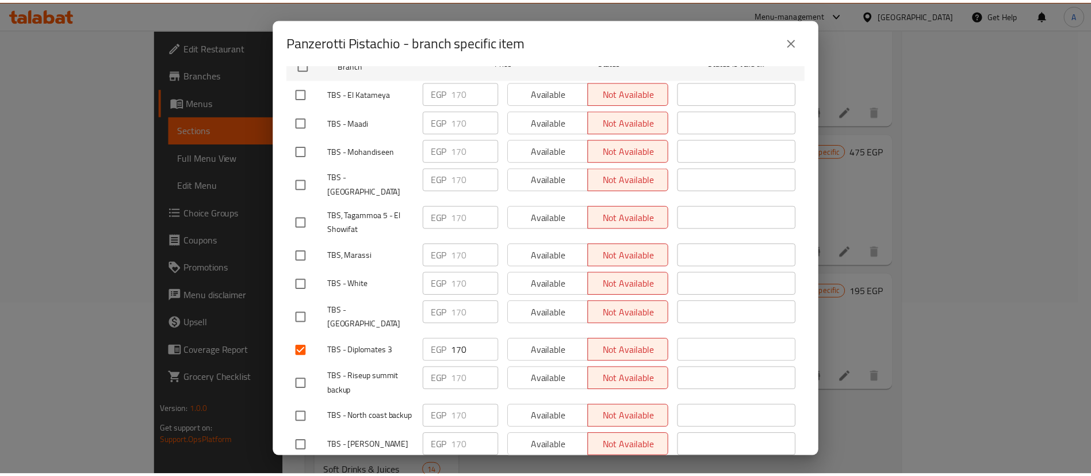
scroll to position [0, 0]
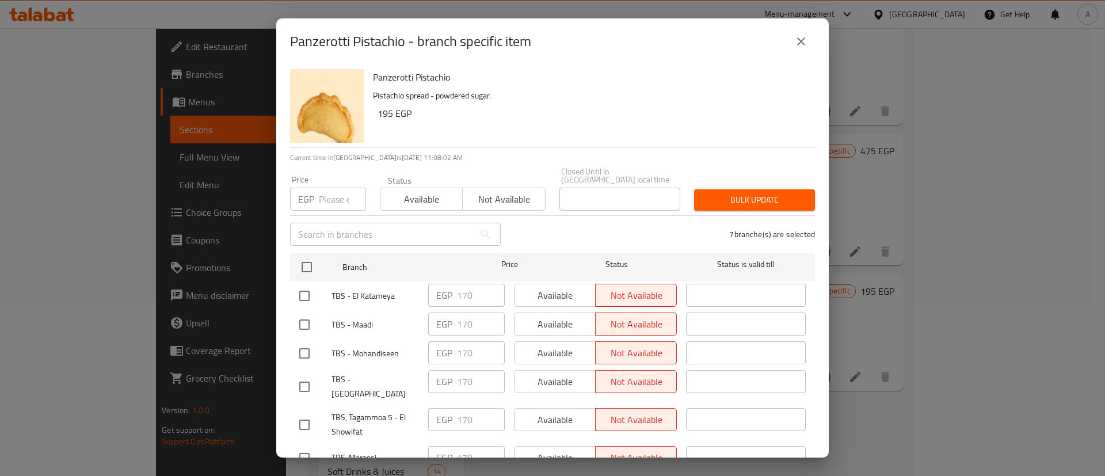
click at [332, 198] on input "number" at bounding box center [342, 199] width 47 height 23
type input "220"
click at [738, 197] on span "Bulk update" at bounding box center [754, 200] width 102 height 14
